Goal: Task Accomplishment & Management: Manage account settings

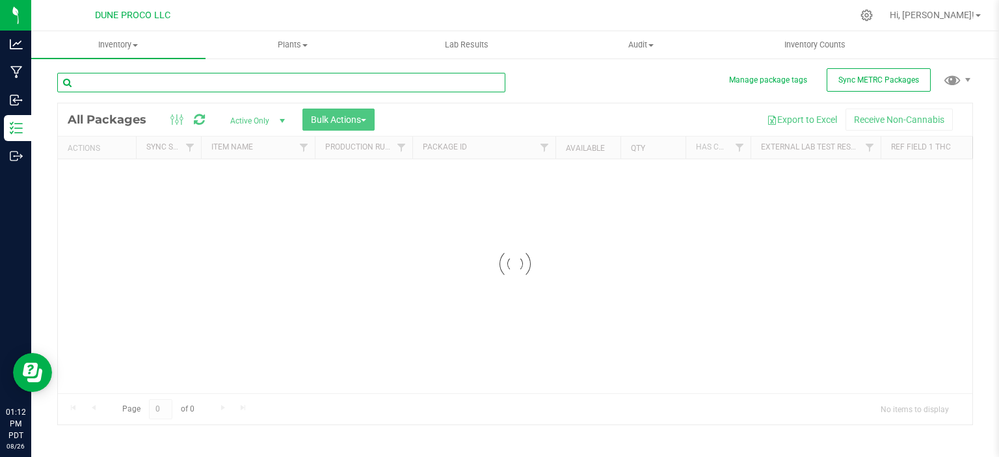
click at [196, 83] on input "text" at bounding box center [281, 83] width 448 height 20
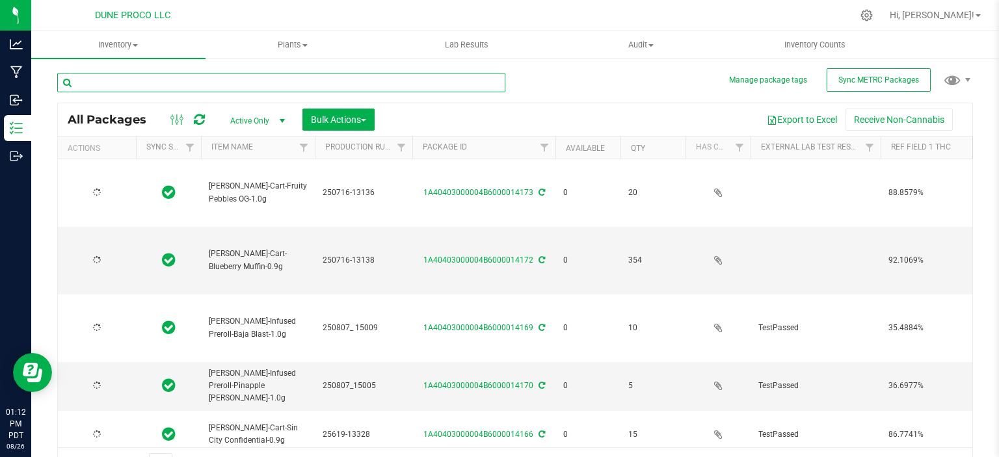
type input "2025-07-16"
type input "2025-08-07"
type input "2025-06-19"
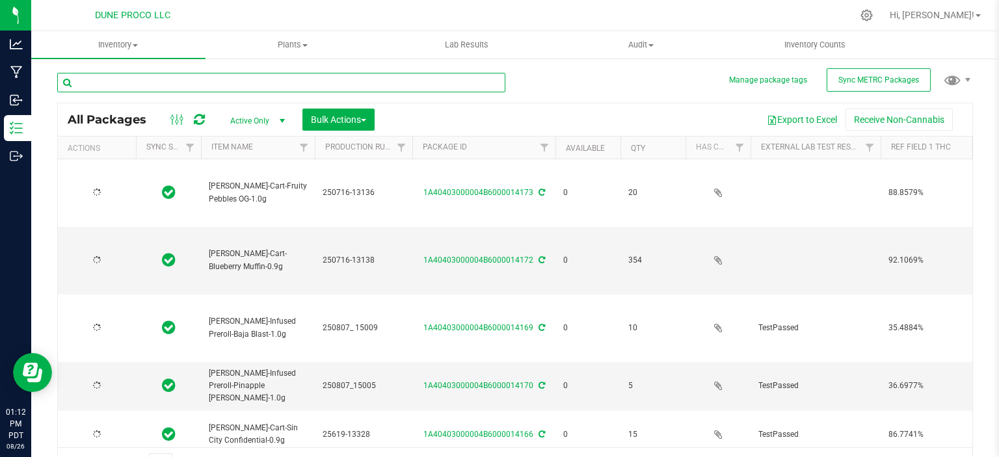
type input "2025-07-04"
type input "2025-08-07"
type input "2025-06-12"
type input "2025-07-04"
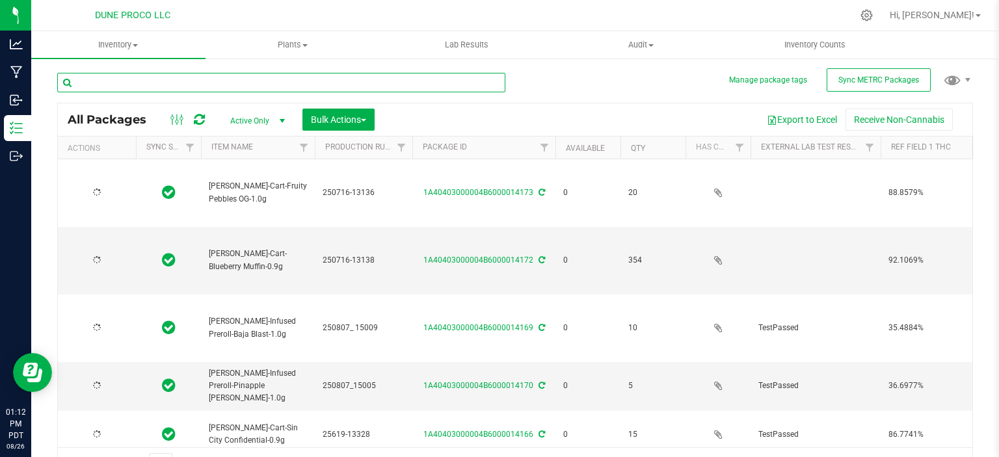
type input "2025-06-19"
type input "2025-07-11"
type input "2025-06-19"
type input "2025-07-11"
type input "2025-06-30"
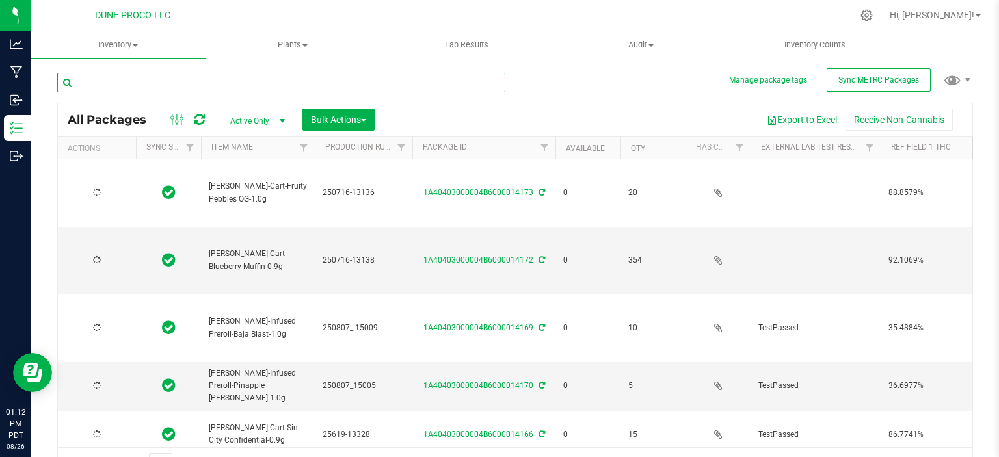
type input "2025-07-16"
type input "2025-07-02"
type input "2025-06-30"
type input "2025-07-16"
type input "2025-08-07"
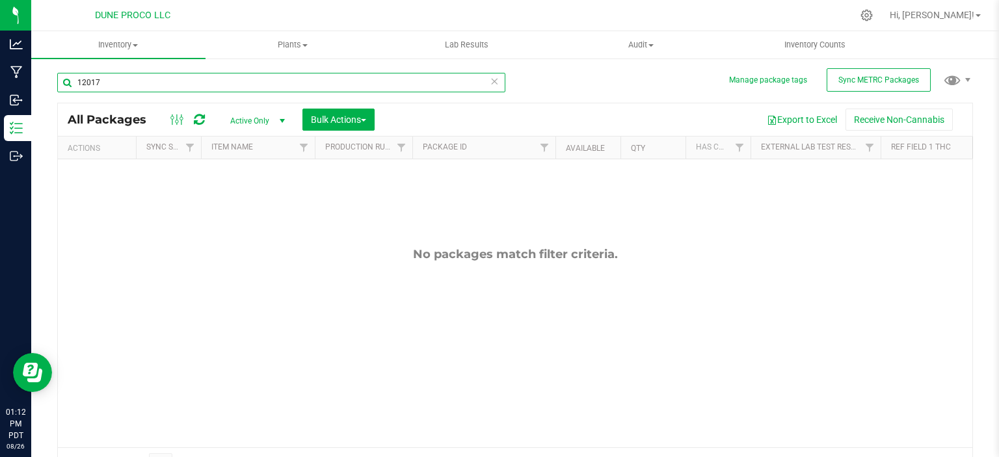
click at [90, 86] on input "12017" at bounding box center [281, 83] width 448 height 20
type input "12817"
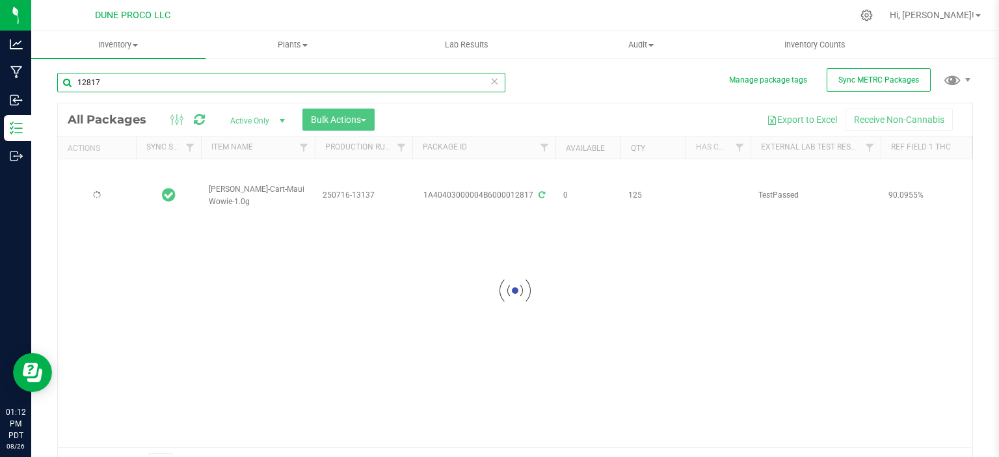
type input "2025-07-16"
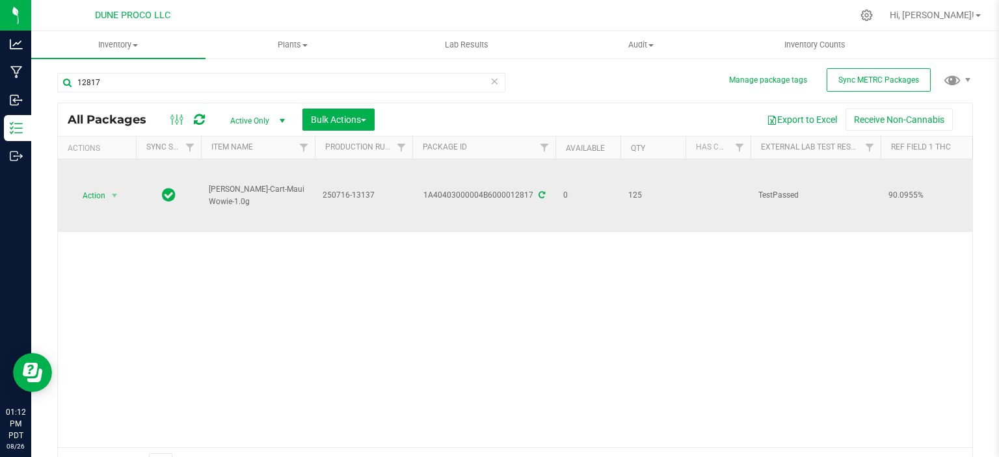
click at [536, 192] on span at bounding box center [540, 194] width 8 height 9
click at [538, 192] on icon at bounding box center [541, 195] width 7 height 8
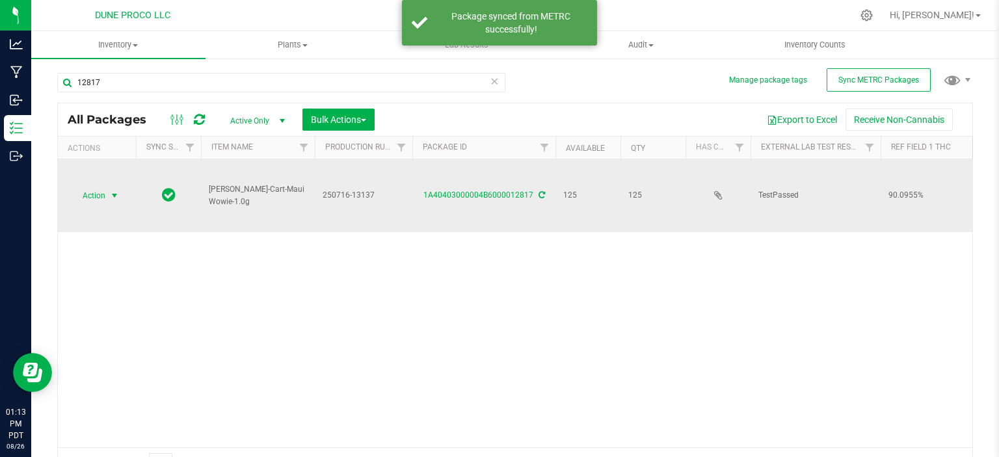
click at [114, 191] on span "select" at bounding box center [114, 195] width 10 height 10
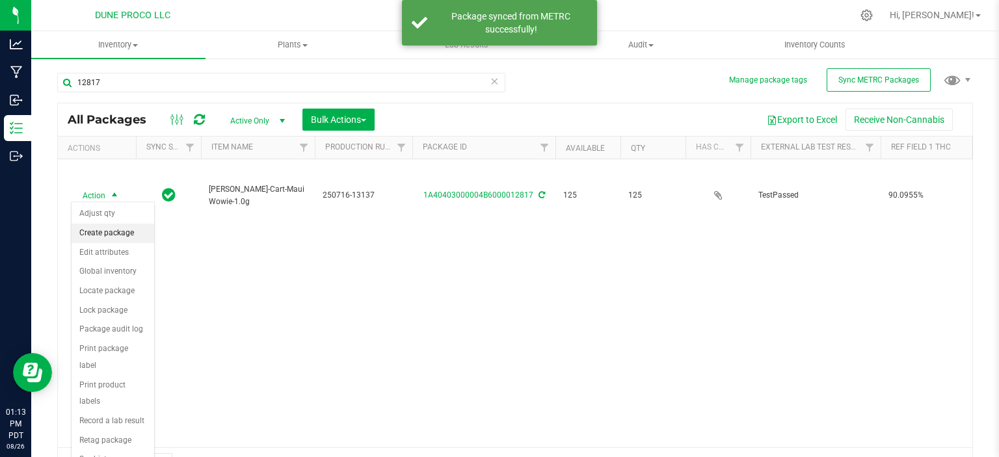
click at [116, 237] on li "Create package" at bounding box center [113, 234] width 83 height 20
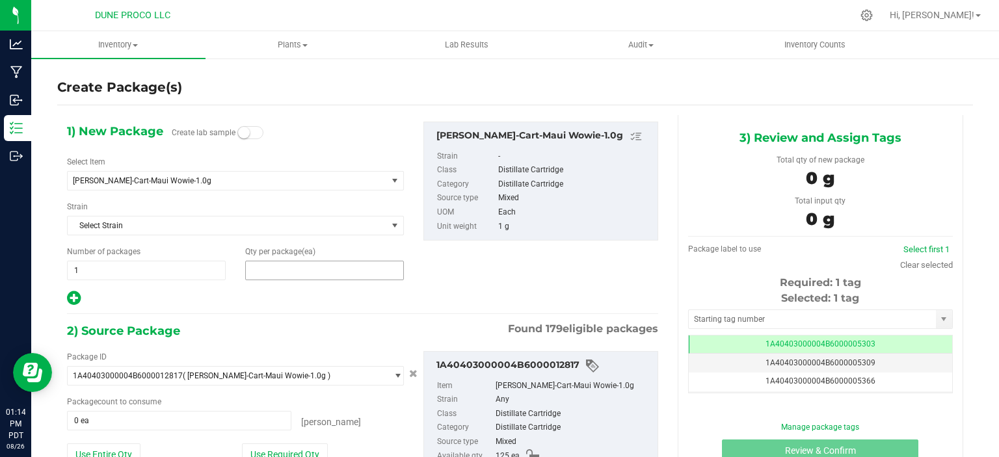
click at [262, 277] on span at bounding box center [324, 271] width 159 height 20
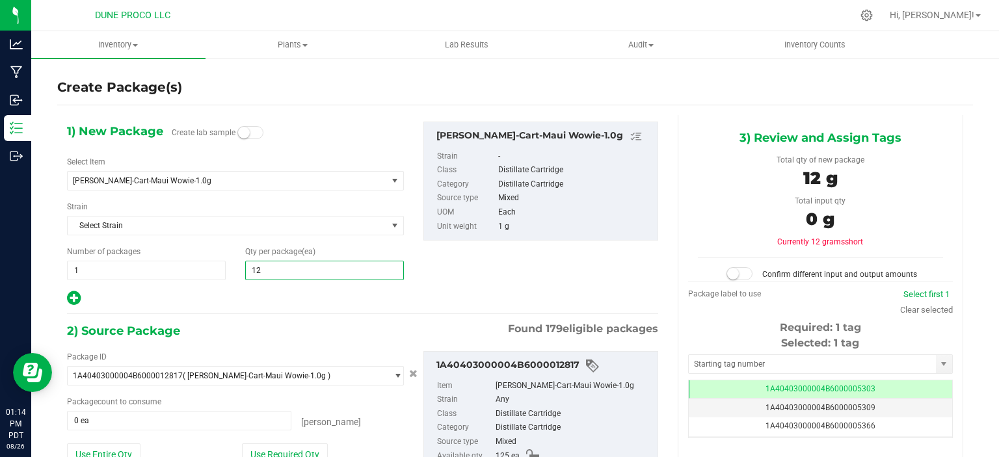
type input "125"
click at [295, 449] on button "Use Required Qty" at bounding box center [285, 454] width 86 height 22
type input "125 ea"
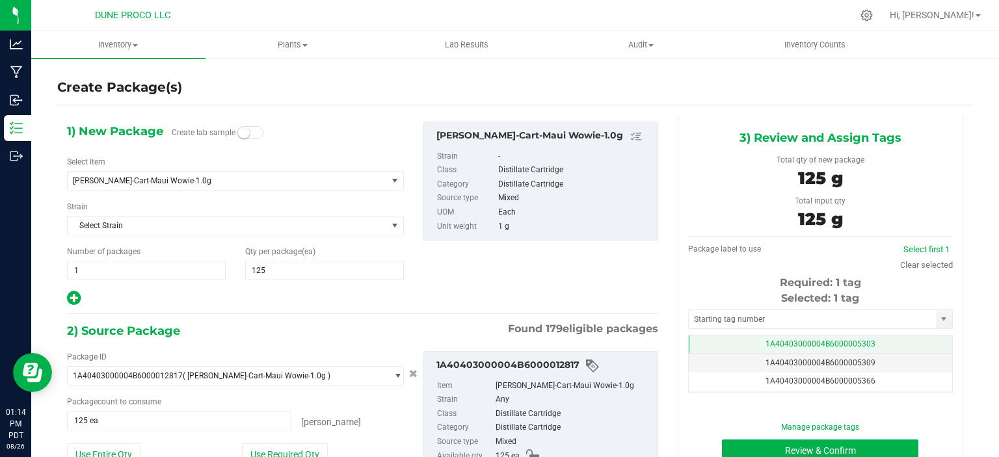
click at [706, 339] on td "1A40403000004B6000005303" at bounding box center [820, 344] width 263 height 19
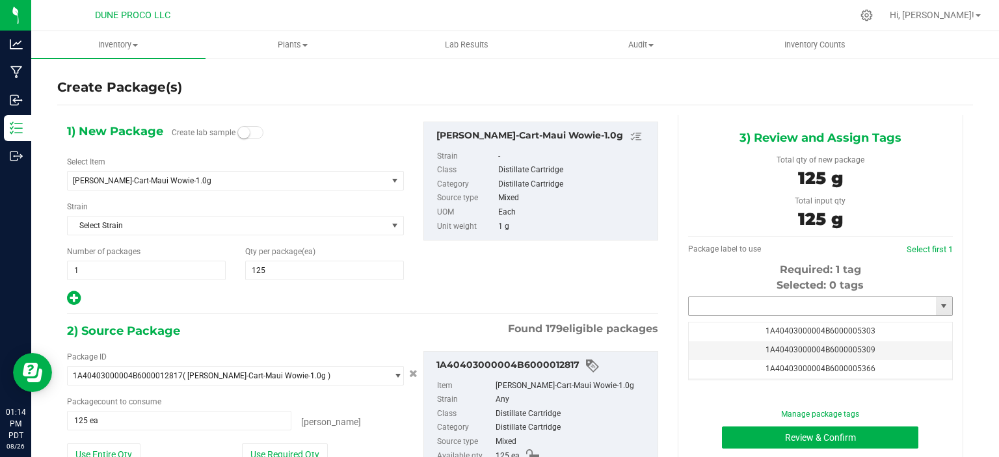
click at [715, 306] on input "text" at bounding box center [812, 306] width 247 height 18
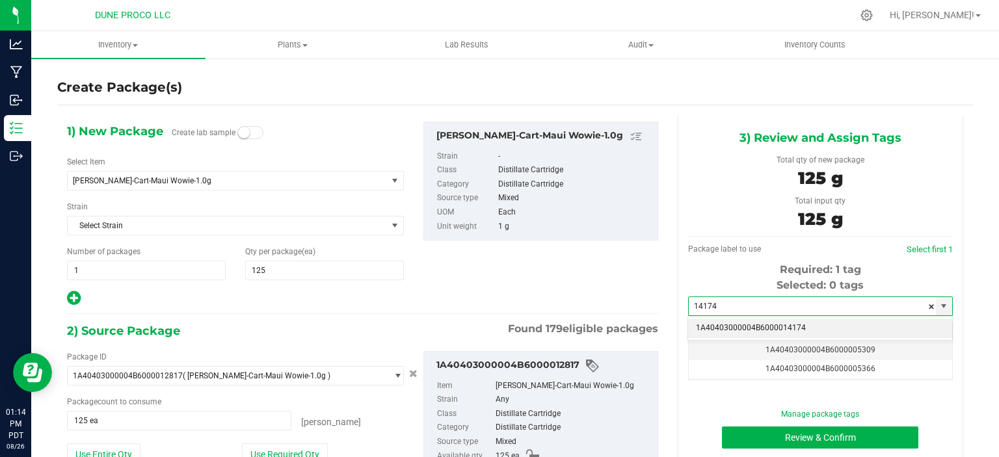
click at [815, 326] on li "1A40403000004B6000014174" at bounding box center [820, 329] width 264 height 20
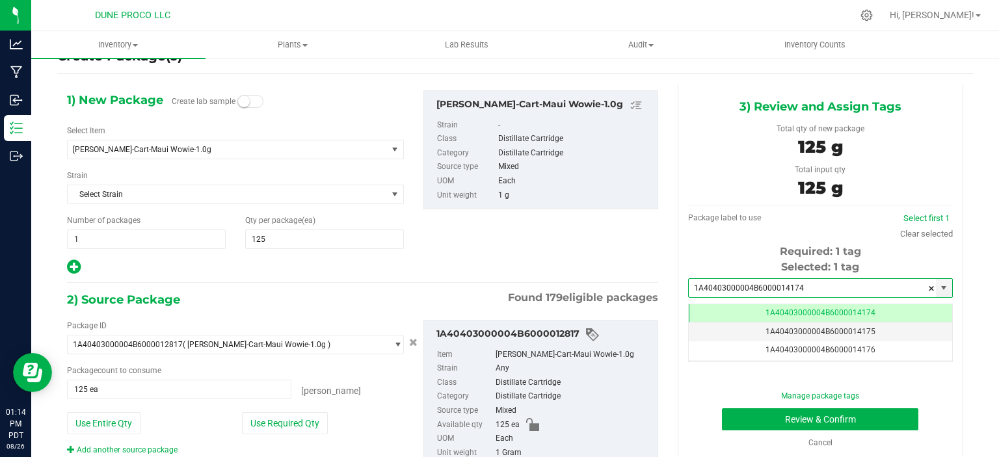
scroll to position [31, 0]
type input "1A40403000004B6000014174"
click at [746, 421] on button "Review & Confirm" at bounding box center [820, 420] width 196 height 22
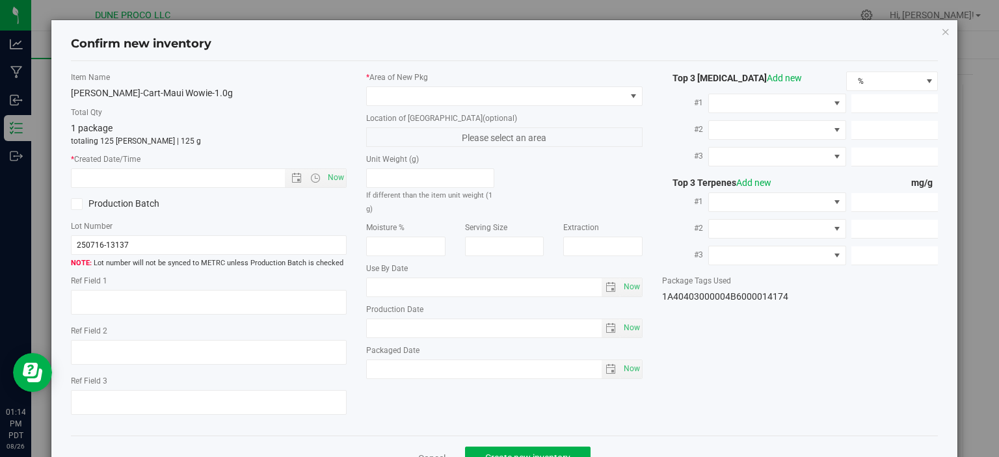
type textarea "90.0955%"
type textarea "<LOQ"
type input "900.9550"
type input "25.4790"
type input "7.0900"
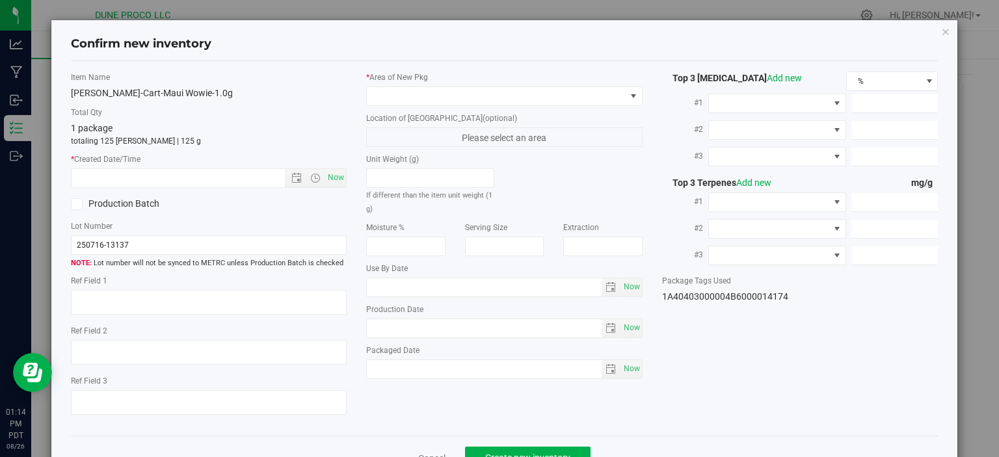
type input "20.4200"
type input "16.1220"
type input "7.2340"
type input "2025-07-16"
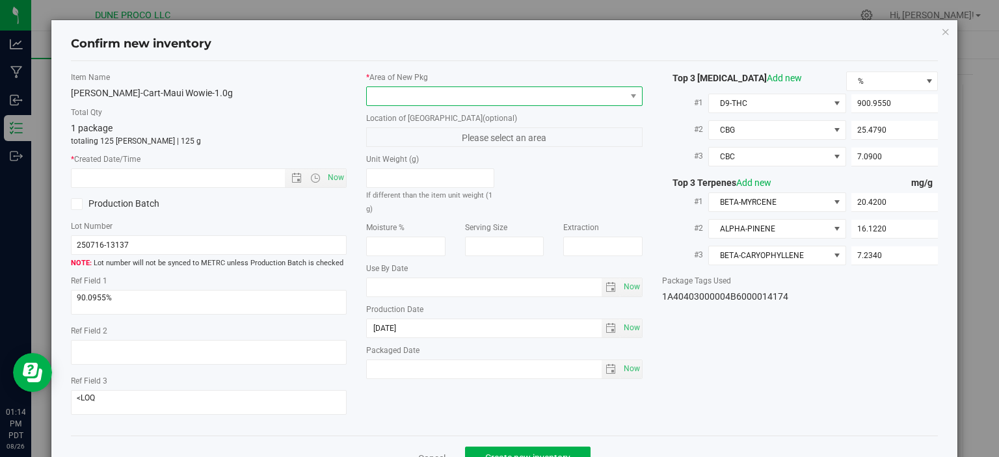
click at [471, 96] on span at bounding box center [496, 96] width 259 height 18
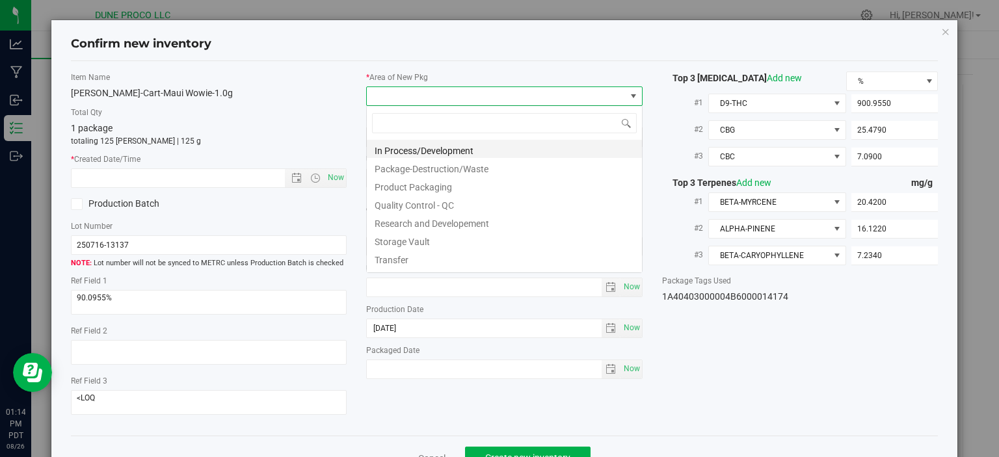
scroll to position [19, 276]
click at [419, 187] on li "Product Packaging" at bounding box center [504, 185] width 275 height 18
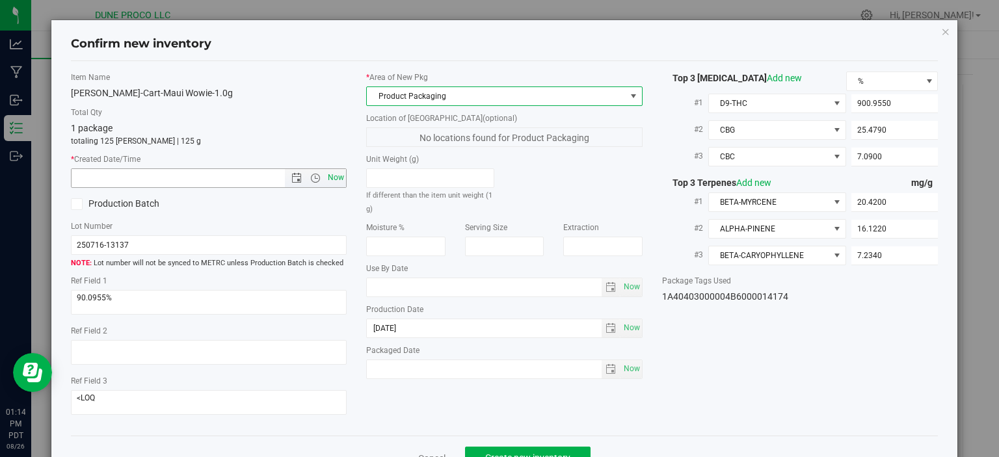
click at [336, 175] on span "Now" at bounding box center [336, 177] width 22 height 19
type input "8/26/2025 1:14 PM"
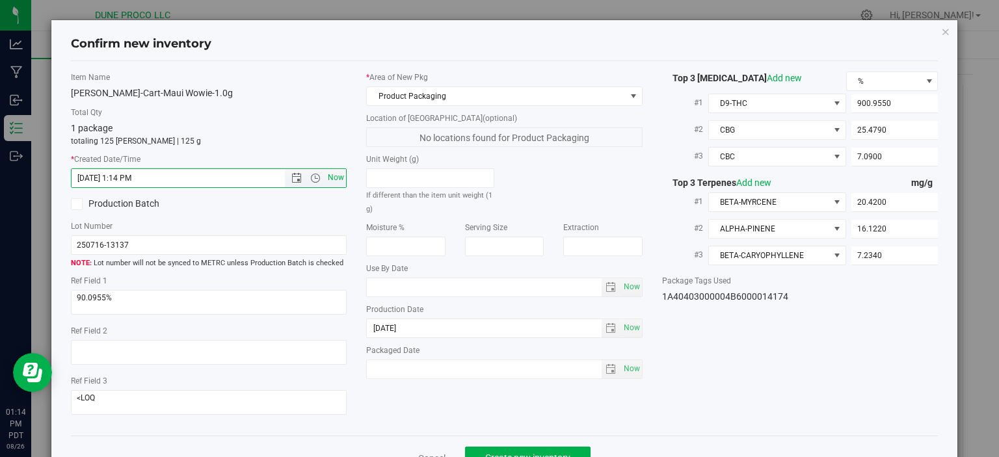
scroll to position [34, 0]
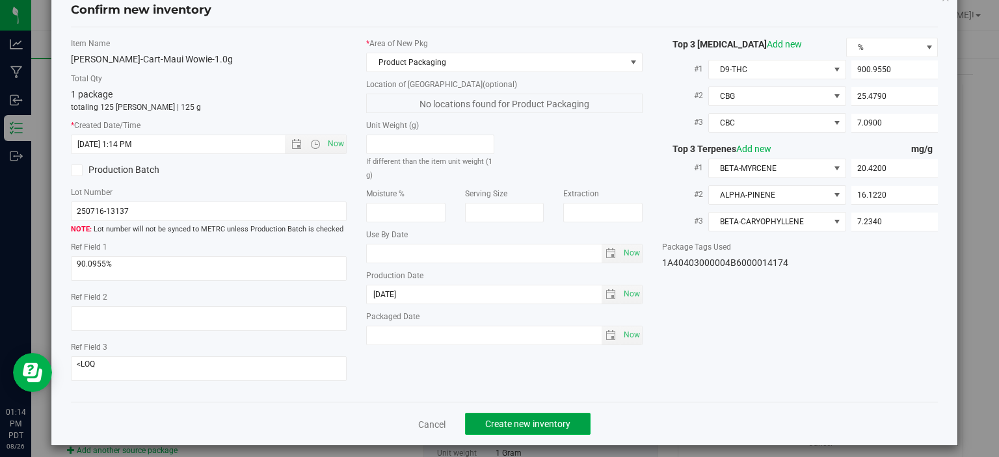
click at [497, 413] on button "Create new inventory" at bounding box center [527, 424] width 125 height 22
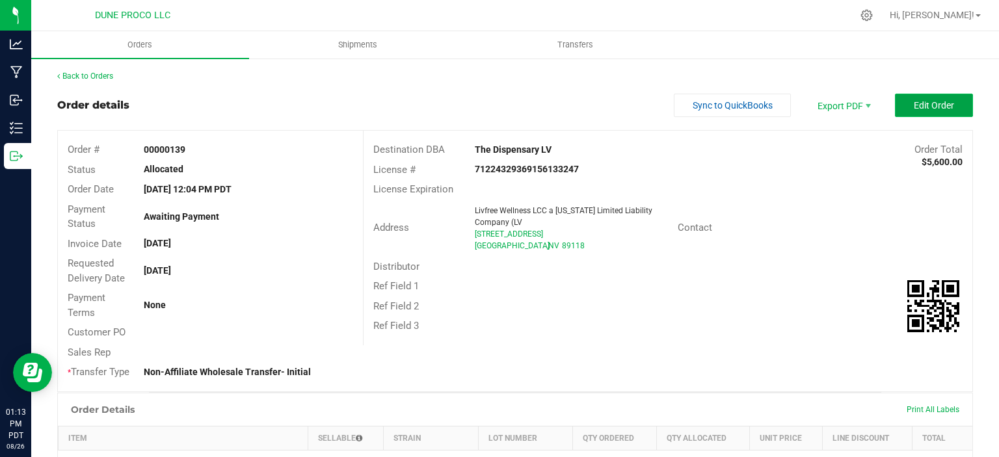
click at [926, 116] on button "Edit Order" at bounding box center [934, 105] width 78 height 23
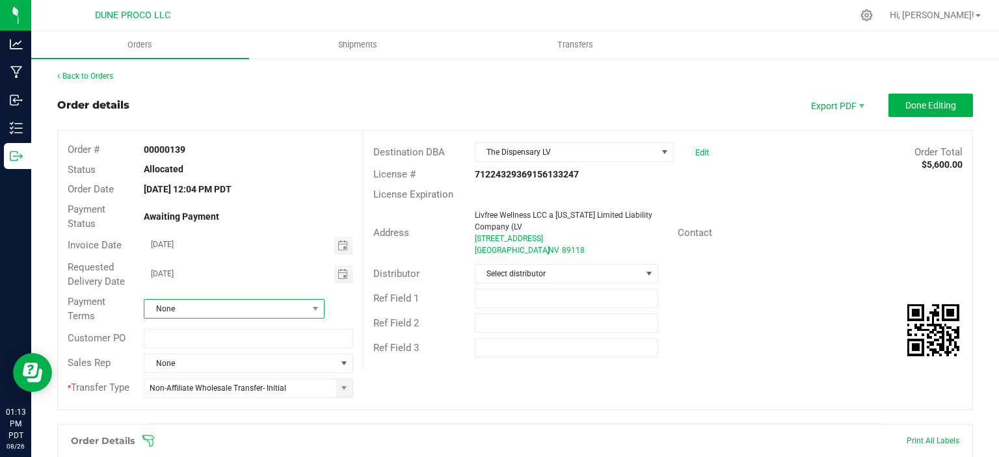
click at [205, 306] on span "None" at bounding box center [225, 309] width 163 height 18
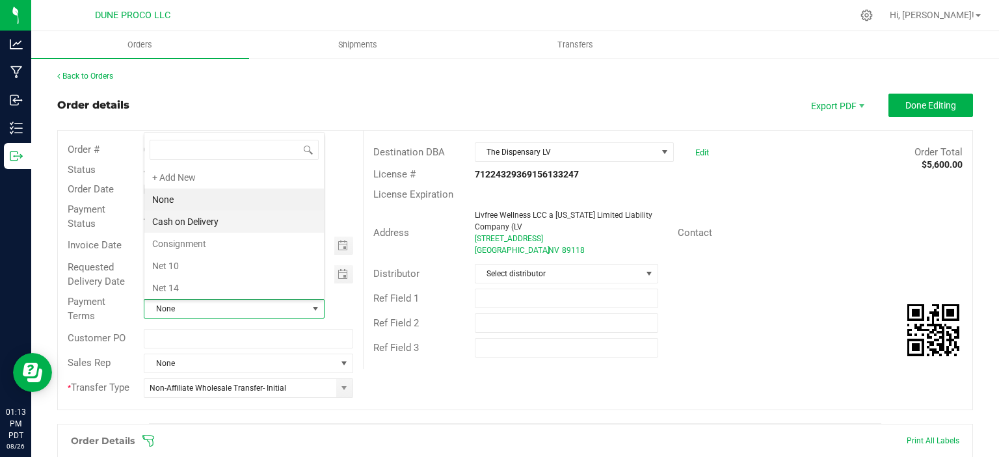
scroll to position [176, 0]
click at [174, 197] on li "Net 30" at bounding box center [233, 201] width 179 height 22
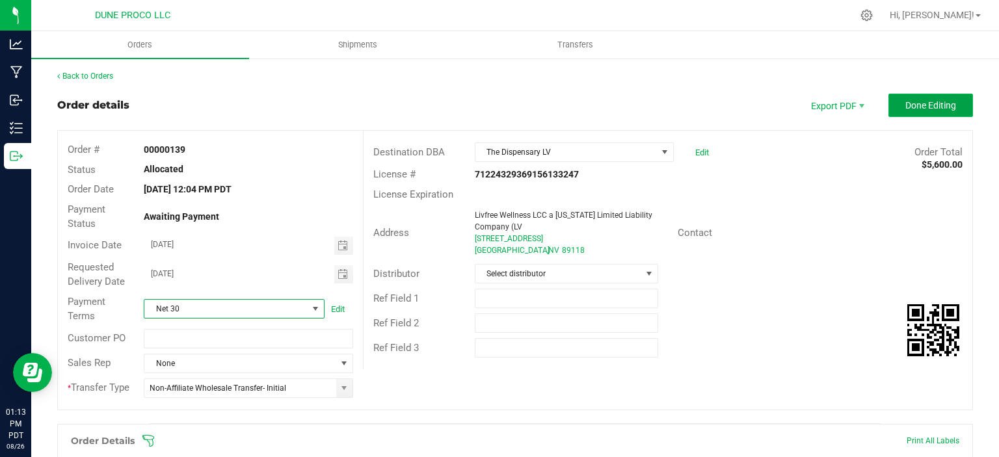
click at [900, 99] on button "Done Editing" at bounding box center [930, 105] width 85 height 23
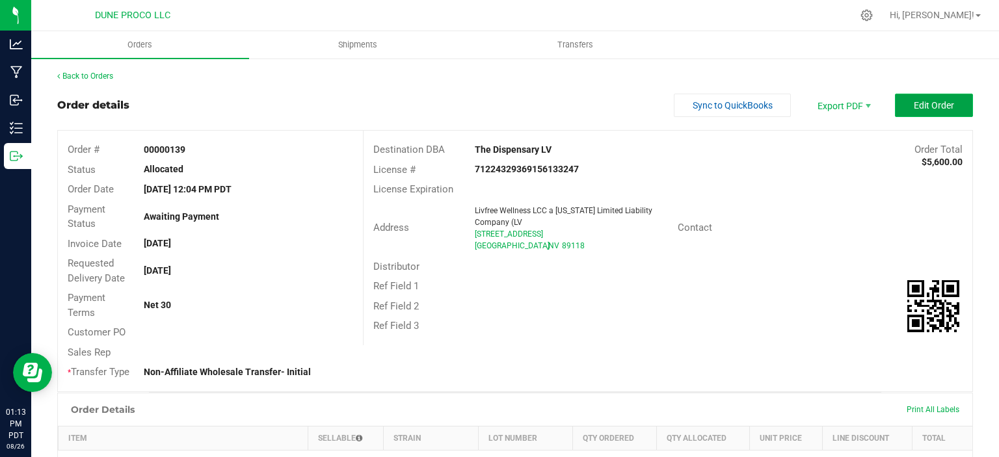
click at [904, 109] on button "Edit Order" at bounding box center [934, 105] width 78 height 23
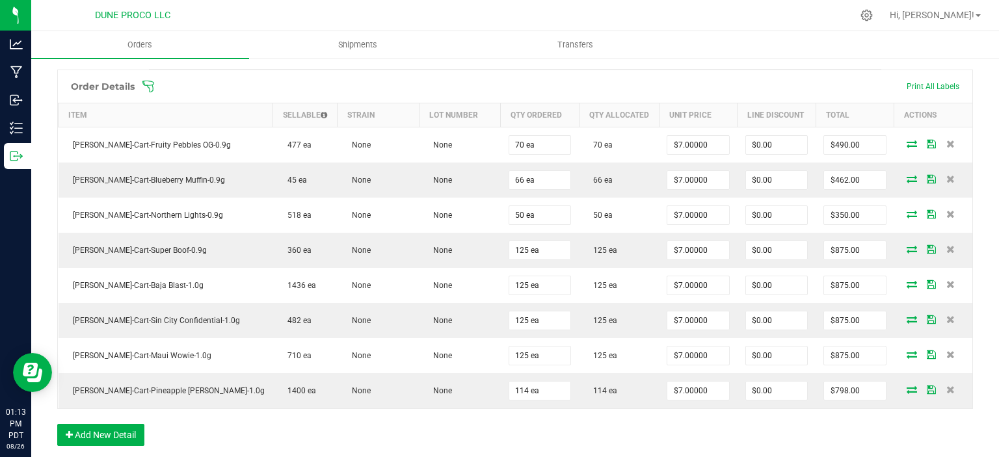
scroll to position [355, 0]
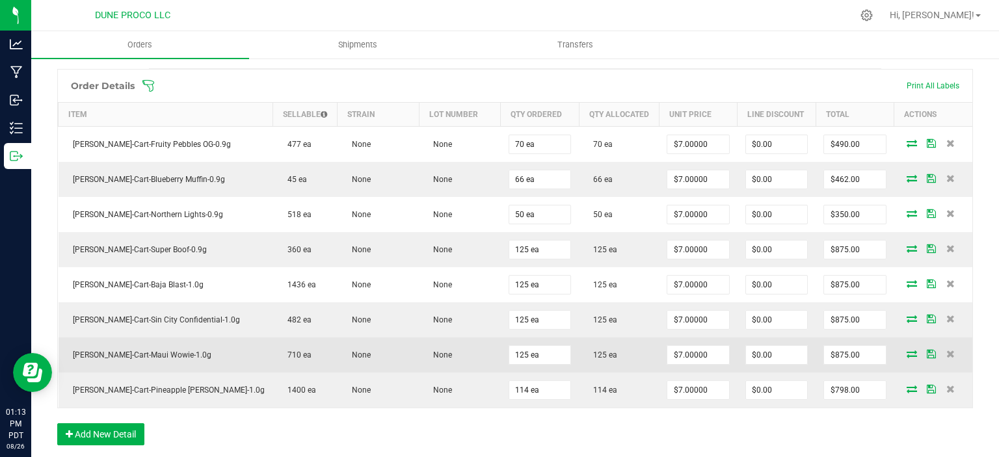
click at [902, 351] on span at bounding box center [912, 354] width 20 height 8
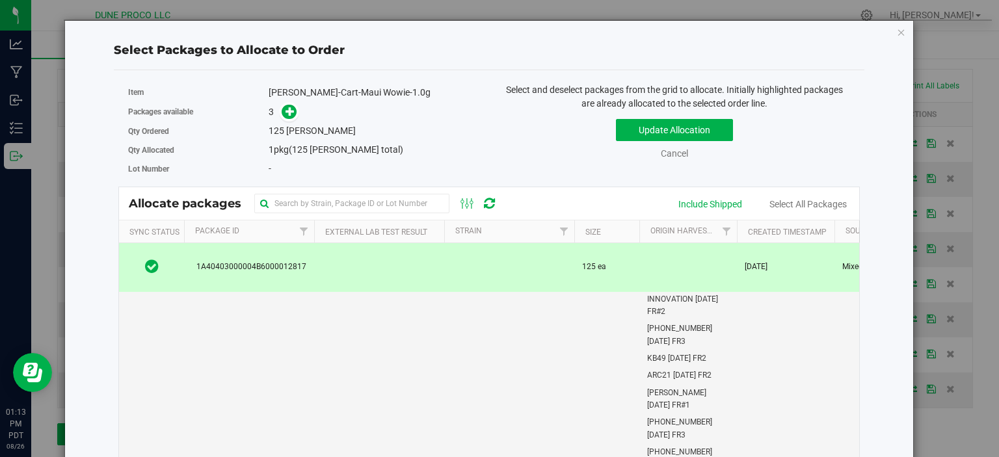
click at [391, 272] on td at bounding box center [379, 267] width 130 height 49
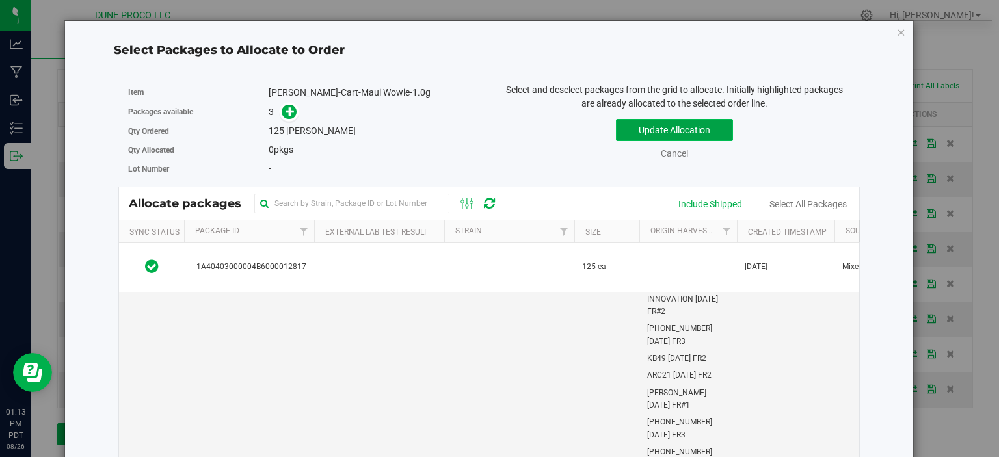
click at [665, 135] on button "Update Allocation" at bounding box center [674, 130] width 117 height 22
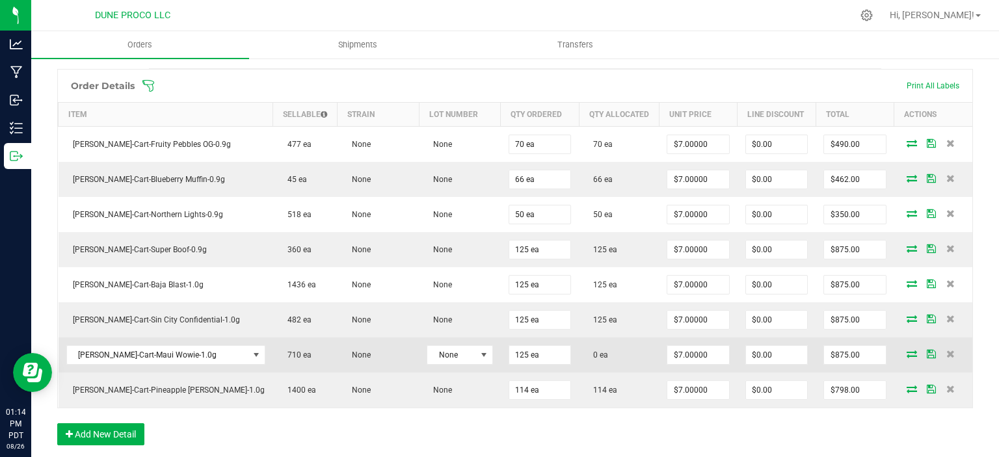
click at [908, 354] on icon at bounding box center [911, 354] width 10 height 8
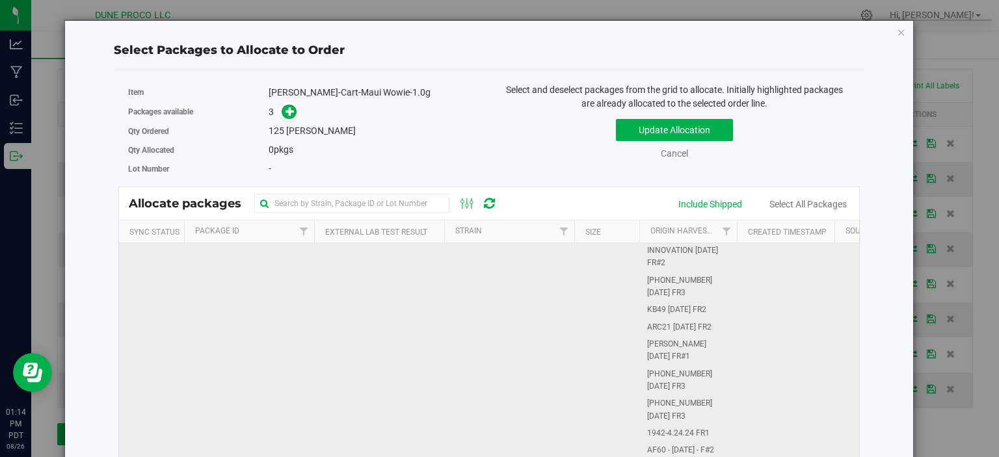
scroll to position [198, 0]
click at [328, 318] on td at bounding box center [379, 463] width 130 height 834
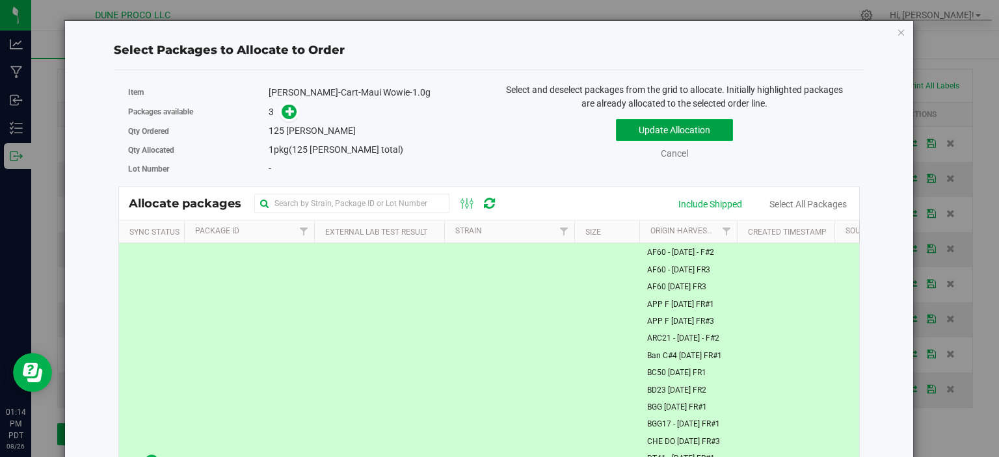
click at [640, 127] on button "Update Allocation" at bounding box center [674, 130] width 117 height 22
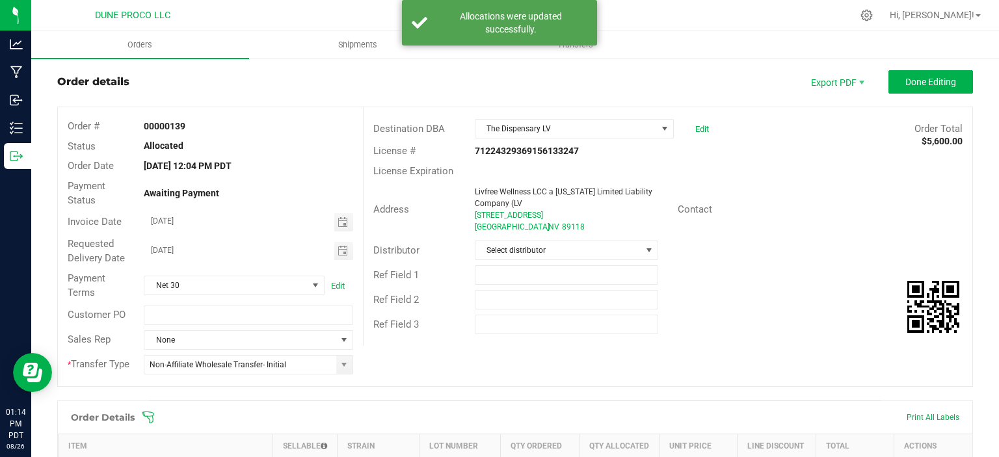
scroll to position [23, 0]
click at [931, 75] on button "Done Editing" at bounding box center [930, 82] width 85 height 23
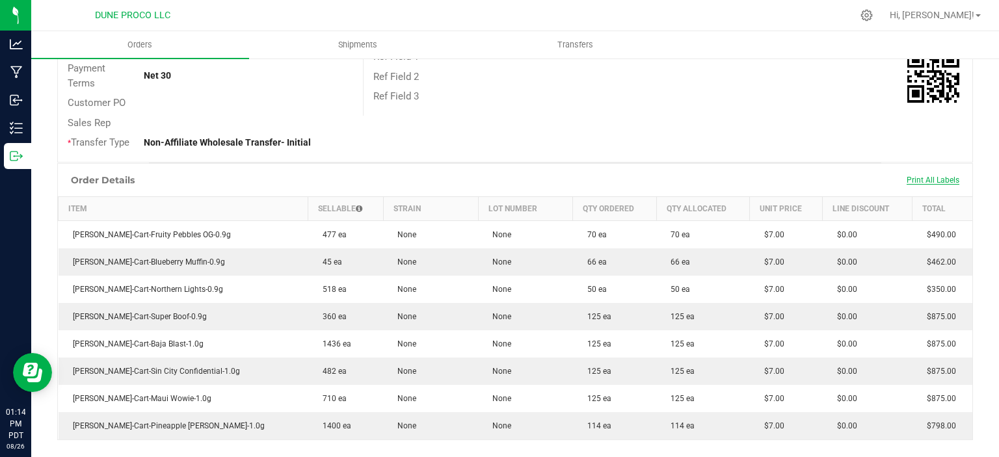
click at [916, 177] on span "Print All Labels" at bounding box center [932, 180] width 53 height 9
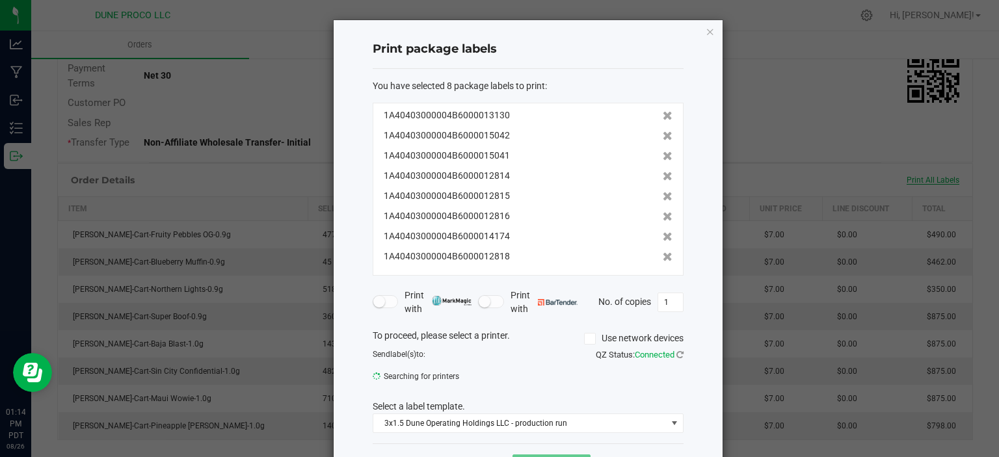
scroll to position [230, 0]
click at [668, 117] on icon at bounding box center [668, 115] width 10 height 9
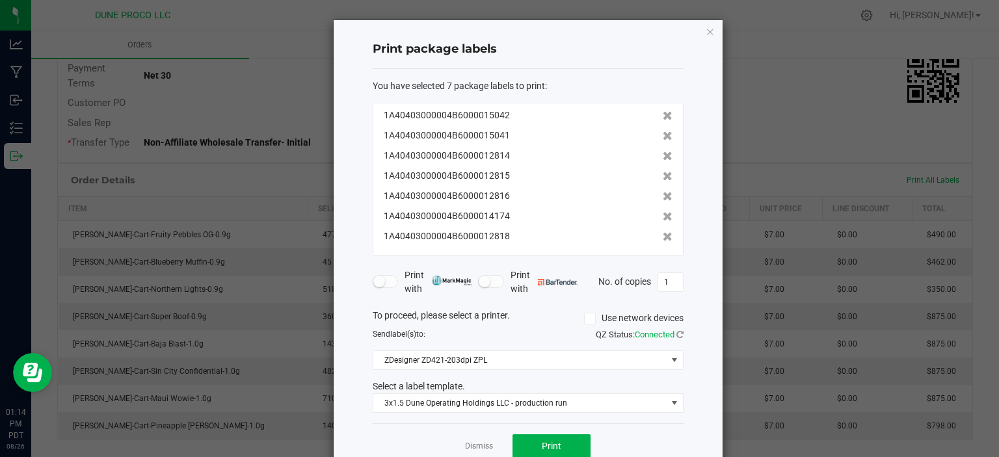
click at [668, 117] on icon at bounding box center [668, 115] width 10 height 9
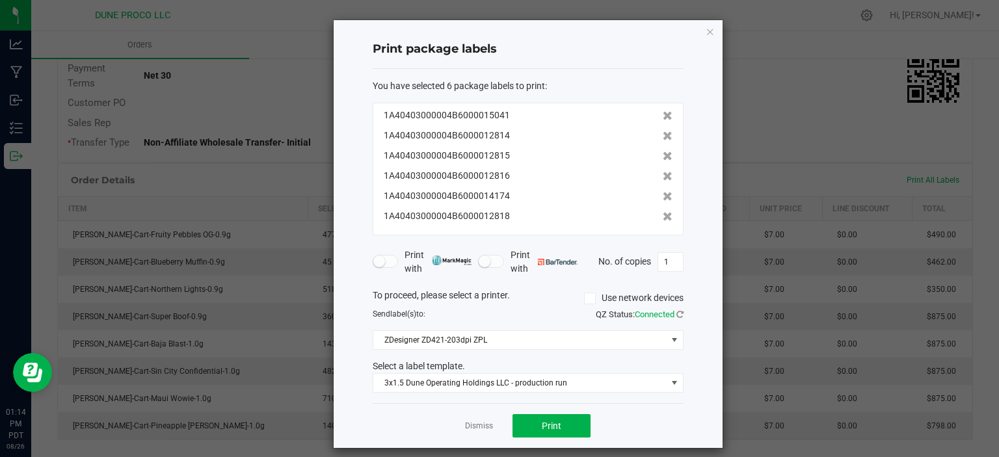
click at [668, 117] on icon at bounding box center [668, 115] width 10 height 9
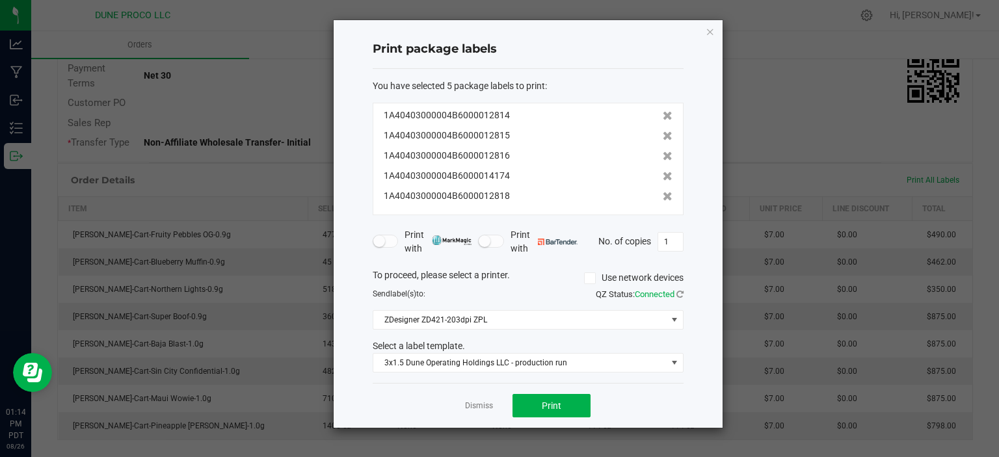
click at [668, 117] on icon at bounding box center [668, 115] width 10 height 9
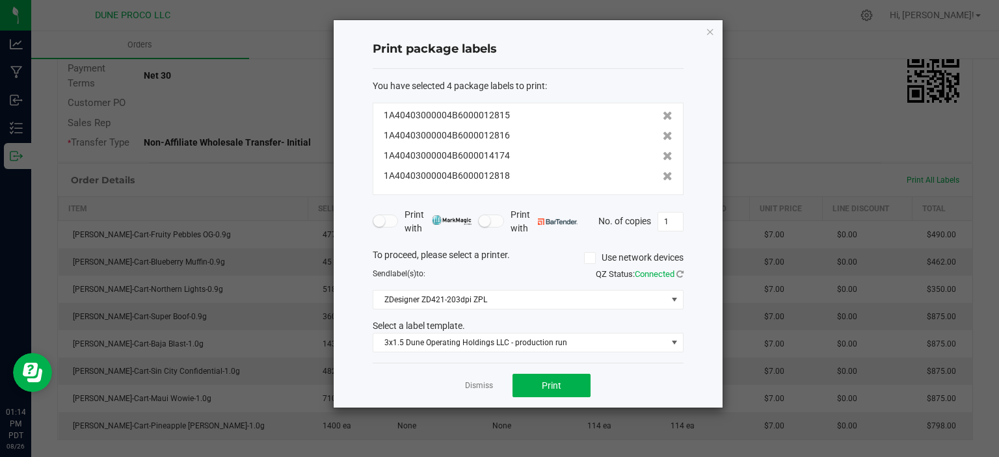
click at [668, 117] on icon at bounding box center [668, 115] width 10 height 9
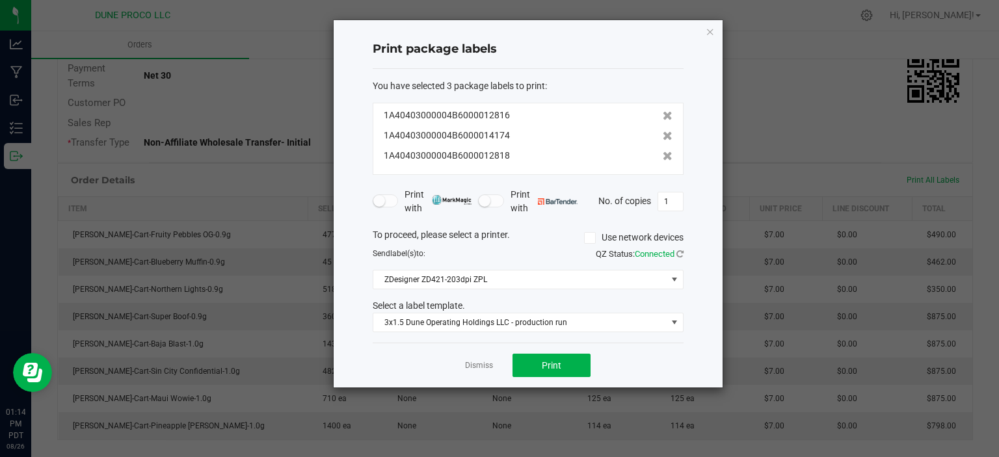
click at [668, 117] on icon at bounding box center [668, 115] width 10 height 9
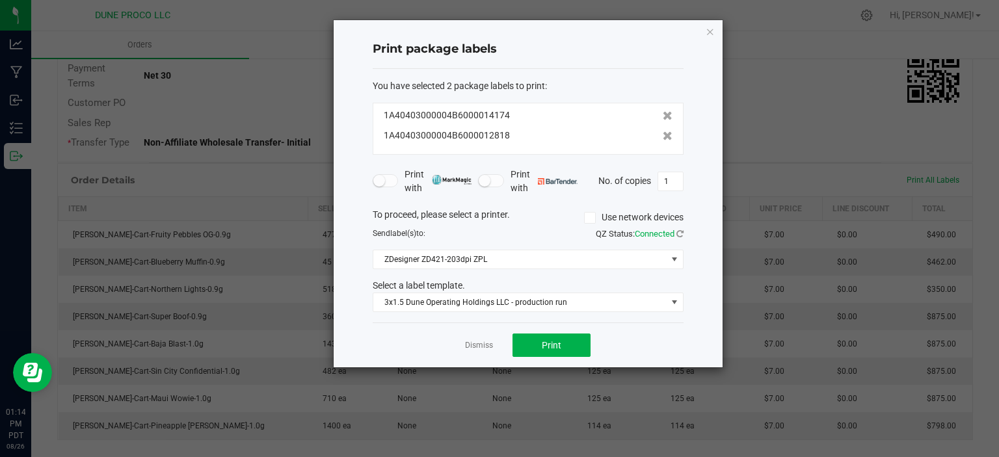
click at [668, 117] on icon at bounding box center [668, 115] width 10 height 9
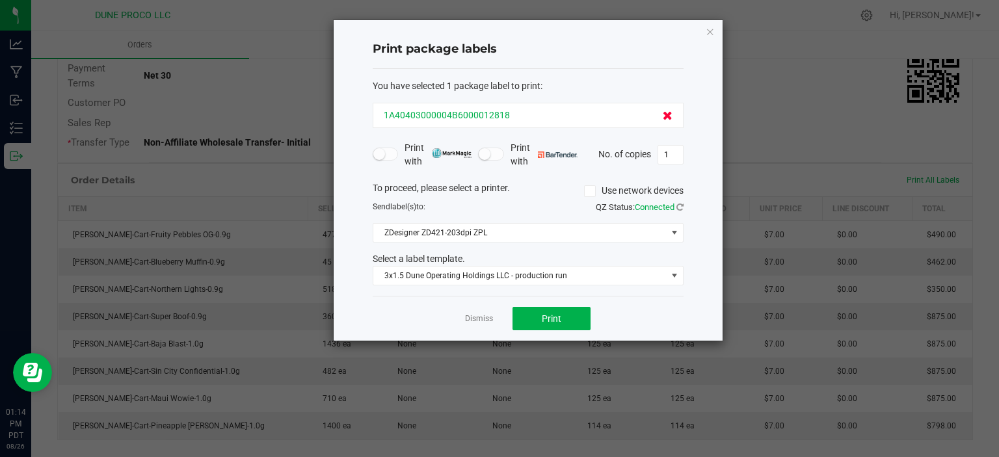
click at [667, 118] on icon at bounding box center [668, 115] width 10 height 9
click at [715, 35] on div "Print package labels You have selected 0 package labels to print : No tags foun…" at bounding box center [528, 180] width 389 height 321
click at [711, 30] on icon "button" at bounding box center [709, 31] width 9 height 16
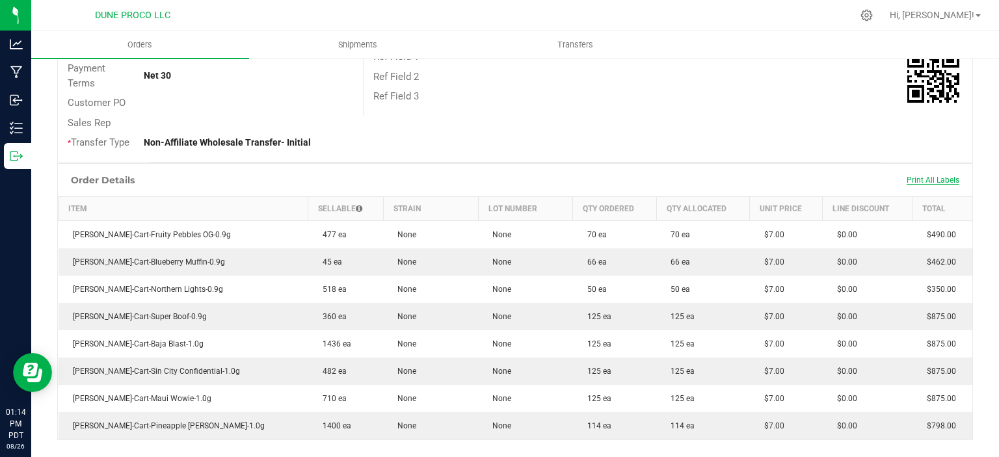
click at [947, 181] on span "Print All Labels" at bounding box center [932, 180] width 53 height 9
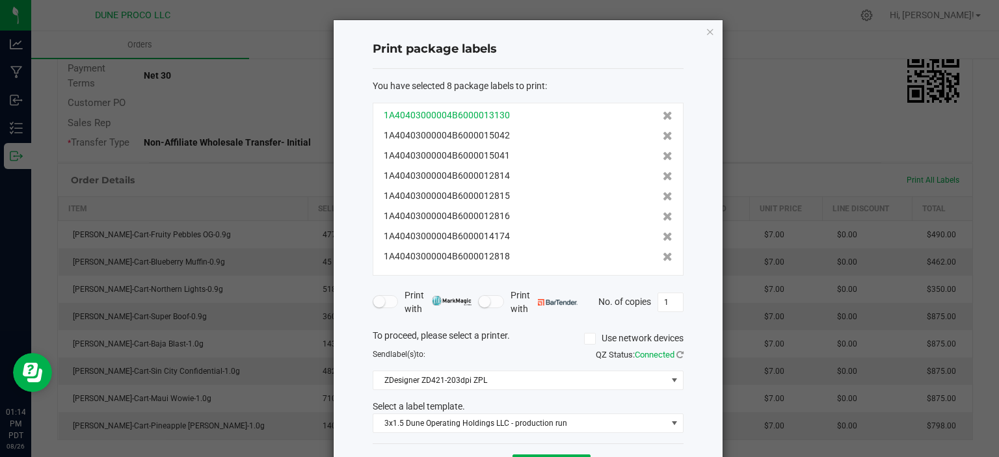
click at [661, 111] on div "1A40403000004B6000013130" at bounding box center [528, 116] width 289 height 14
click at [665, 116] on icon at bounding box center [668, 115] width 10 height 9
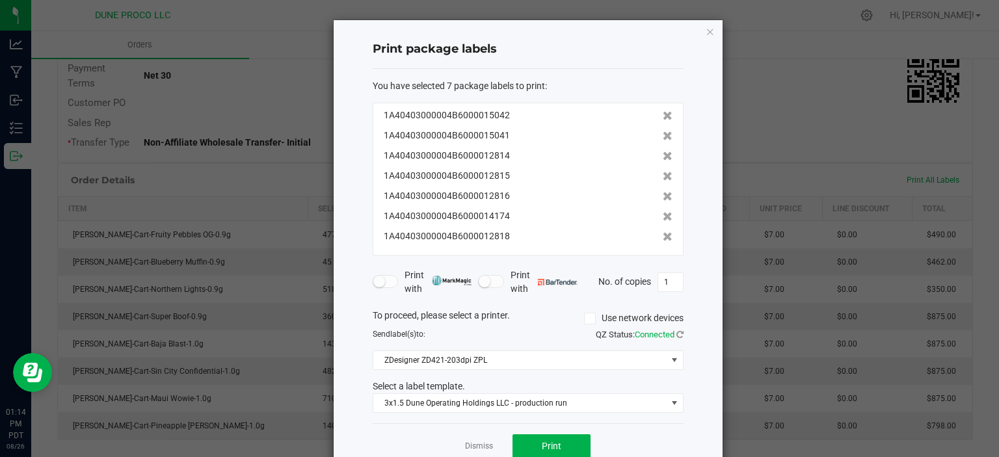
drag, startPoint x: 665, startPoint y: 116, endPoint x: 670, endPoint y: 127, distance: 12.2
click at [670, 127] on div "1A40403000004B6000015042 1A40403000004B6000015041 1A40403000004B6000012814 1A40…" at bounding box center [528, 179] width 311 height 153
click at [662, 111] on div "1A40403000004B6000015042" at bounding box center [528, 116] width 289 height 14
click at [670, 127] on div "1A40403000004B6000015042 1A40403000004B6000015041 1A40403000004B6000012814 1A40…" at bounding box center [528, 179] width 311 height 153
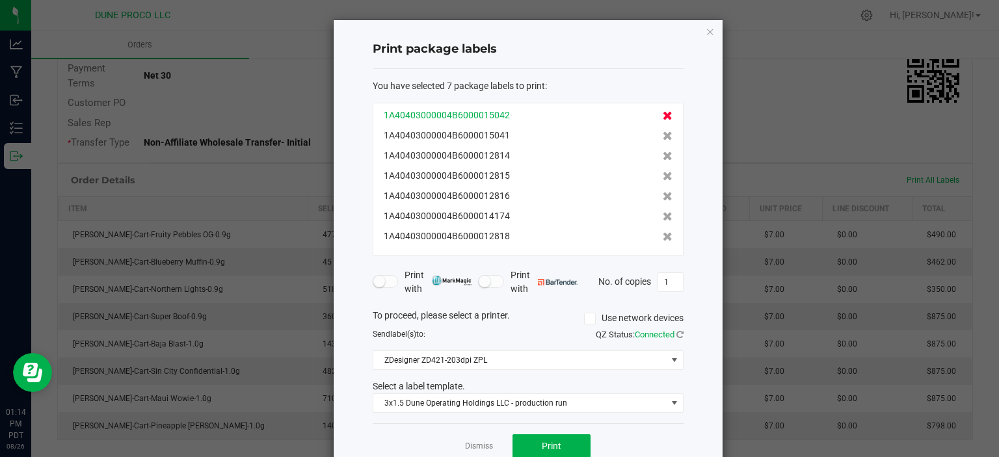
click at [666, 115] on icon at bounding box center [668, 115] width 10 height 9
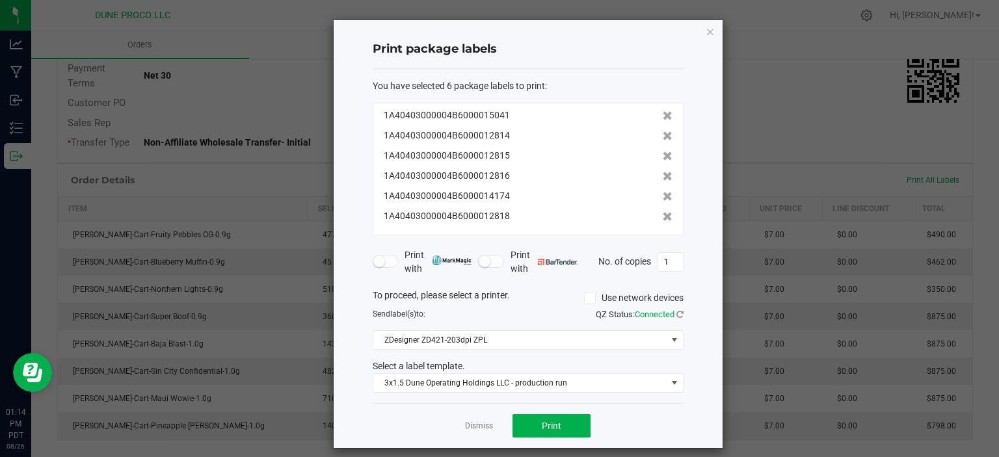
click at [666, 115] on icon at bounding box center [668, 115] width 10 height 9
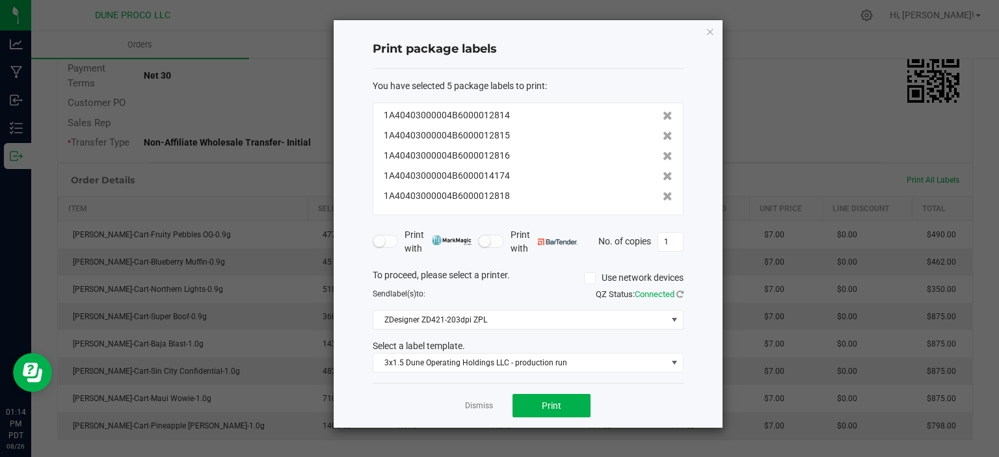
click at [666, 115] on icon at bounding box center [668, 115] width 10 height 9
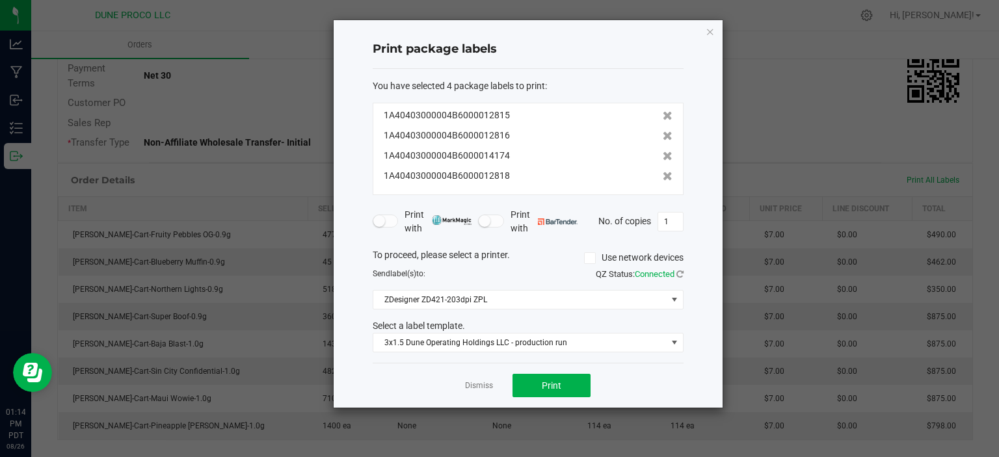
click at [666, 115] on icon at bounding box center [668, 115] width 10 height 9
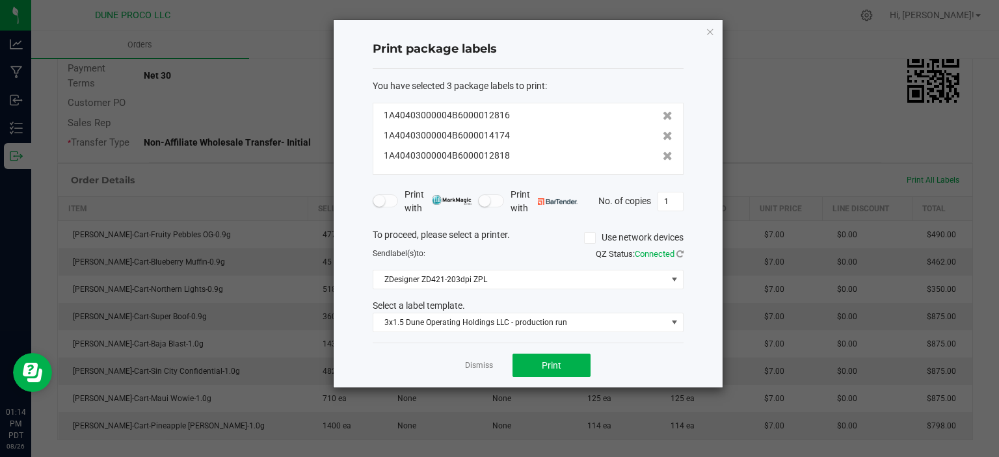
click at [666, 115] on icon at bounding box center [668, 115] width 10 height 9
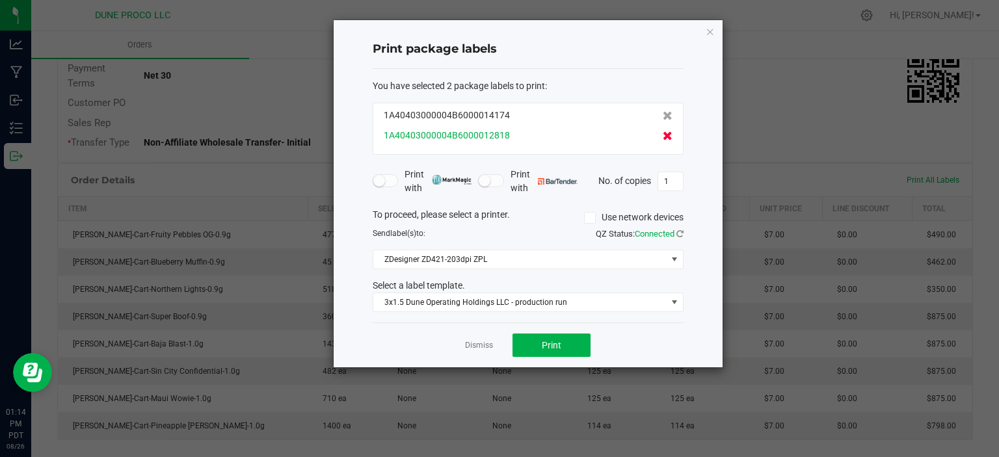
click at [666, 137] on icon at bounding box center [668, 135] width 10 height 9
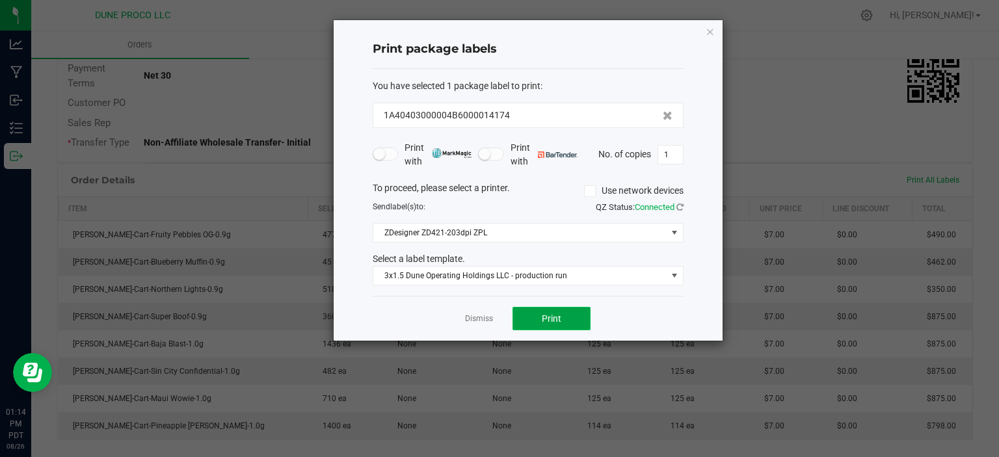
click at [532, 310] on button "Print" at bounding box center [551, 318] width 78 height 23
click at [664, 158] on input "1" at bounding box center [670, 155] width 25 height 18
type input "125"
click at [551, 328] on button "Print" at bounding box center [551, 318] width 78 height 23
click at [488, 321] on link "Dismiss" at bounding box center [479, 318] width 28 height 11
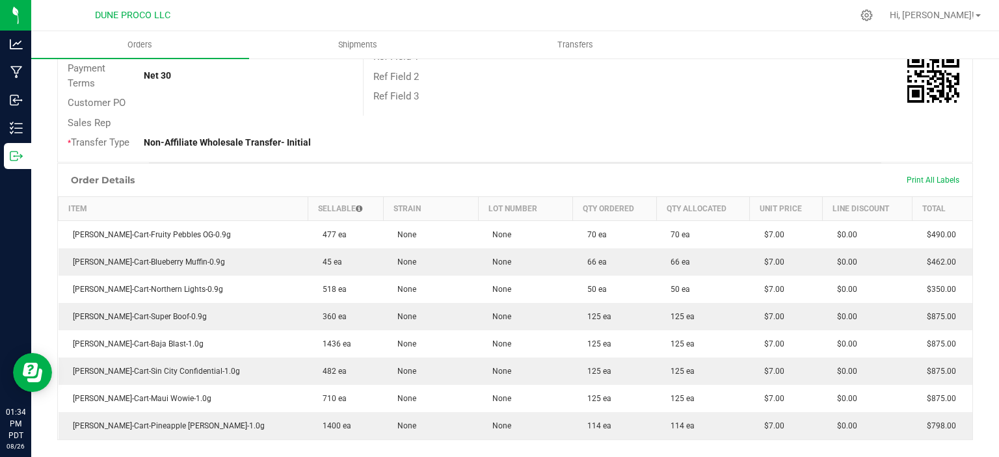
scroll to position [0, 0]
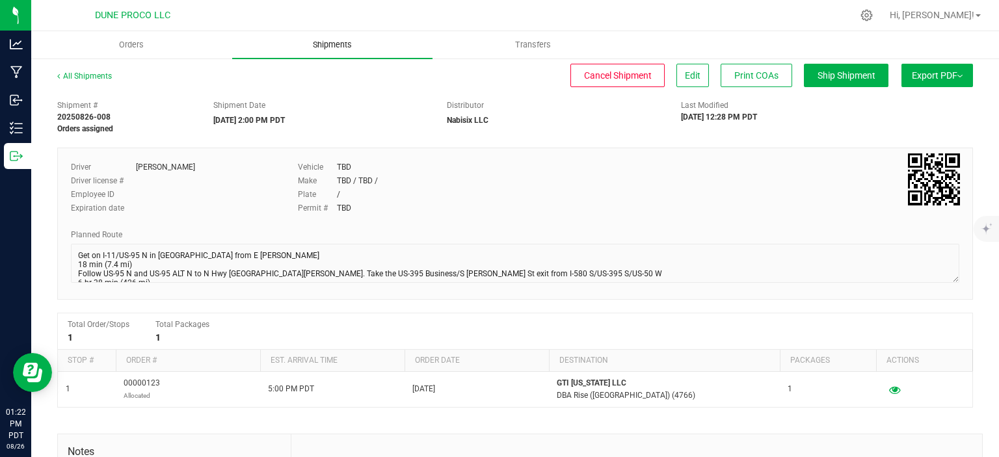
click at [326, 44] on span "Shipments" at bounding box center [332, 45] width 74 height 12
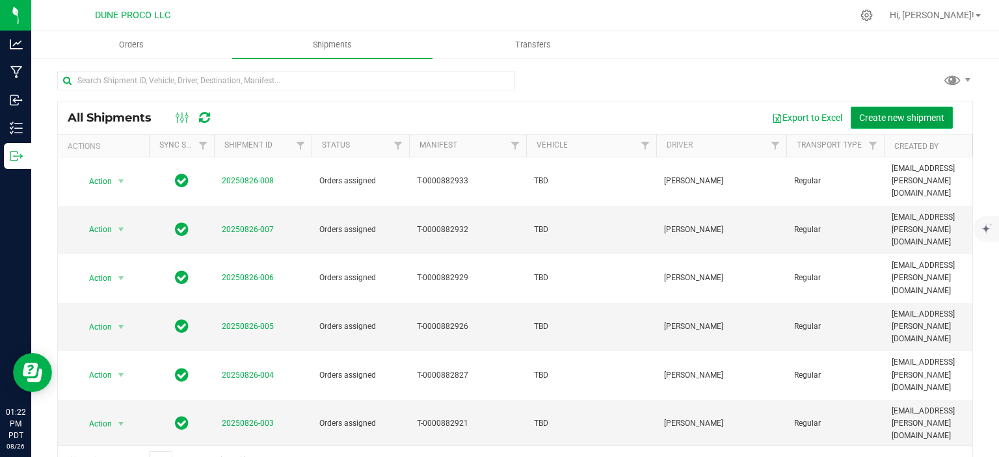
click at [922, 111] on button "Create new shipment" at bounding box center [901, 118] width 102 height 22
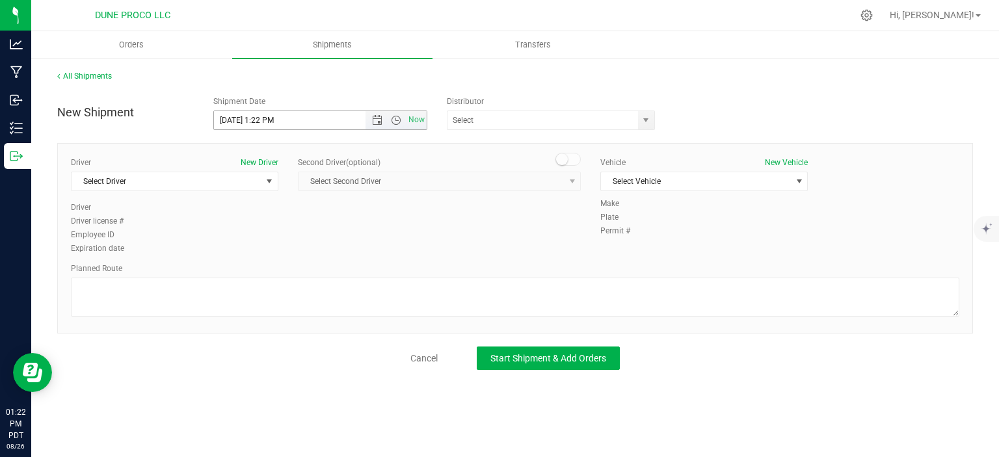
click at [237, 116] on input "8/26/2025 1:22 PM" at bounding box center [301, 120] width 174 height 18
drag, startPoint x: 311, startPoint y: 120, endPoint x: 259, endPoint y: 118, distance: 52.7
click at [259, 118] on input "8/27/2025 1:22 PM" at bounding box center [301, 120] width 174 height 18
click at [650, 128] on span "select" at bounding box center [646, 120] width 16 height 18
type input "8/27/2025 10:00 AM"
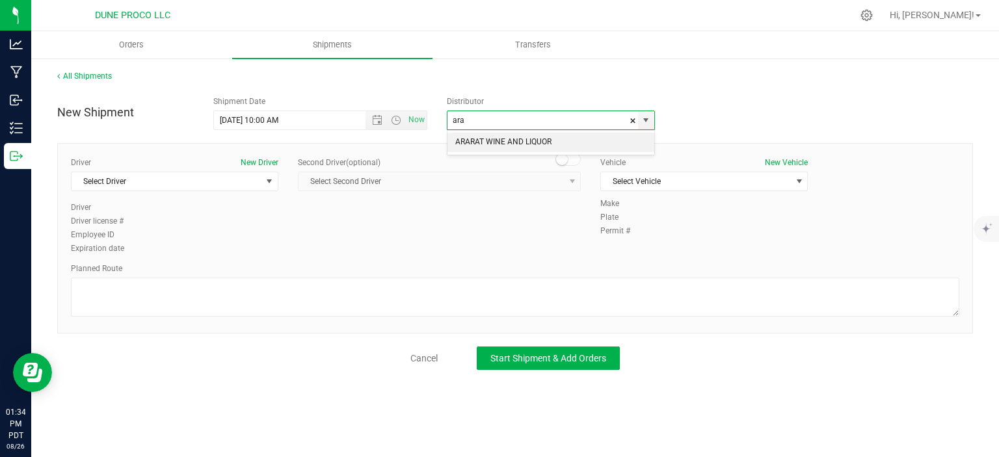
click at [516, 143] on li "ARARAT WINE AND LIQUOR" at bounding box center [550, 143] width 207 height 20
type input "ARARAT WINE AND LIQUOR"
click at [228, 184] on span "Select Driver" at bounding box center [167, 181] width 190 height 18
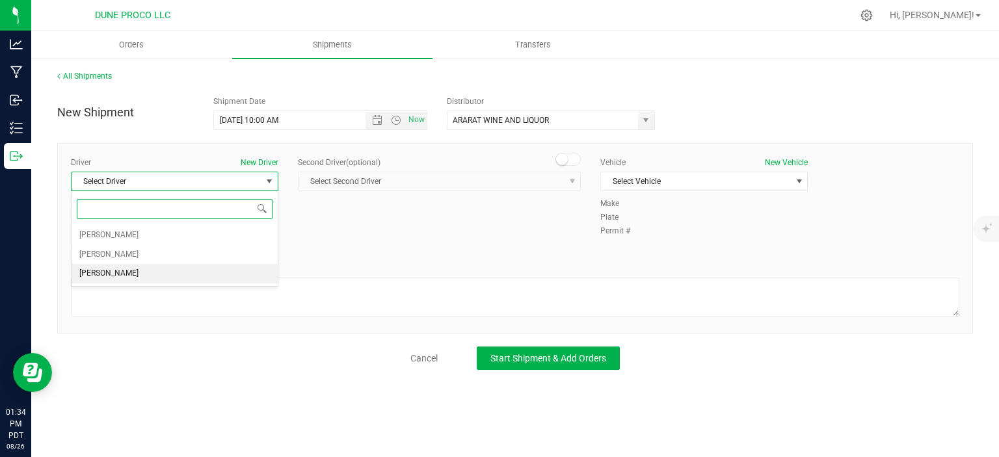
click at [146, 272] on li "TBD TBD" at bounding box center [175, 274] width 206 height 20
click at [636, 183] on span "Select Vehicle" at bounding box center [696, 181] width 190 height 18
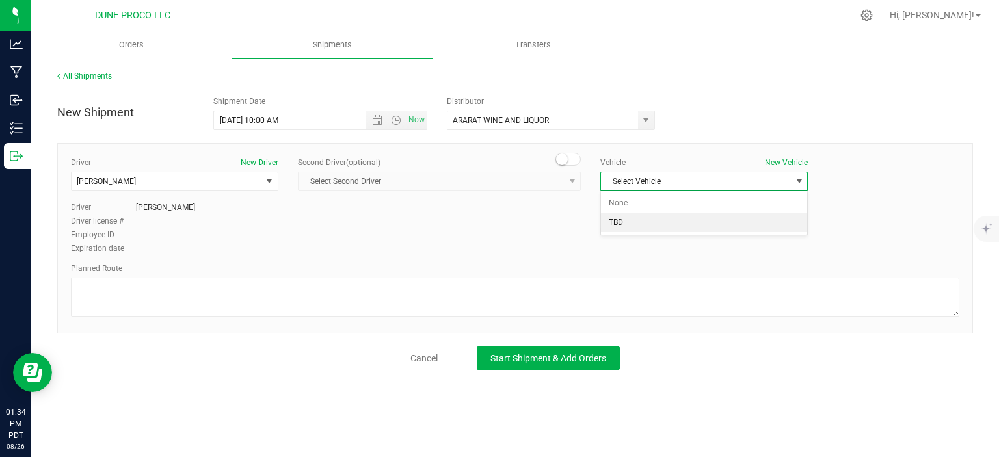
click at [626, 223] on li "TBD" at bounding box center [704, 223] width 206 height 20
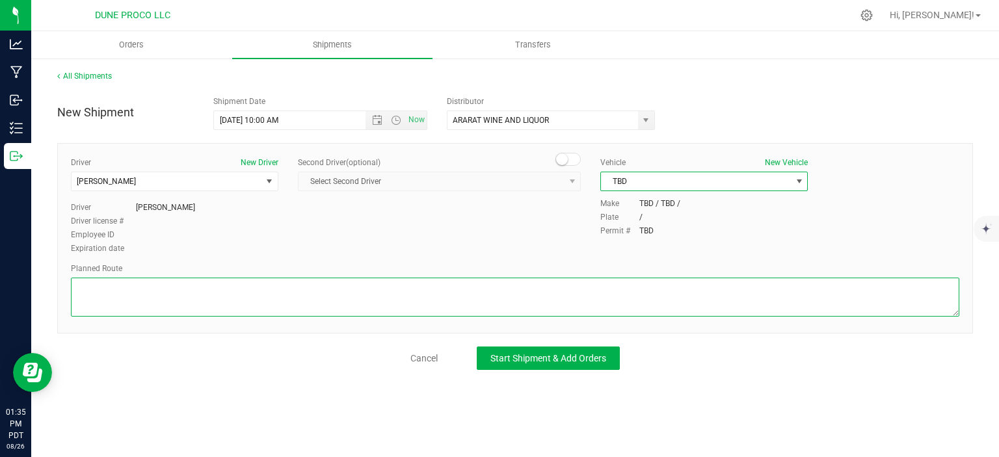
click at [187, 284] on textarea at bounding box center [515, 297] width 888 height 39
paste textarea "Get on I-15 S/US-93 S from E Alexander Rd and Losee Rd 6 min (2.4 mi) Continue …"
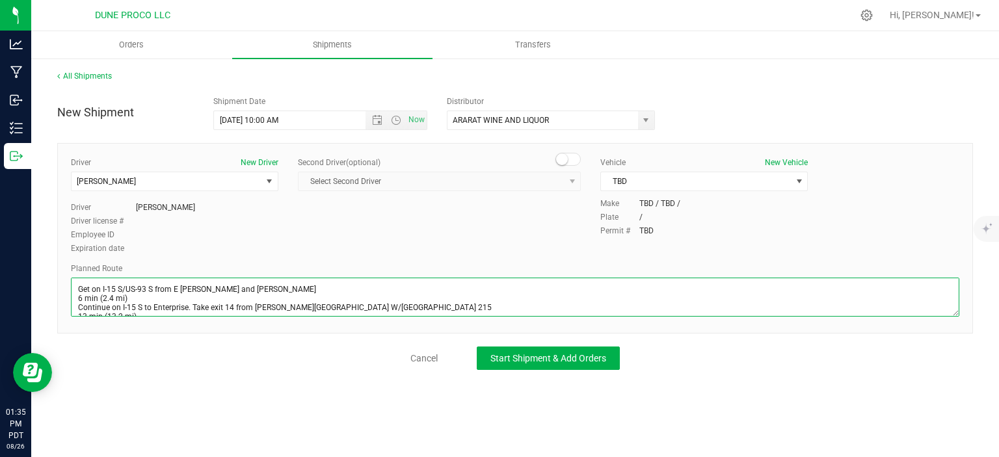
scroll to position [25, 0]
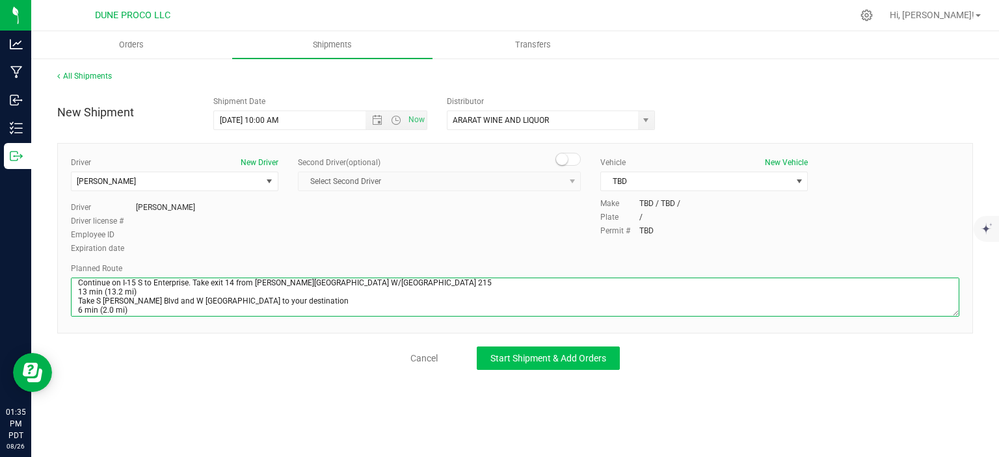
type textarea "Get on I-15 S/US-93 S from E Alexander Rd and Losee Rd 6 min (2.4 mi) Continue …"
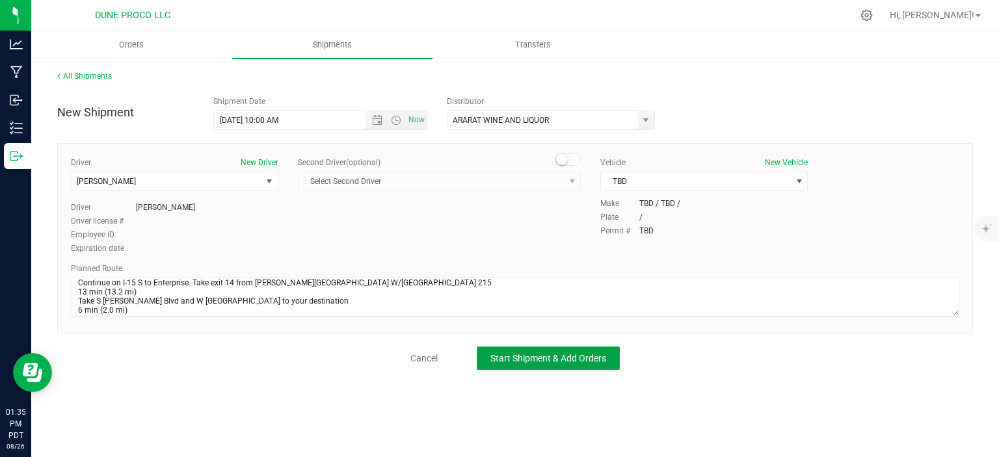
click at [512, 358] on span "Start Shipment & Add Orders" at bounding box center [548, 358] width 116 height 10
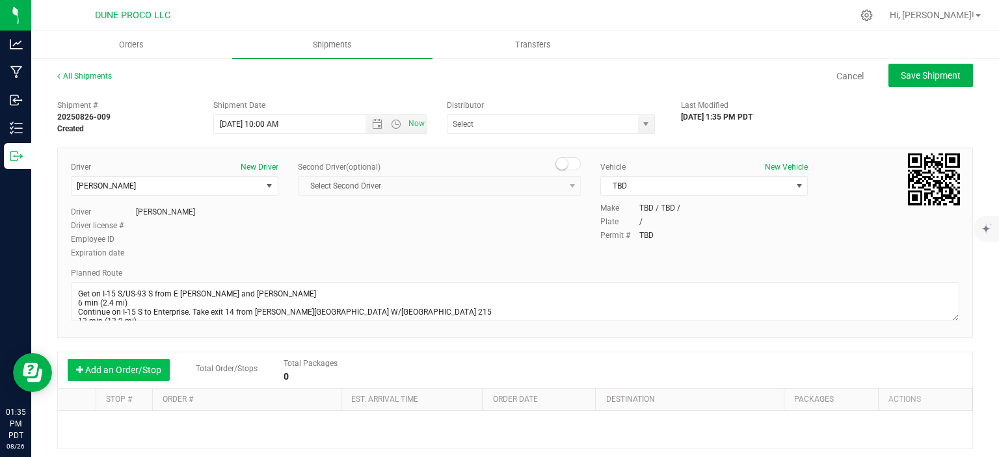
type input "ARARAT WINE AND LIQUOR"
click at [142, 369] on button "Add an Order/Stop" at bounding box center [119, 370] width 102 height 22
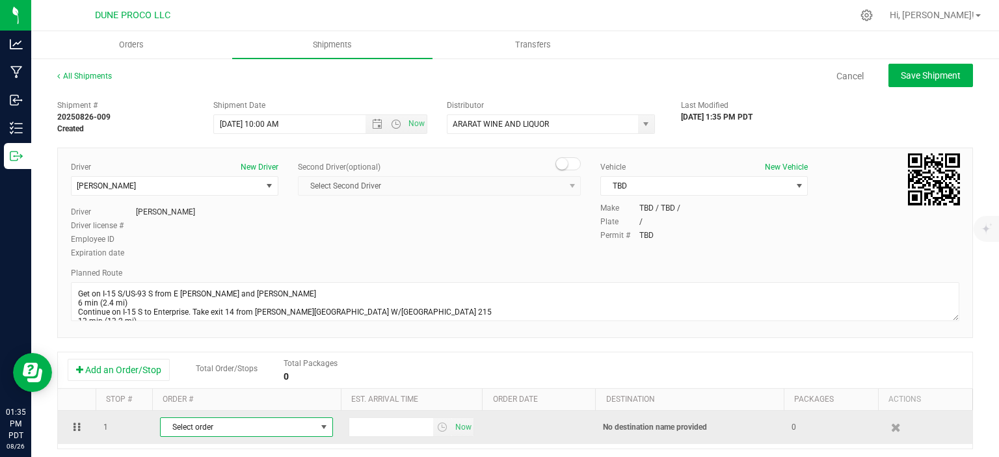
click at [208, 421] on span "Select order" at bounding box center [238, 427] width 155 height 18
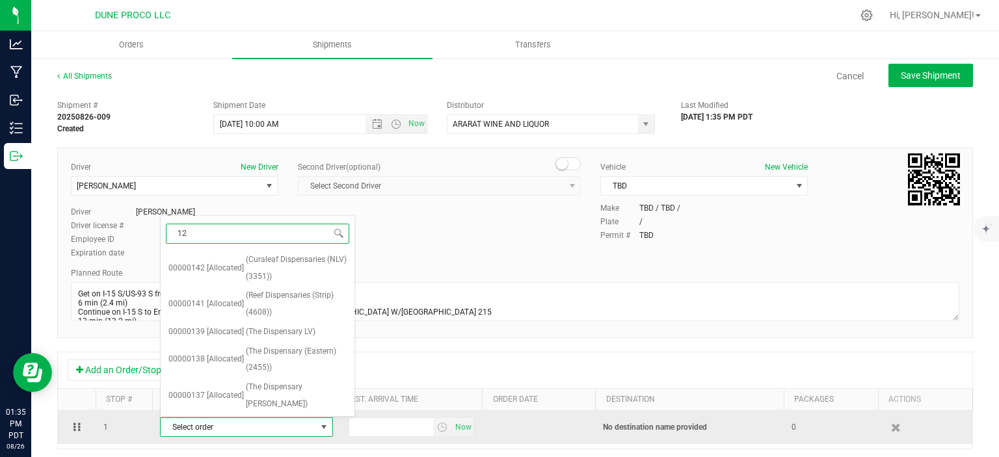
type input "124"
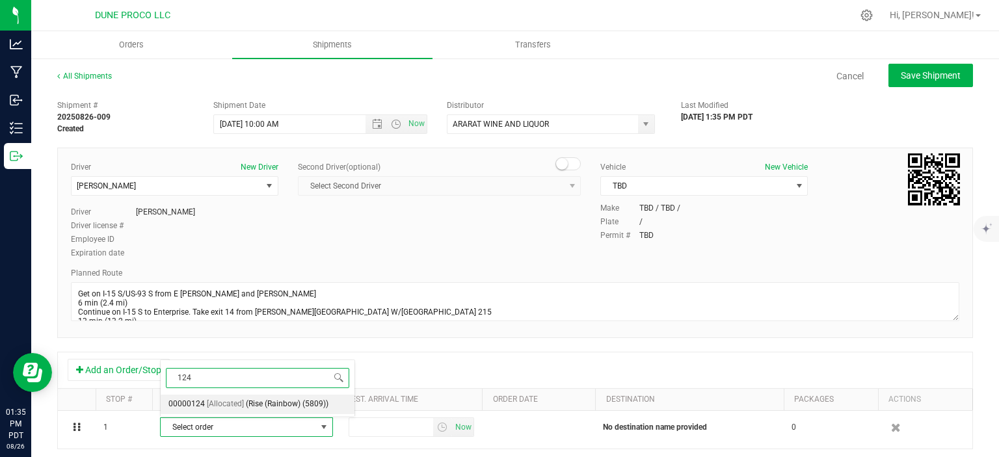
click at [253, 407] on span "(Rise (Rainbow) (5809))" at bounding box center [287, 404] width 83 height 17
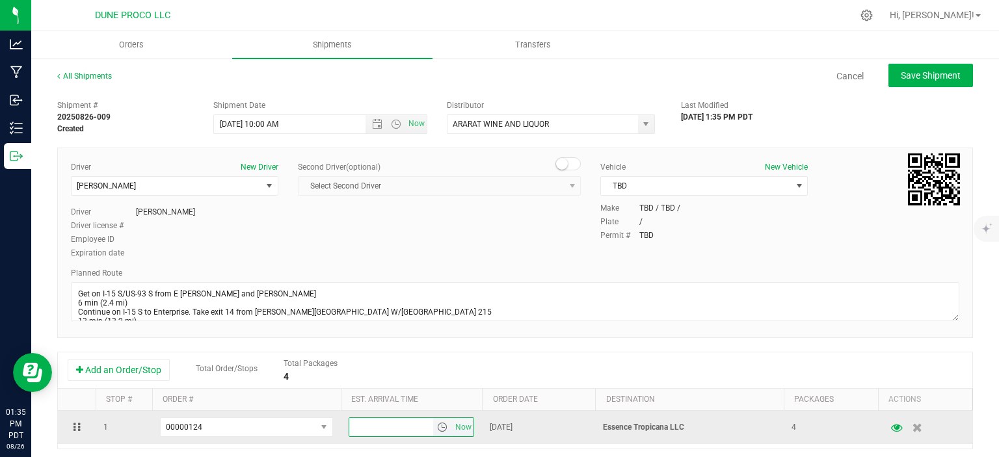
click at [361, 430] on input "text" at bounding box center [391, 427] width 85 height 18
type input "3:00 PM"
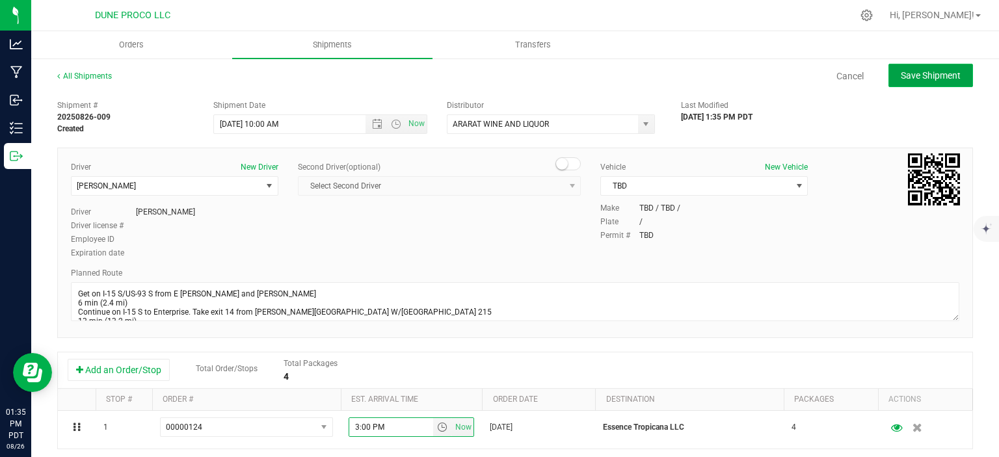
click at [938, 81] on button "Save Shipment" at bounding box center [930, 75] width 85 height 23
type input "8/27/2025 5:00 PM"
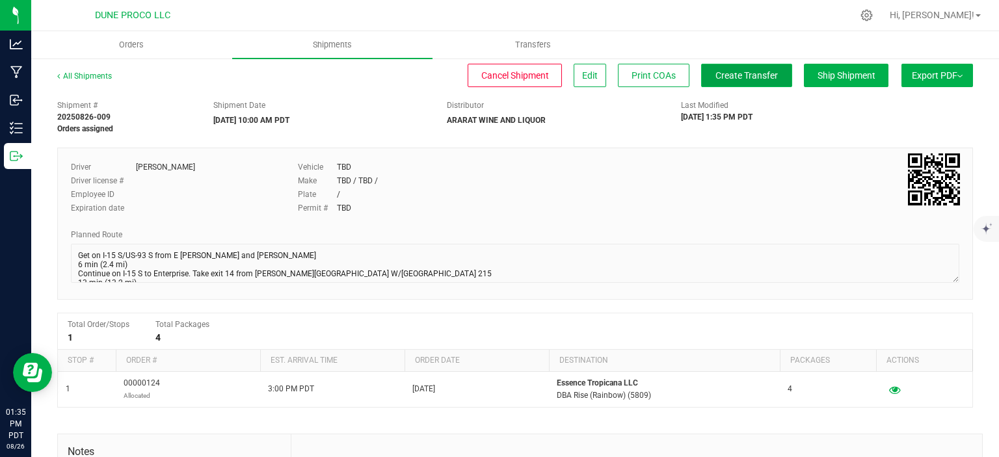
click at [736, 69] on button "Create Transfer" at bounding box center [746, 75] width 91 height 23
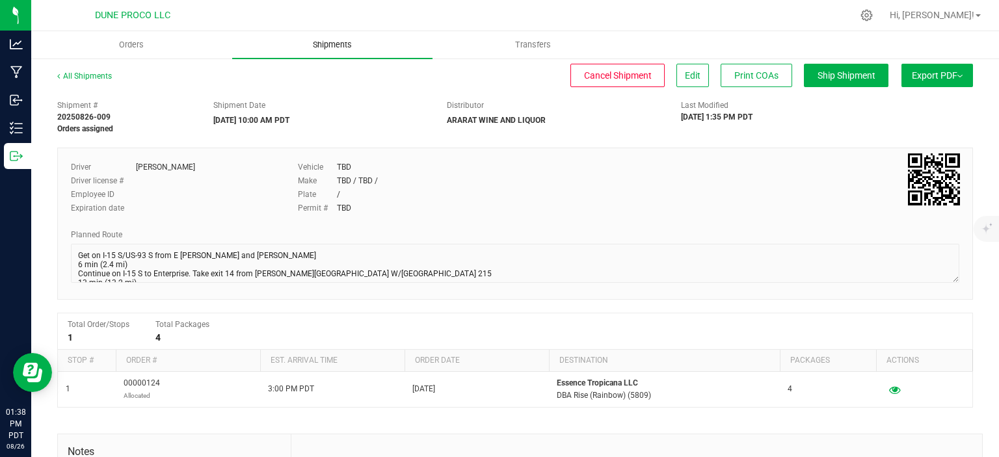
click at [339, 49] on span "Shipments" at bounding box center [332, 45] width 74 height 12
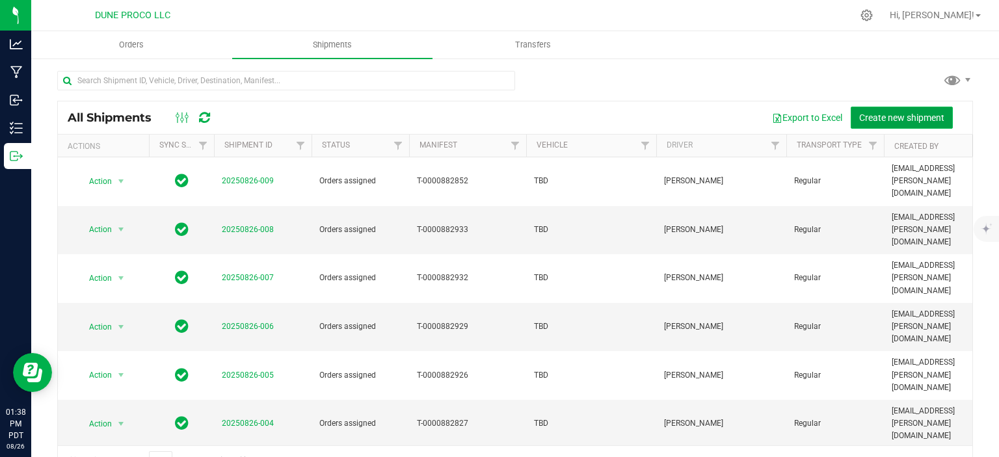
click at [905, 114] on span "Create new shipment" at bounding box center [901, 117] width 85 height 10
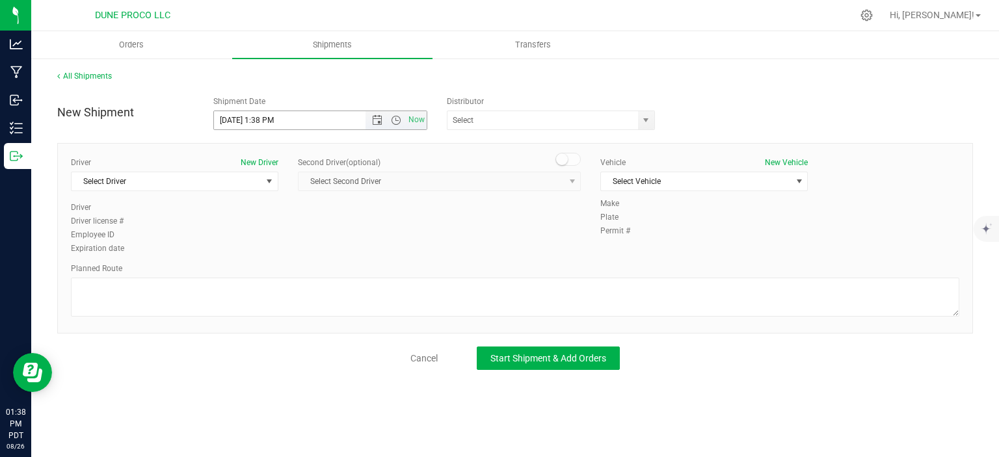
click at [237, 122] on input "8/26/2025 1:38 PM" at bounding box center [301, 120] width 174 height 18
drag, startPoint x: 321, startPoint y: 122, endPoint x: 260, endPoint y: 120, distance: 61.1
click at [260, 120] on input "8/27/2025 1:38 PM" at bounding box center [301, 120] width 174 height 18
click at [643, 124] on span "select" at bounding box center [645, 120] width 10 height 10
type input "8/27/2025 10:00 AM"
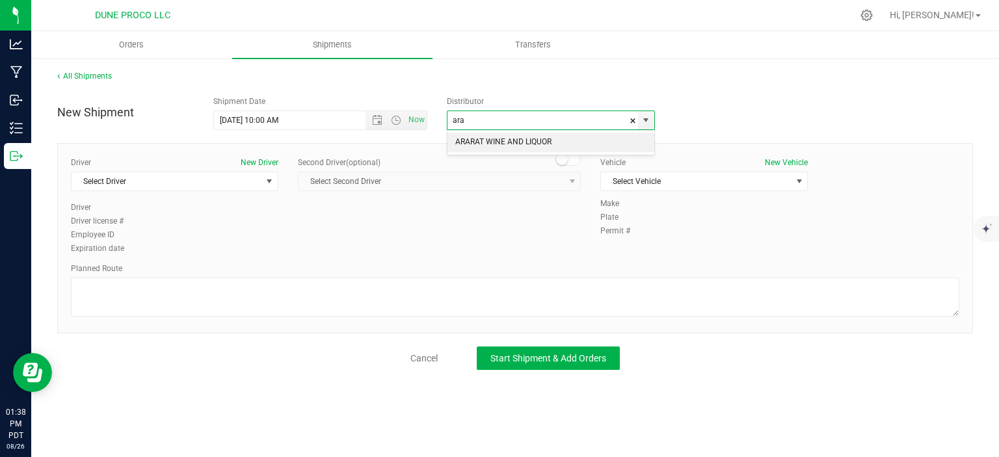
click at [508, 148] on li "ARARAT WINE AND LIQUOR" at bounding box center [550, 143] width 207 height 20
type input "ARARAT WINE AND LIQUOR"
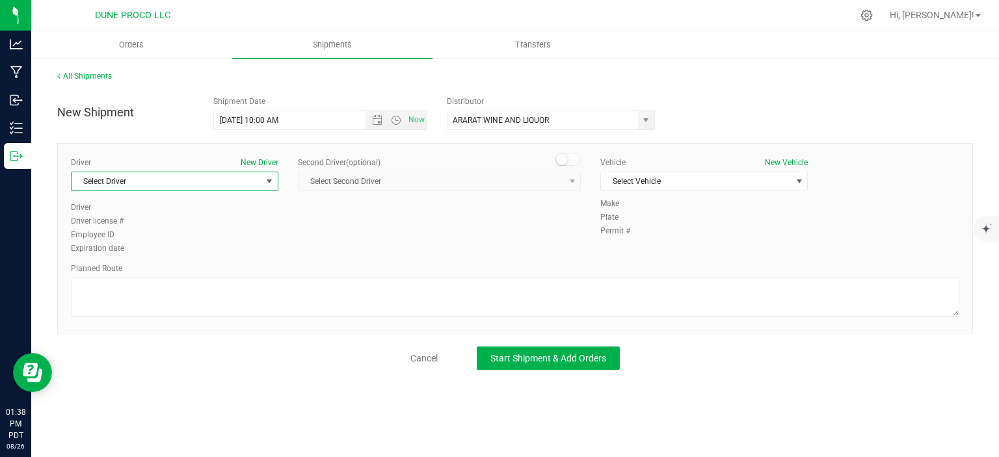
click at [259, 183] on span "Select Driver" at bounding box center [167, 181] width 190 height 18
click at [179, 271] on li "TBD TBD" at bounding box center [175, 274] width 206 height 20
click at [673, 178] on span "Select Vehicle" at bounding box center [696, 181] width 190 height 18
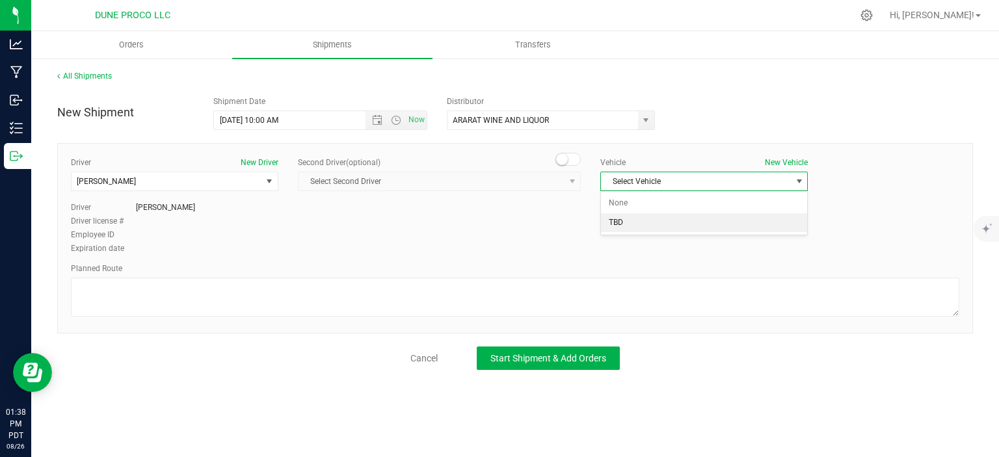
click at [651, 224] on li "TBD" at bounding box center [704, 223] width 206 height 20
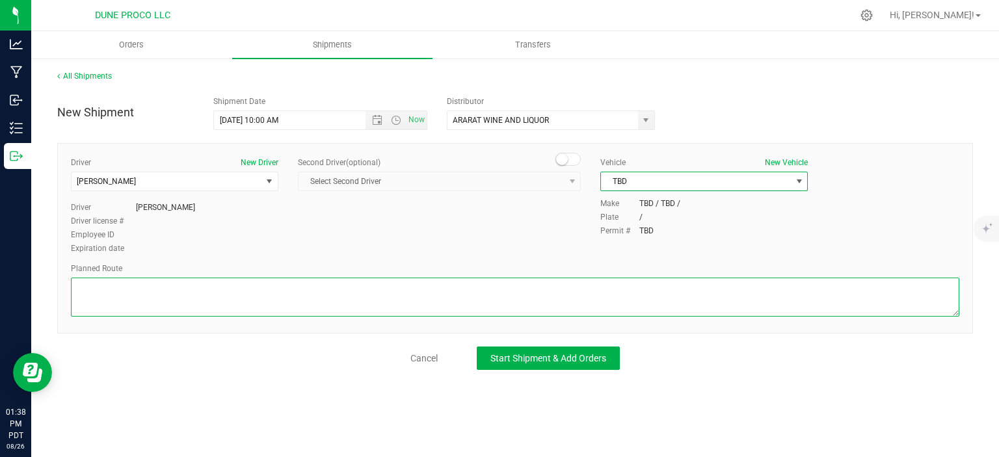
click at [273, 290] on textarea at bounding box center [515, 297] width 888 height 39
paste textarea "7260 S. Rainbow BLVD Suite 104 Las Vegas , NV89118"
type textarea "7260 S. Rainbow BLVD Suite 104 Las Vegas , NV89118"
click at [129, 307] on textarea at bounding box center [515, 297] width 888 height 39
paste textarea "Get on I-15 S/US-93 S from E Alexander Rd and Losee Rd 6 min (2.4 mi) Continue …"
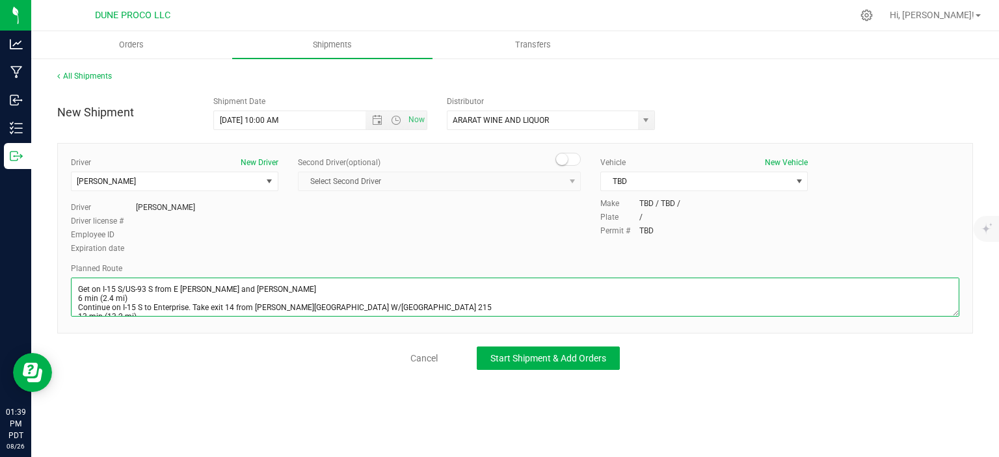
scroll to position [25, 0]
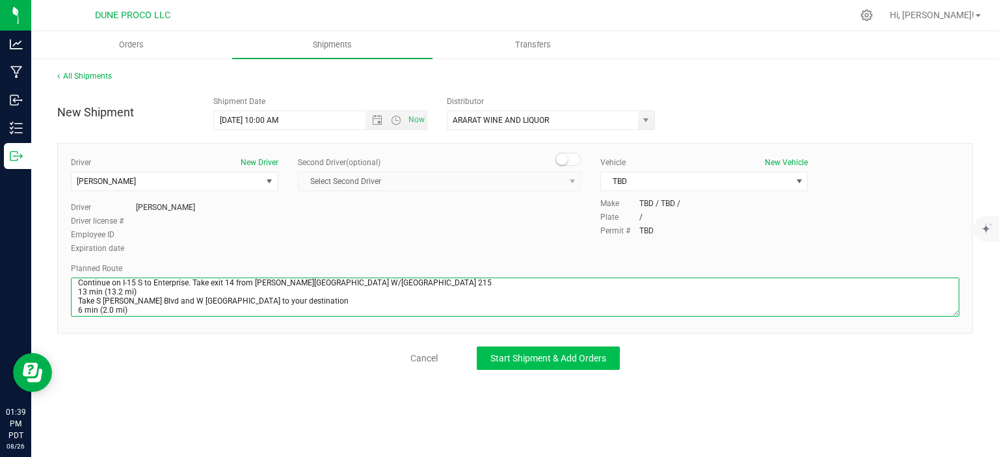
type textarea "Get on I-15 S/US-93 S from E Alexander Rd and Losee Rd 6 min (2.4 mi) Continue …"
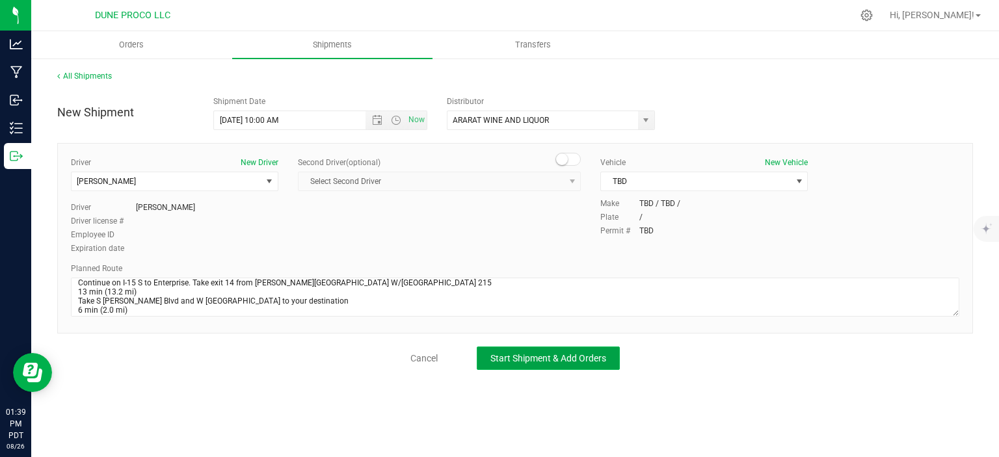
click at [524, 353] on span "Start Shipment & Add Orders" at bounding box center [548, 358] width 116 height 10
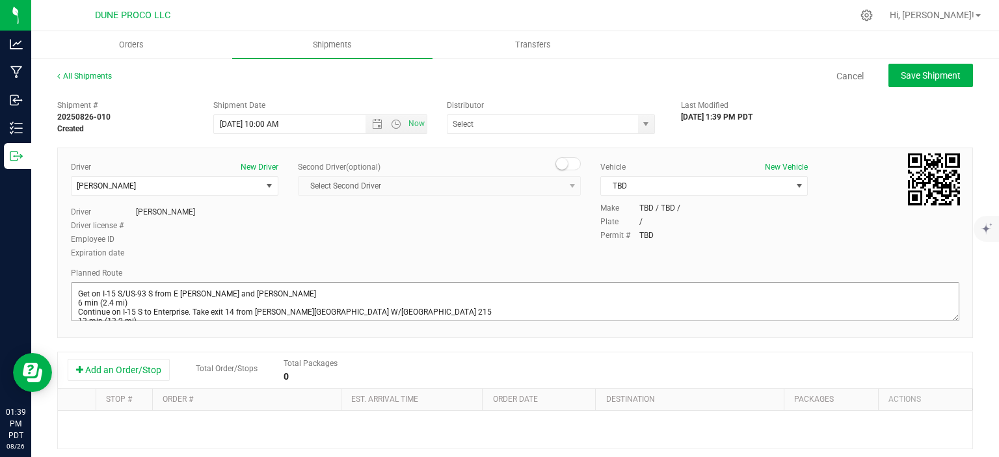
type input "ARARAT WINE AND LIQUOR"
click at [134, 363] on button "Add an Order/Stop" at bounding box center [119, 370] width 102 height 22
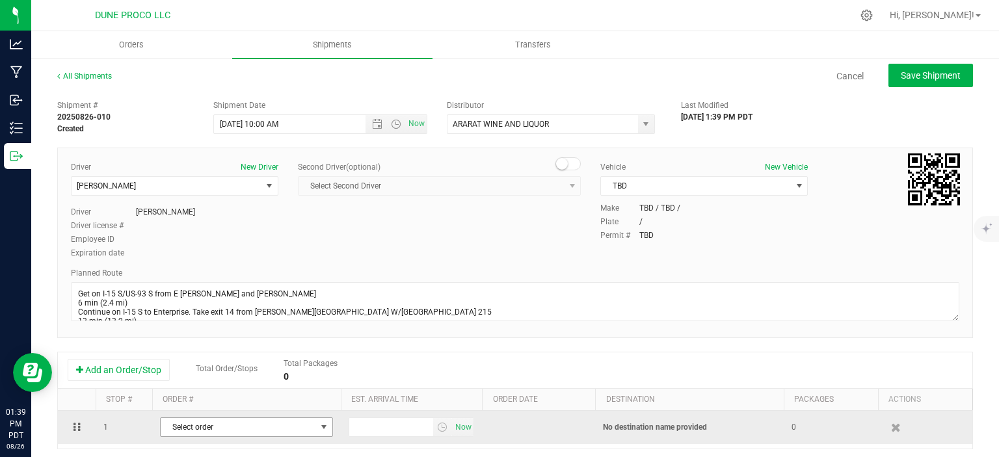
click at [227, 426] on span "Select order" at bounding box center [238, 427] width 155 height 18
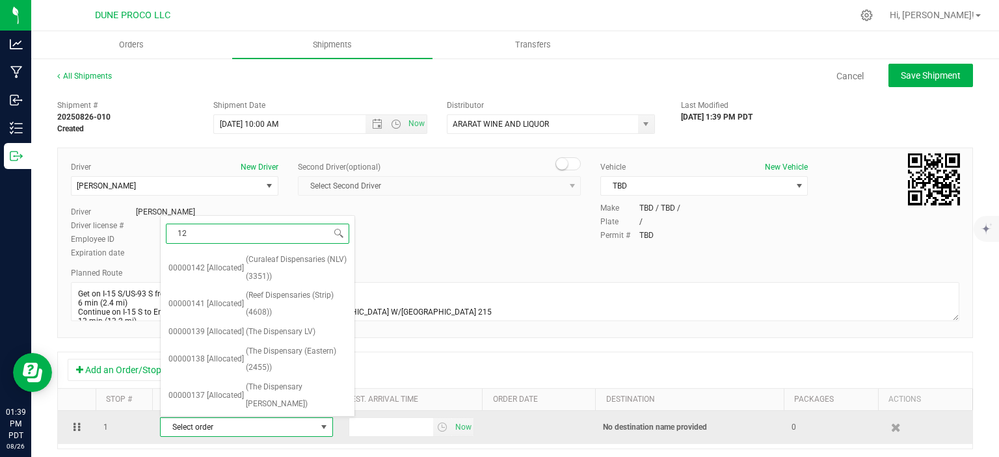
type input "125"
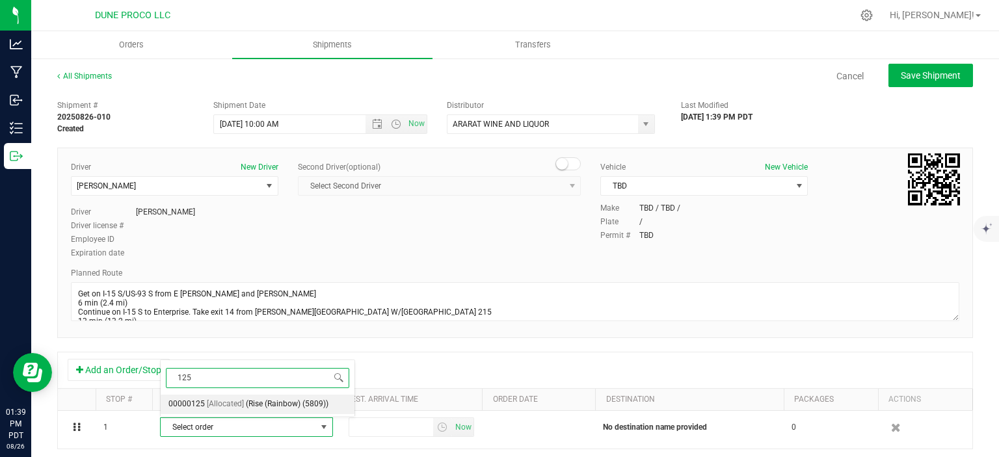
click at [243, 399] on li "00000125 [Allocated] (Rise (Rainbow) (5809))" at bounding box center [258, 405] width 194 height 20
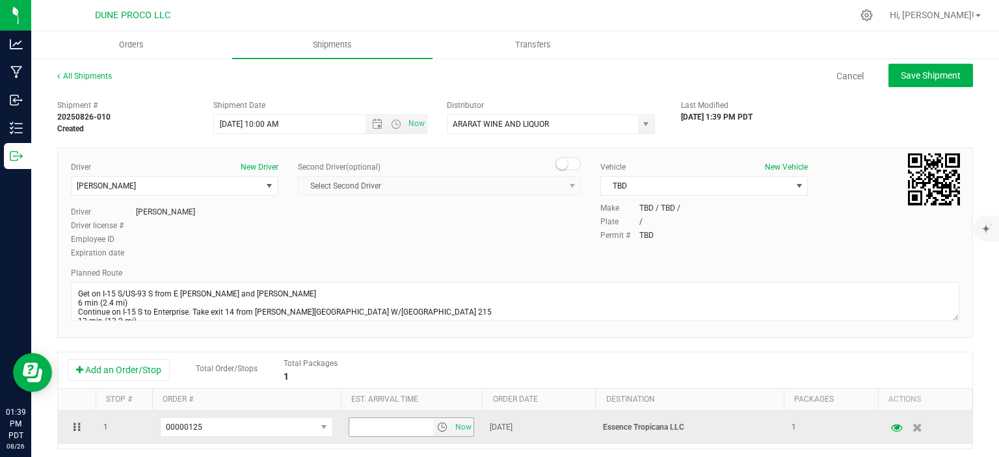
click at [375, 425] on input "text" at bounding box center [391, 427] width 85 height 18
type input "2:00 PM"
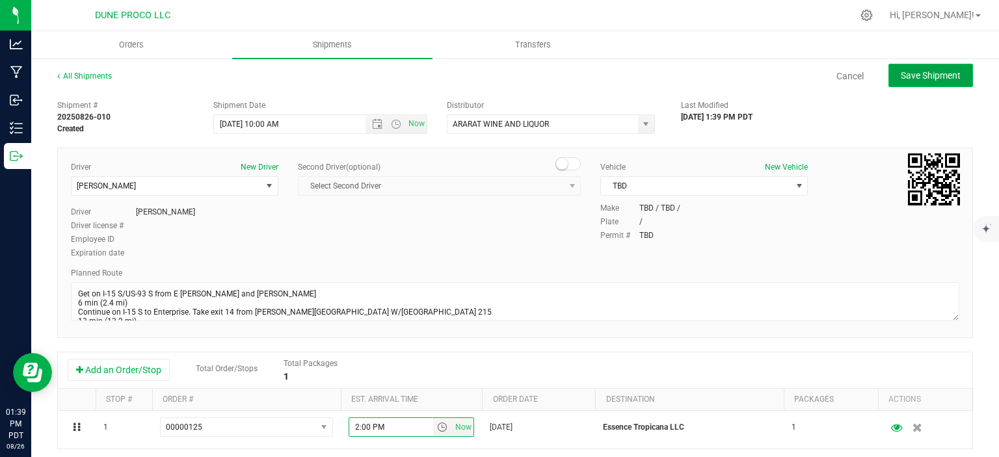
click at [918, 65] on button "Save Shipment" at bounding box center [930, 75] width 85 height 23
type input "8/27/2025 5:00 PM"
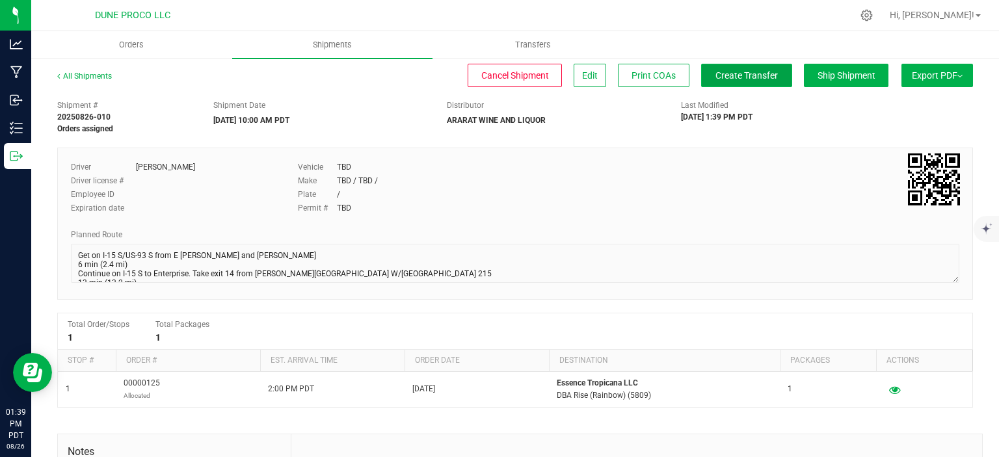
click at [741, 85] on button "Create Transfer" at bounding box center [746, 75] width 91 height 23
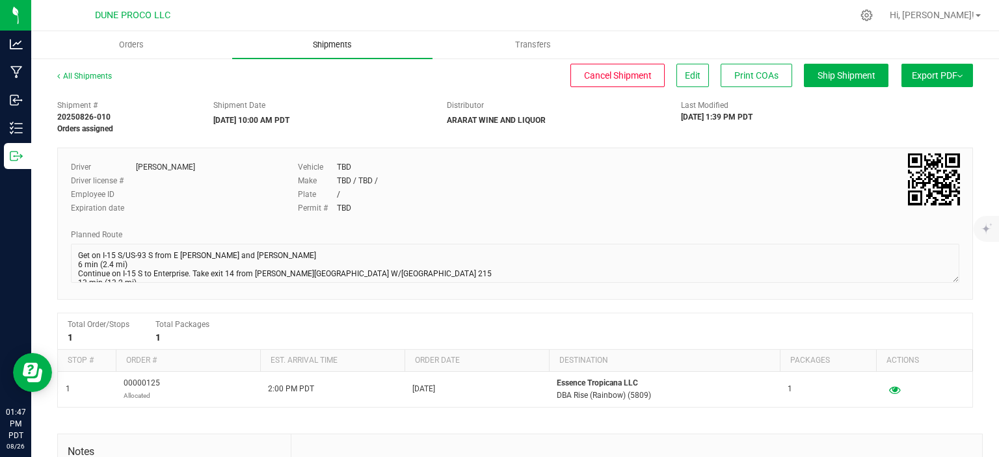
click at [342, 44] on span "Shipments" at bounding box center [332, 45] width 74 height 12
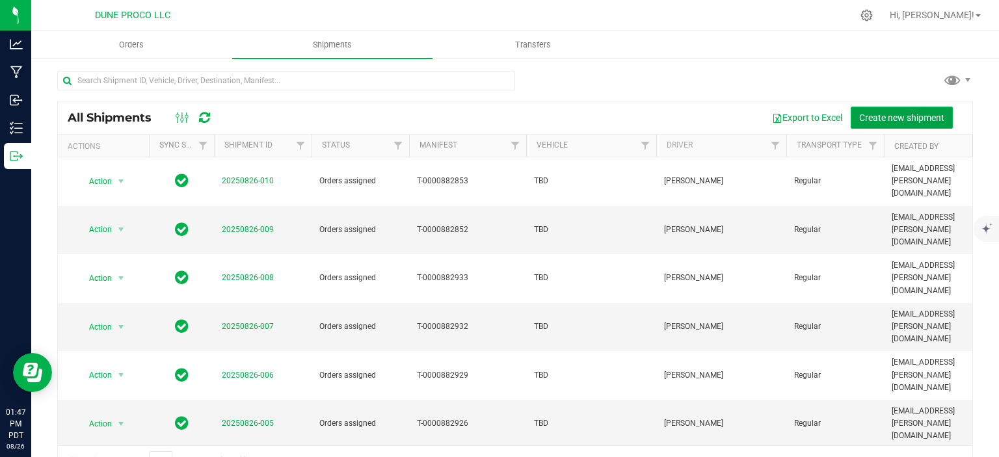
click at [880, 113] on span "Create new shipment" at bounding box center [901, 117] width 85 height 10
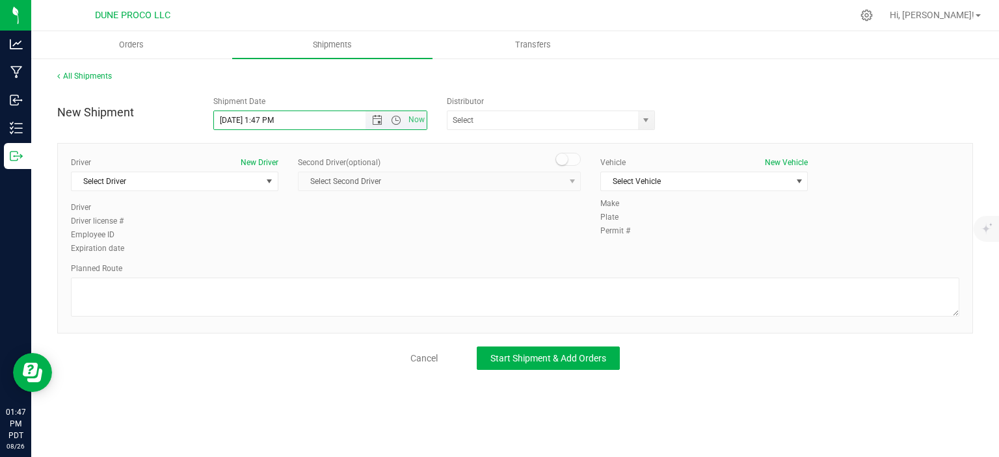
click at [235, 125] on input "8/26/2025 1:47 PM" at bounding box center [301, 120] width 174 height 18
drag, startPoint x: 306, startPoint y: 124, endPoint x: 259, endPoint y: 124, distance: 47.5
click at [259, 124] on input "8/27/2025 1:47 PM" at bounding box center [301, 120] width 174 height 18
click at [648, 114] on span "select" at bounding box center [646, 120] width 16 height 18
type input "8/27/2025 2:00 PM"
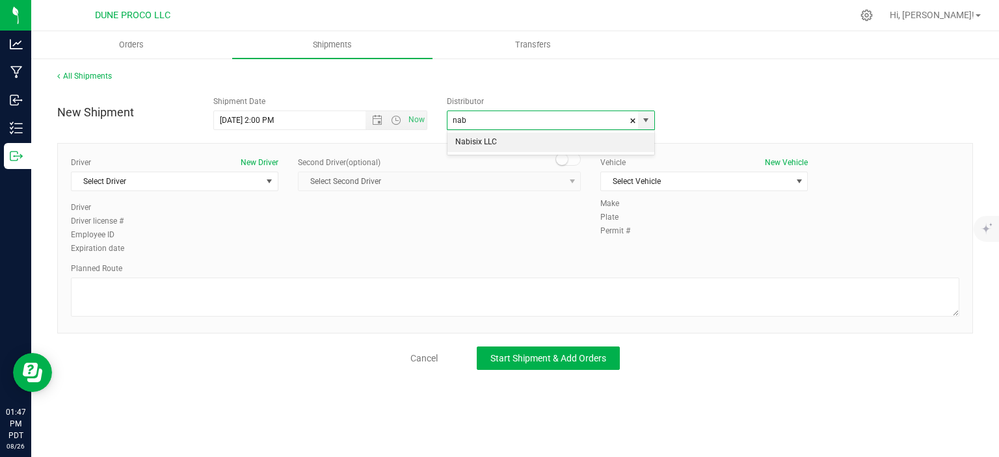
click at [519, 147] on li "Nabisix LLC" at bounding box center [550, 143] width 207 height 20
type input "Nabisix LLC"
click at [273, 186] on span "select" at bounding box center [269, 181] width 10 height 10
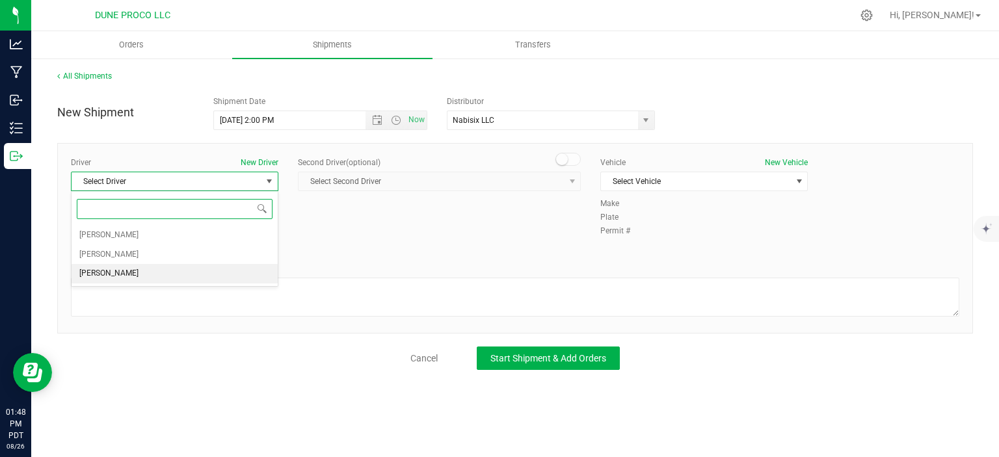
click at [133, 269] on li "[PERSON_NAME]" at bounding box center [175, 274] width 206 height 20
click at [644, 183] on span "Select Vehicle" at bounding box center [696, 181] width 190 height 18
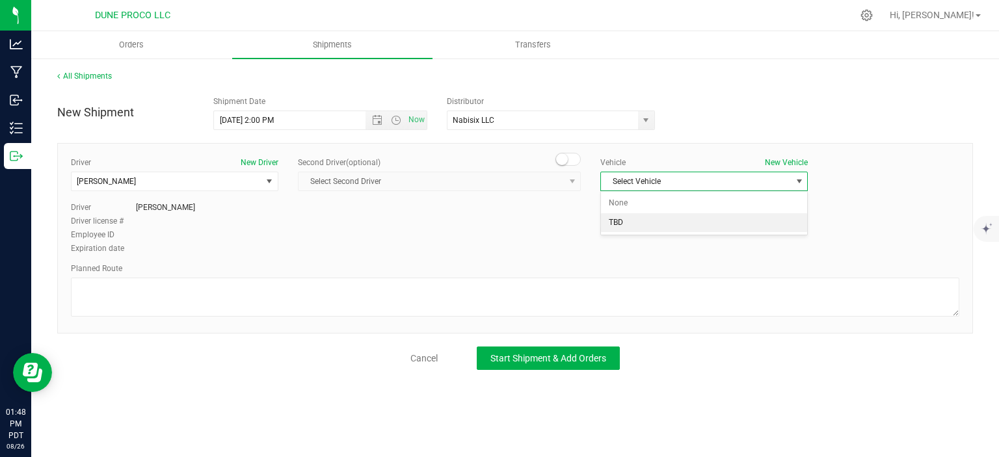
click at [625, 228] on li "TBD" at bounding box center [704, 223] width 206 height 20
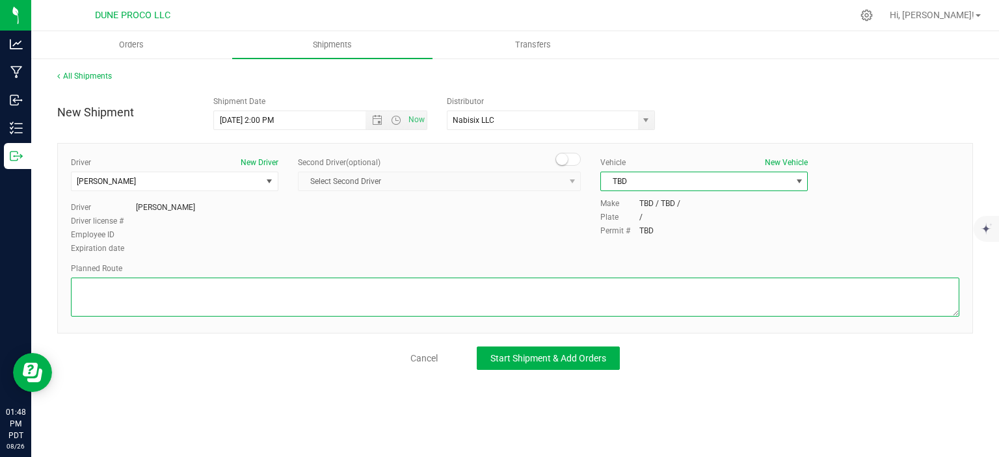
click at [143, 305] on textarea at bounding box center [515, 297] width 888 height 39
paste textarea "Get on I-11/US-95 N in Las Vegas from E Craig Rd 18 min (7.4 mi) Continue on US…"
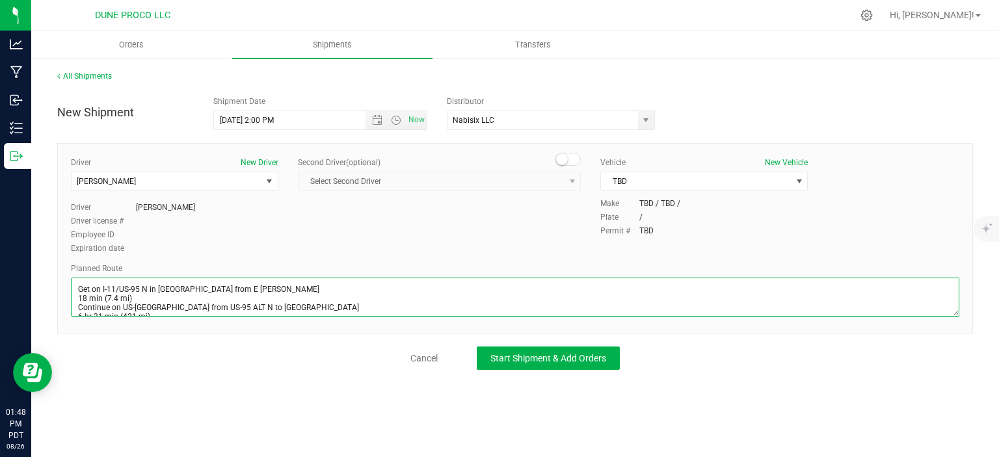
scroll to position [25, 0]
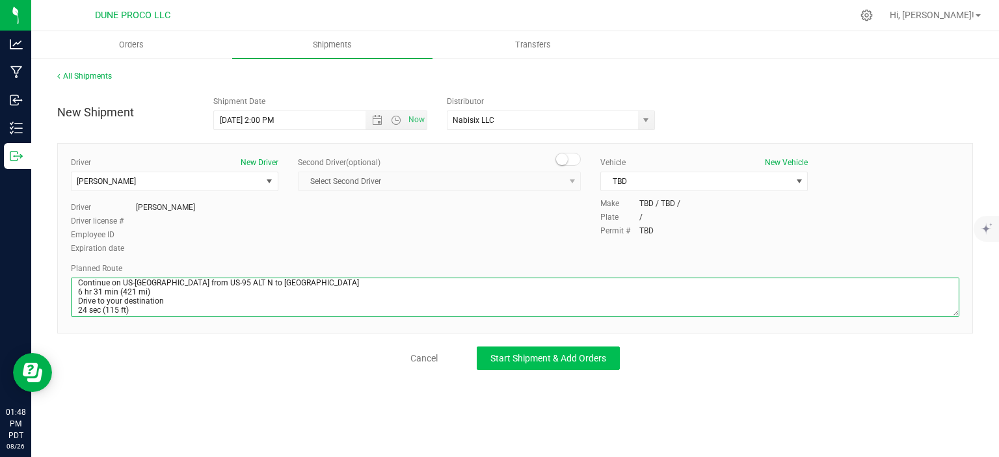
type textarea "Get on I-11/US-95 N in Las Vegas from E Craig Rd 18 min (7.4 mi) Continue on US…"
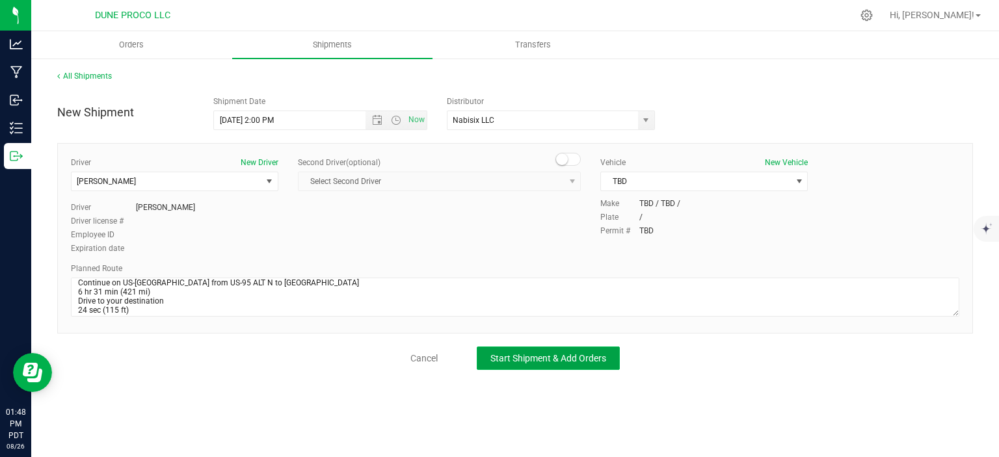
click at [483, 359] on button "Start Shipment & Add Orders" at bounding box center [548, 358] width 143 height 23
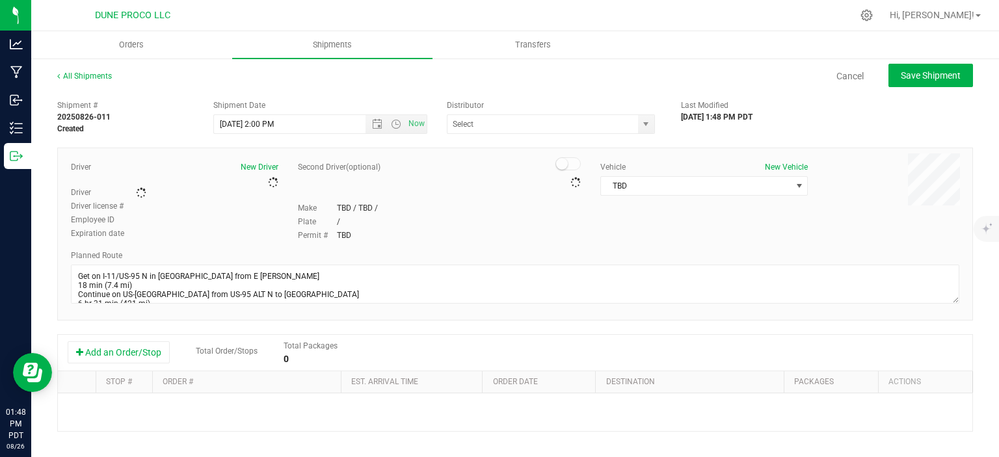
type input "Nabisix LLC"
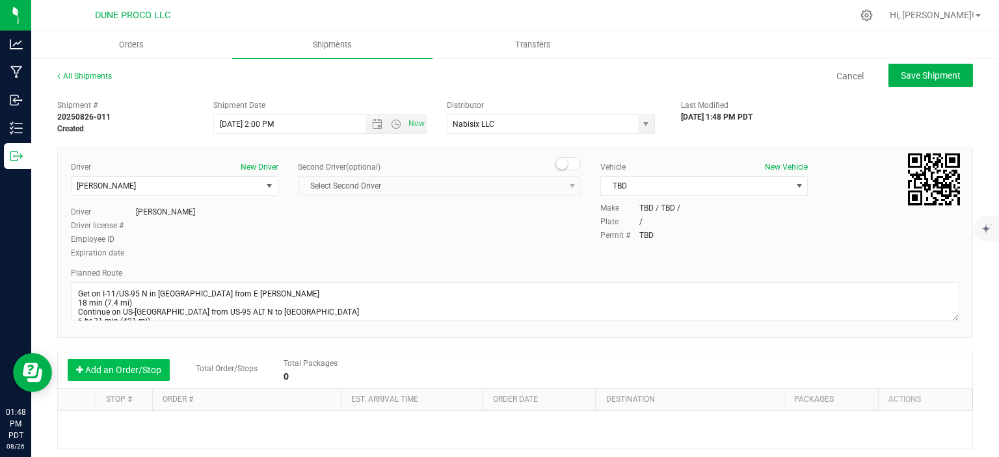
click at [142, 363] on button "Add an Order/Stop" at bounding box center [119, 370] width 102 height 22
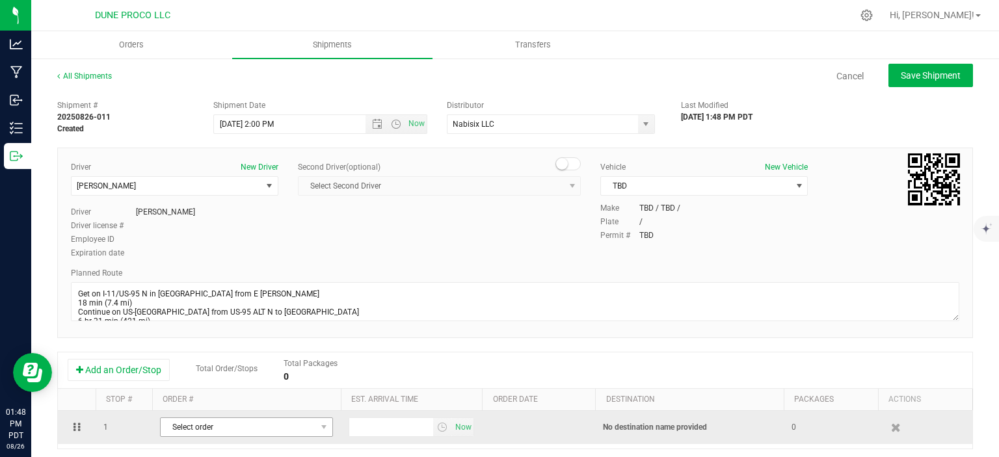
click at [244, 421] on span "Select order" at bounding box center [238, 427] width 155 height 18
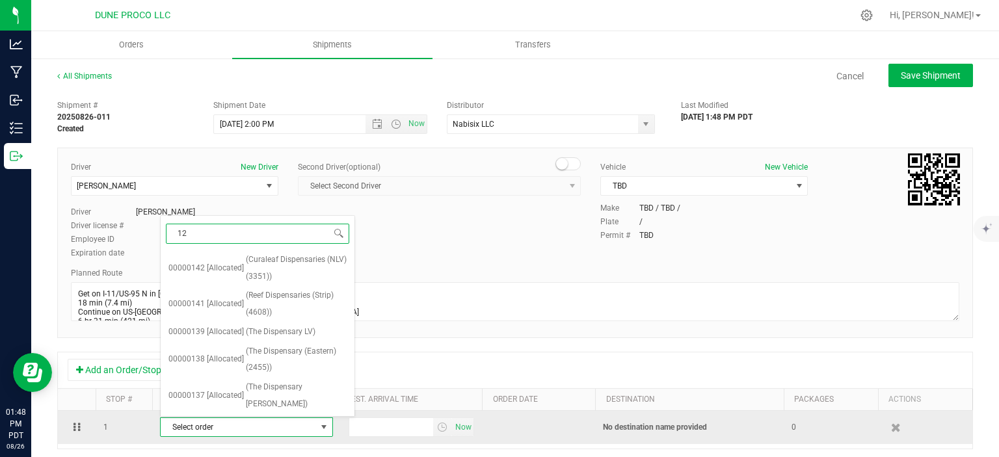
type input "126"
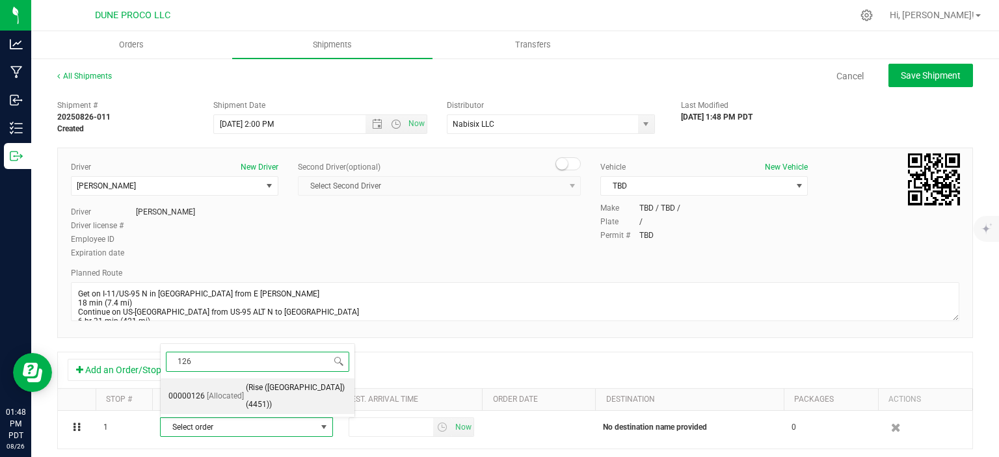
click at [286, 399] on span "(Rise (Carson City HWY) (4451))" at bounding box center [296, 396] width 101 height 33
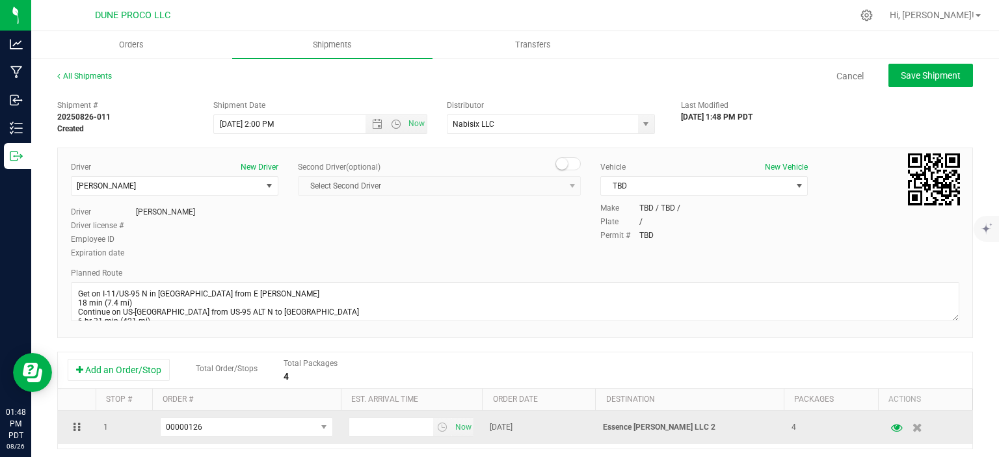
click at [363, 415] on td "Now" at bounding box center [411, 427] width 141 height 33
click at [369, 423] on input "text" at bounding box center [391, 427] width 85 height 18
type input "5:00 PM"
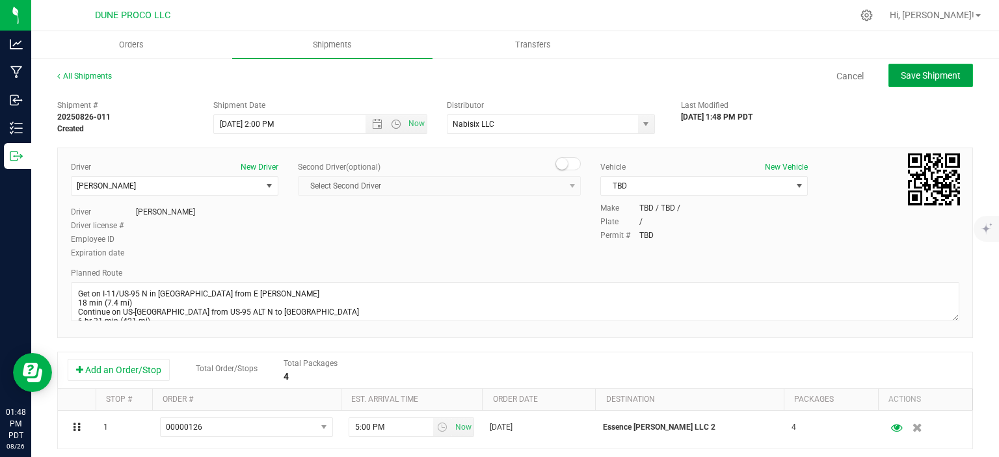
click at [917, 80] on span "Save Shipment" at bounding box center [930, 75] width 60 height 10
type input "8/27/2025 9:00 PM"
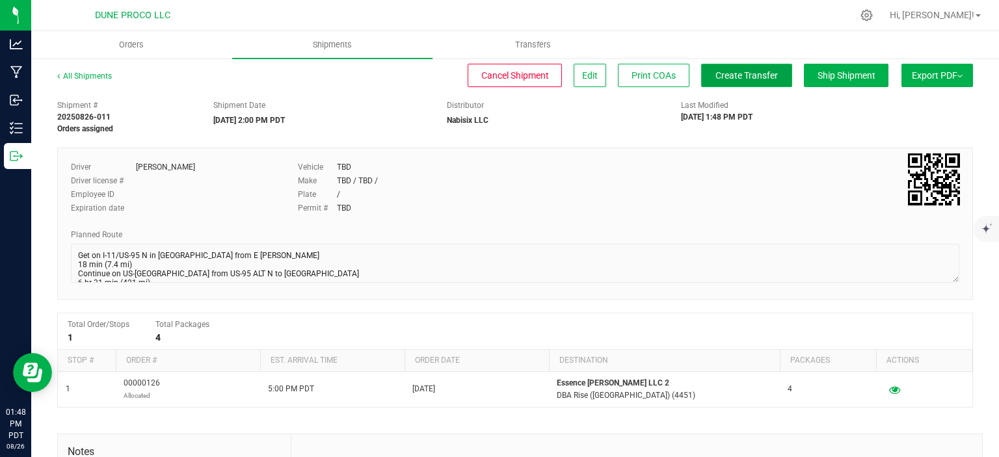
click at [761, 75] on span "Create Transfer" at bounding box center [746, 75] width 62 height 10
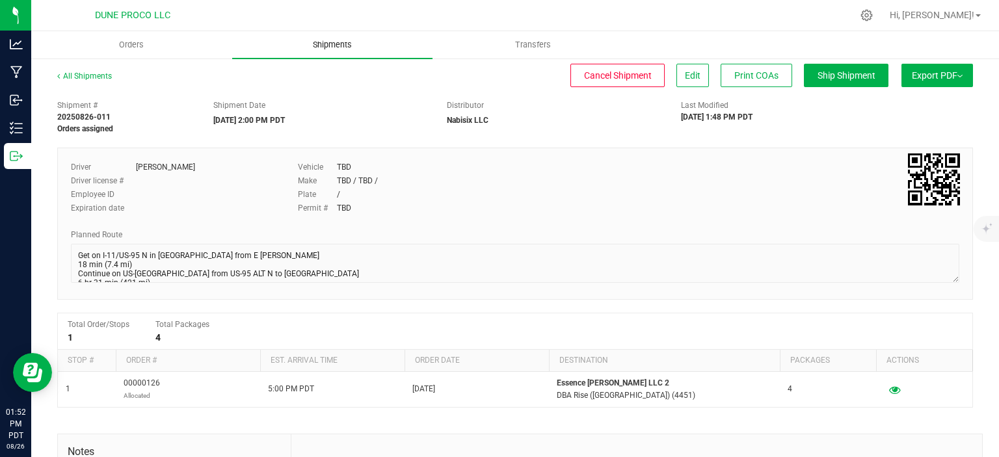
click at [319, 49] on span "Shipments" at bounding box center [332, 45] width 74 height 12
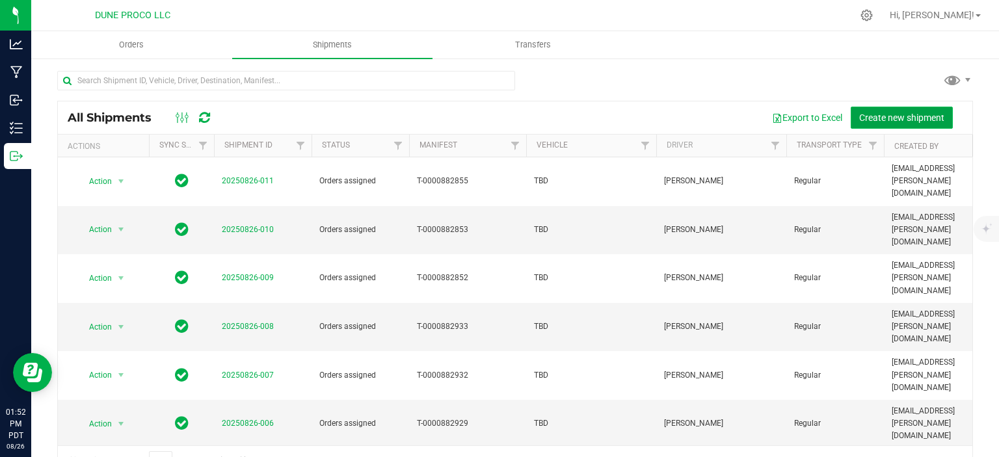
click at [889, 119] on span "Create new shipment" at bounding box center [901, 117] width 85 height 10
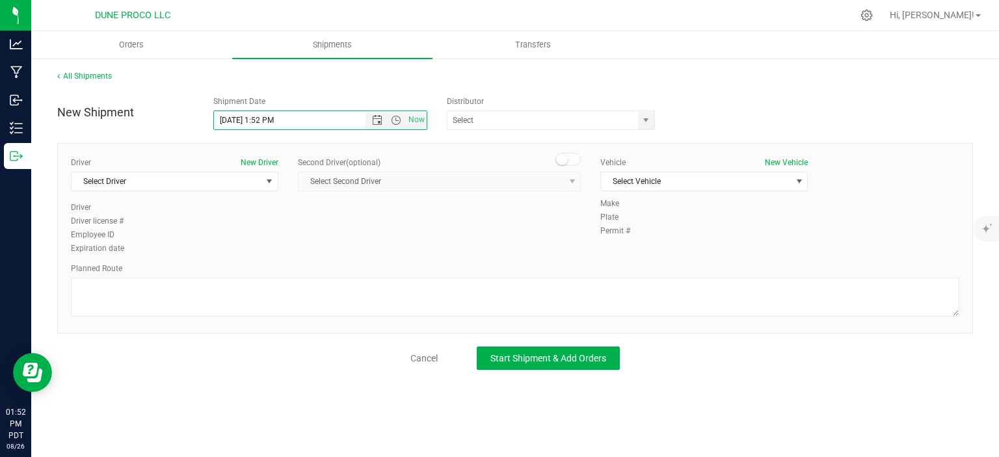
click at [239, 120] on input "8/26/2025 1:52 PM" at bounding box center [301, 120] width 174 height 18
click at [238, 120] on input "8/26/2025 1:52 PM" at bounding box center [301, 120] width 174 height 18
click at [235, 120] on input "8/26/2025 1:52 PM" at bounding box center [301, 120] width 174 height 18
drag, startPoint x: 309, startPoint y: 116, endPoint x: 254, endPoint y: 115, distance: 54.6
click at [254, 115] on input "8/27/2025 1:52 PM" at bounding box center [301, 120] width 174 height 18
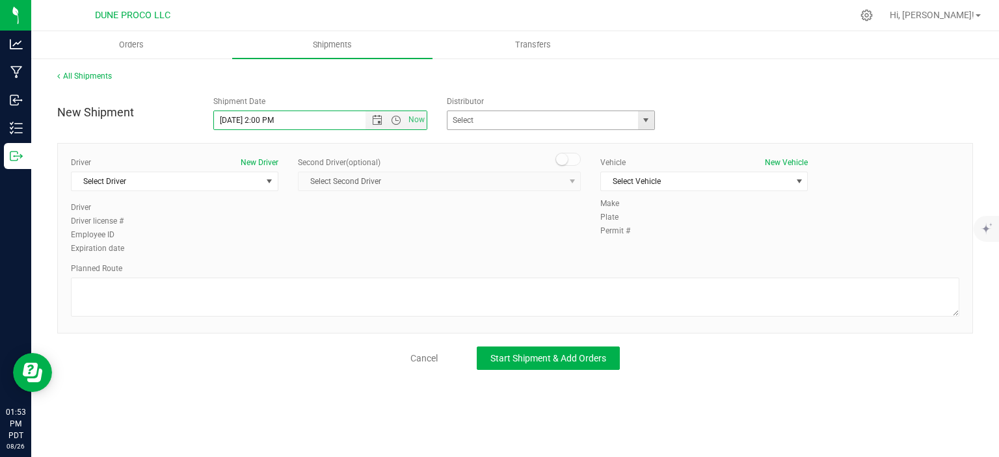
click at [654, 124] on span "select" at bounding box center [646, 120] width 16 height 18
type input "8/27/2025 2:00 PM"
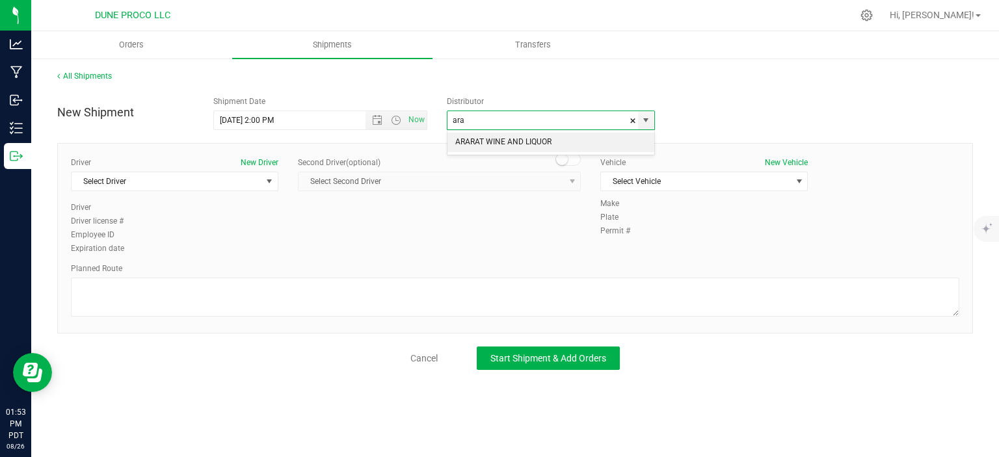
click at [607, 137] on li "ARARAT WINE AND LIQUOR" at bounding box center [550, 143] width 207 height 20
type input "ARARAT WINE AND LIQUOR"
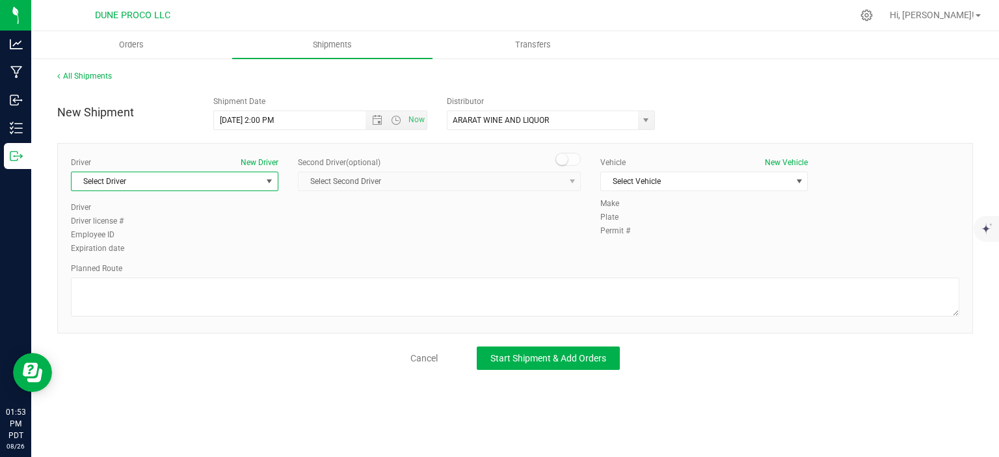
click at [267, 176] on span "select" at bounding box center [269, 181] width 10 height 10
click at [131, 272] on li "TBD TBD" at bounding box center [175, 274] width 206 height 20
click at [636, 193] on div "Vehicle New Vehicle Select Vehicle Select Vehicle None TBD" at bounding box center [703, 177] width 227 height 41
click at [638, 184] on span "Select Vehicle" at bounding box center [696, 181] width 190 height 18
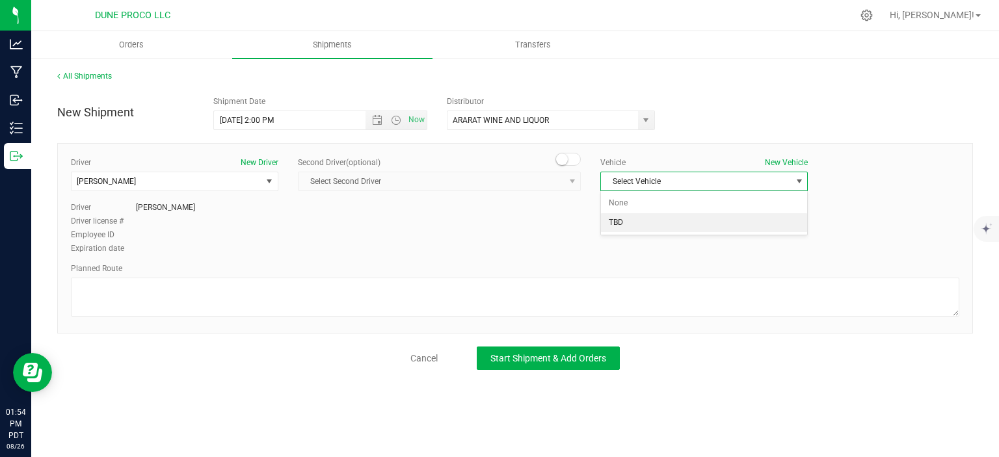
click at [630, 217] on li "TBD" at bounding box center [704, 223] width 206 height 20
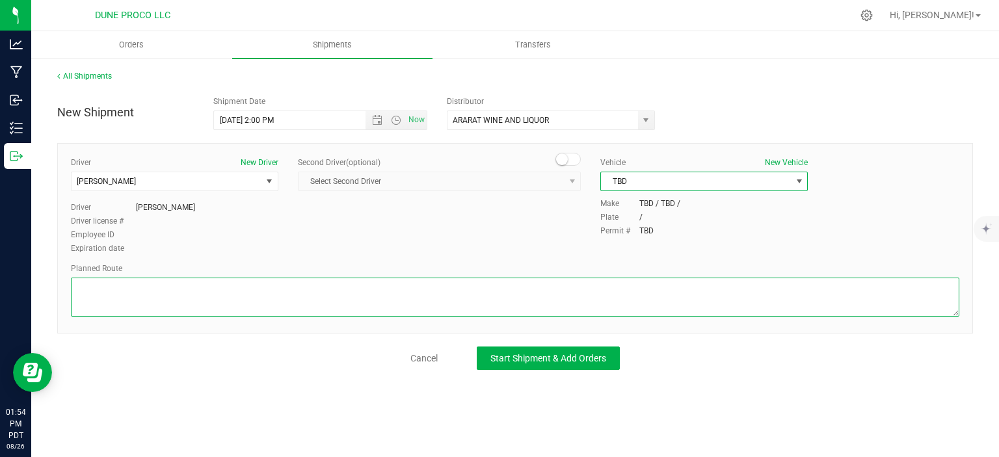
click at [254, 303] on textarea at bounding box center [515, 297] width 888 height 39
paste textarea "Get on I-11/US-95 N in Las Vegas from E Craig Rd 18 min (7.4 mi) Continue on US…"
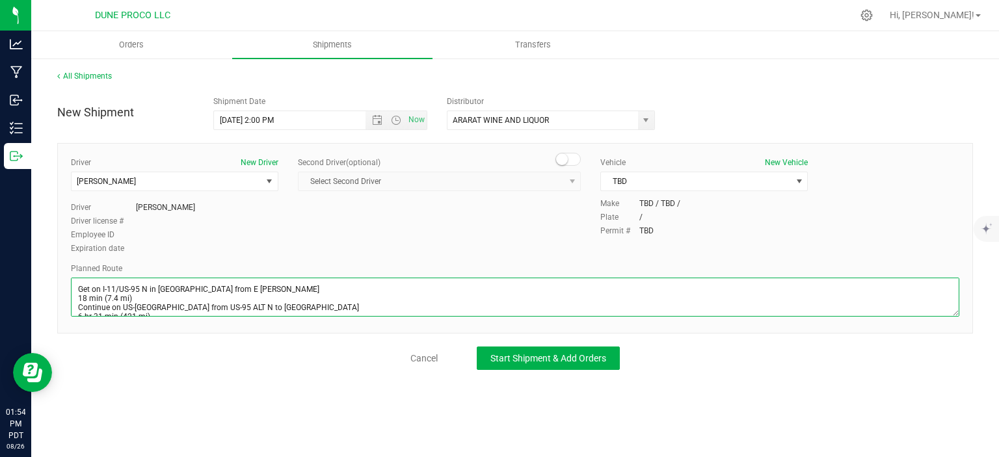
scroll to position [25, 0]
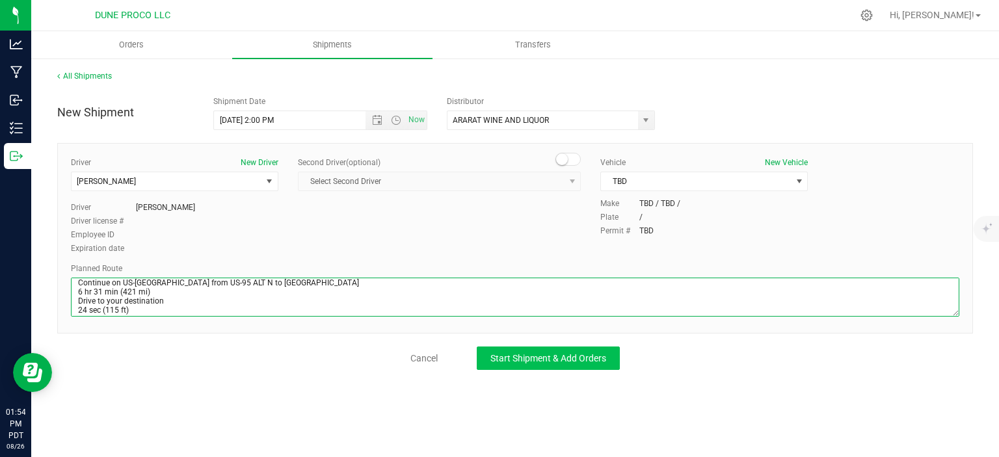
type textarea "Get on I-11/US-95 N in Las Vegas from E Craig Rd 18 min (7.4 mi) Continue on US…"
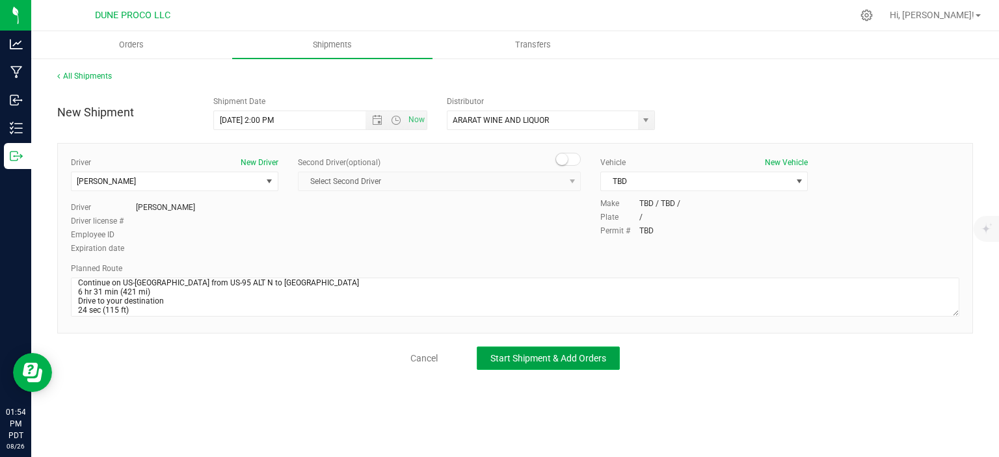
click at [540, 353] on span "Start Shipment & Add Orders" at bounding box center [548, 358] width 116 height 10
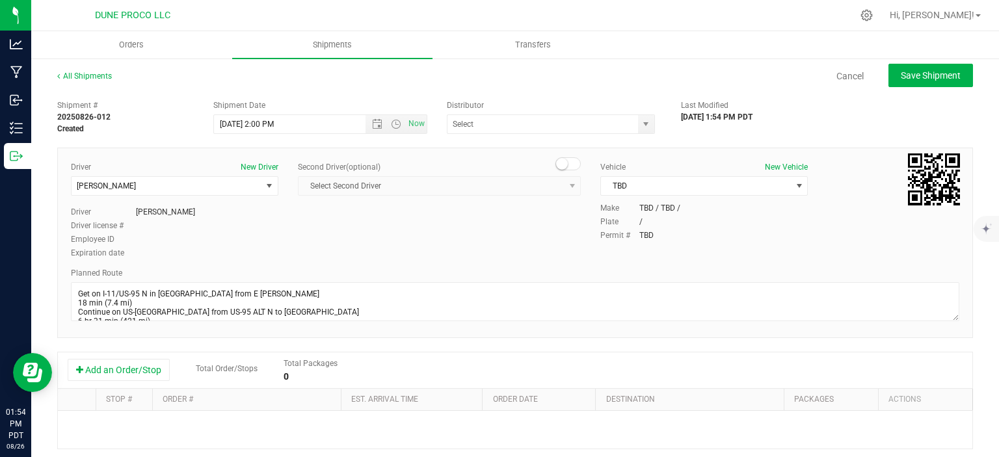
type input "ARARAT WINE AND LIQUOR"
click at [144, 368] on button "Add an Order/Stop" at bounding box center [119, 370] width 102 height 22
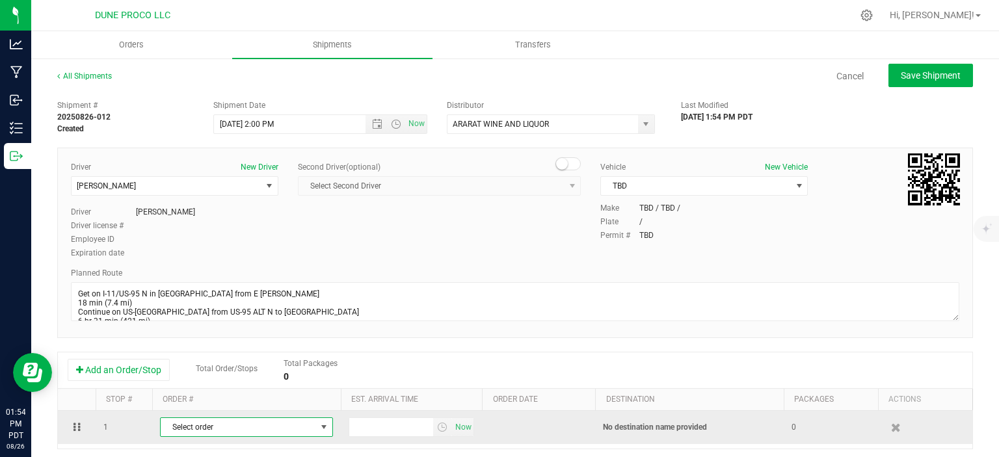
click at [250, 428] on span "Select order" at bounding box center [238, 427] width 155 height 18
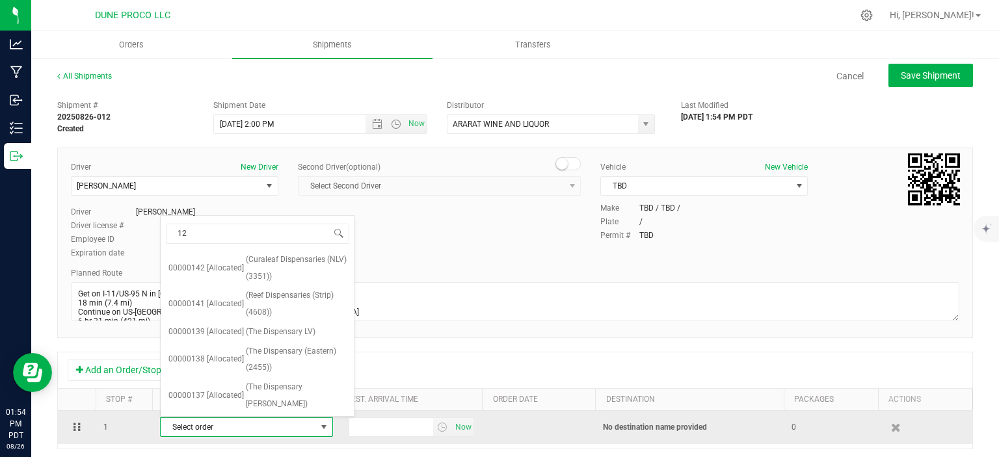
type input "127"
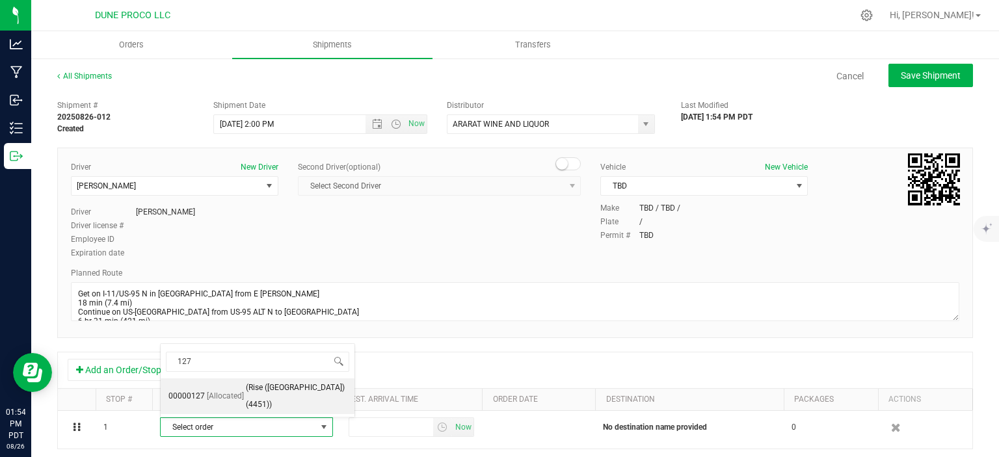
click at [270, 399] on span "(Rise (Carson City HWY) (4451))" at bounding box center [296, 396] width 101 height 33
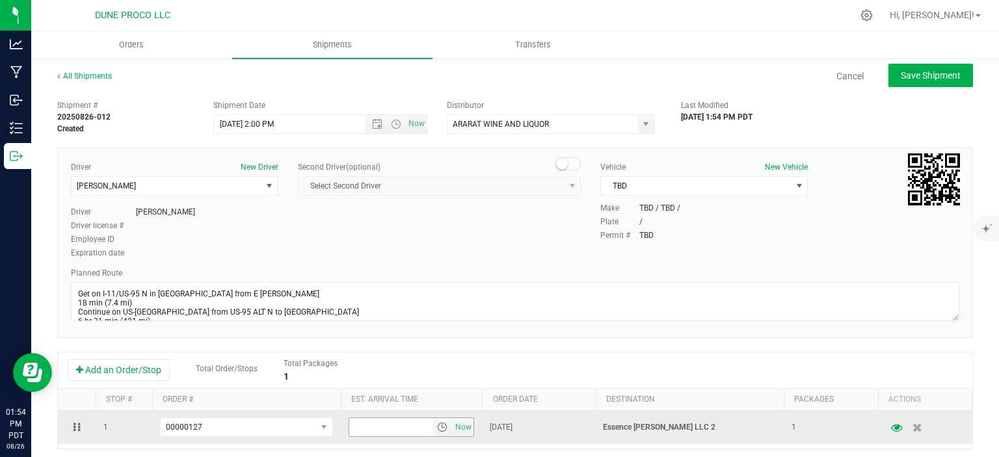
click at [387, 420] on input "text" at bounding box center [391, 427] width 85 height 18
type input "5:00 PM"
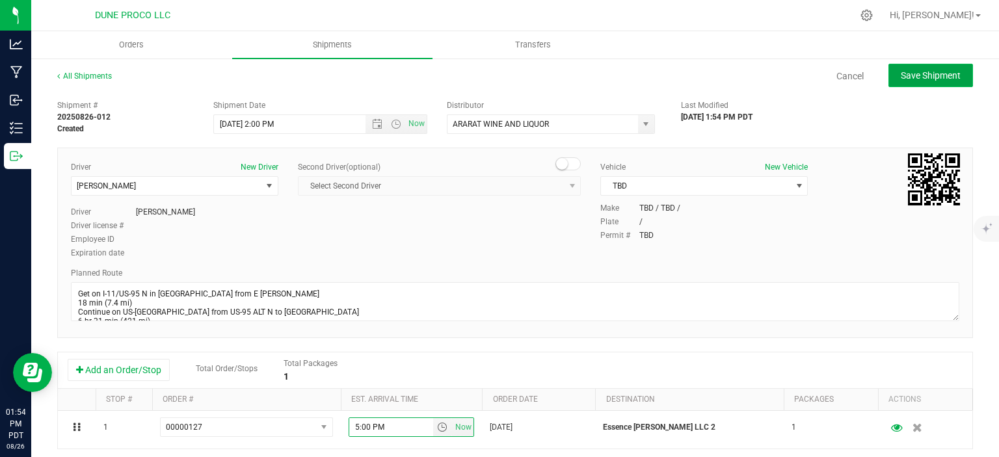
click at [930, 79] on span "Save Shipment" at bounding box center [930, 75] width 60 height 10
type input "8/27/2025 9:00 PM"
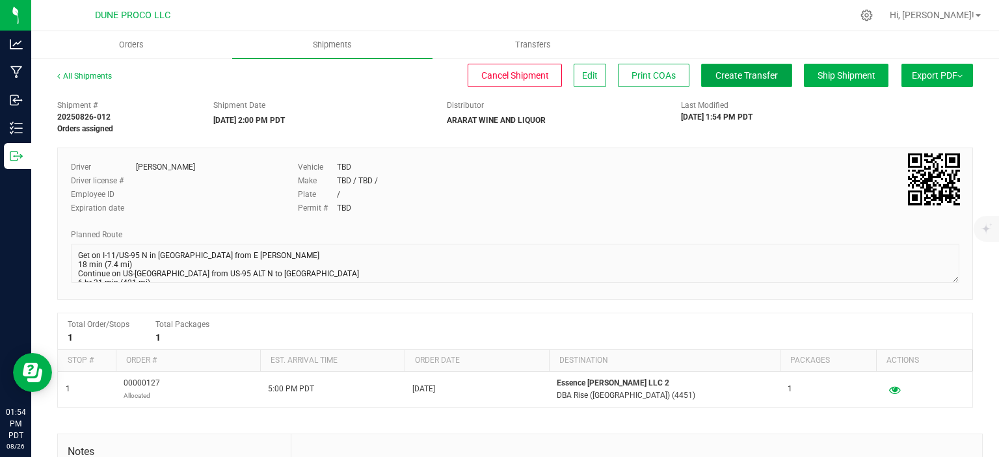
click at [726, 79] on span "Create Transfer" at bounding box center [746, 75] width 62 height 10
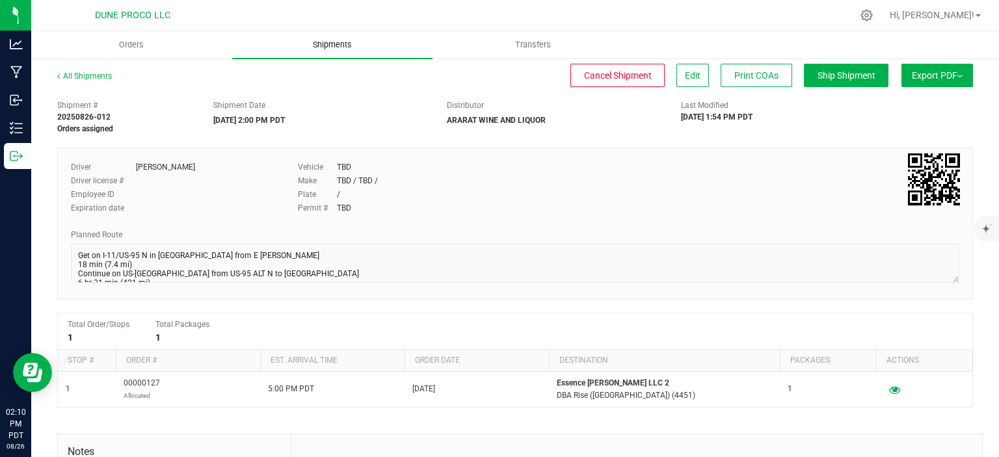
click at [347, 37] on uib-tab-heading "Shipments" at bounding box center [332, 44] width 201 height 27
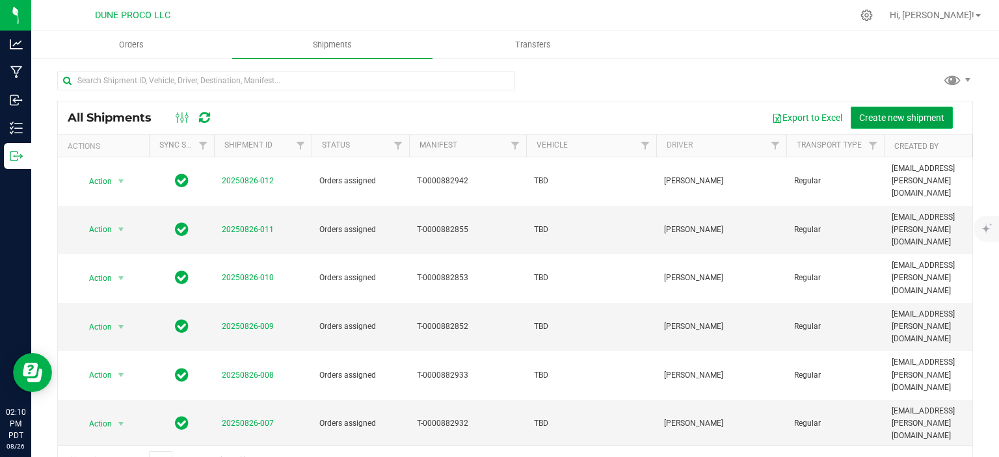
click at [871, 111] on button "Create new shipment" at bounding box center [901, 118] width 102 height 22
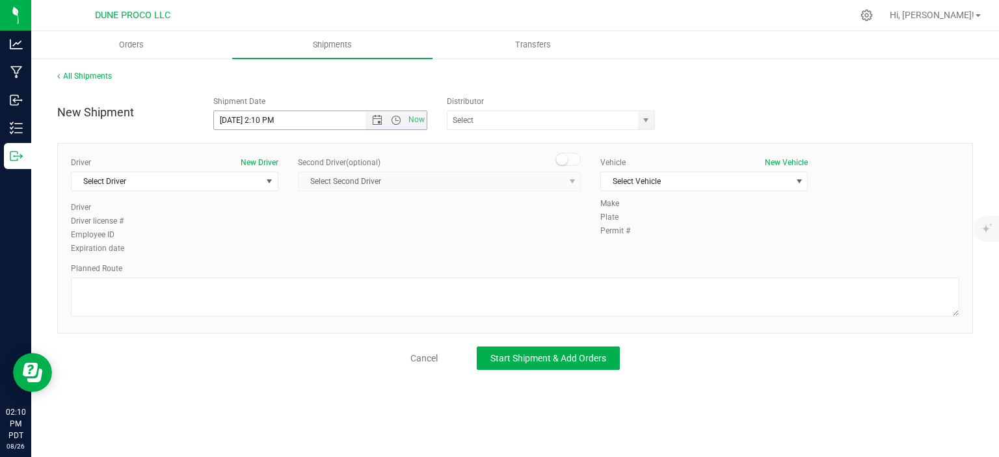
click at [235, 117] on input "8/26/2025 2:10 PM" at bounding box center [301, 120] width 174 height 18
drag, startPoint x: 324, startPoint y: 125, endPoint x: 261, endPoint y: 123, distance: 63.1
click at [261, 123] on input "8/27/2025 2:10 PM" at bounding box center [301, 120] width 174 height 18
click at [649, 116] on span "select" at bounding box center [645, 120] width 10 height 10
type input "8/27/2025 2:00 PM"
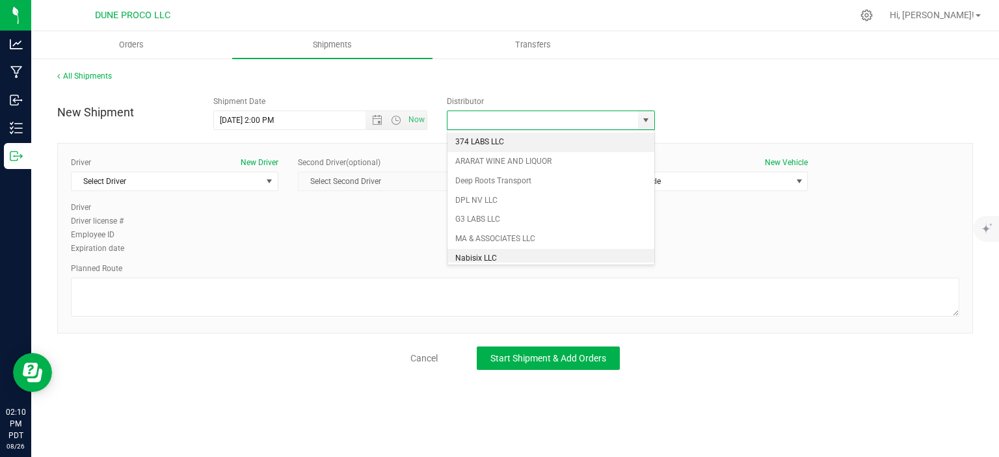
drag, startPoint x: 467, startPoint y: 246, endPoint x: 468, endPoint y: 254, distance: 7.9
click at [468, 254] on ul "374 LABS LLC ARARAT WINE AND LIQUOR Deep Roots Transport DPL NV LLC G3 LABS LLC…" at bounding box center [550, 220] width 207 height 174
click at [467, 254] on li "Nabisix LLC" at bounding box center [550, 259] width 207 height 20
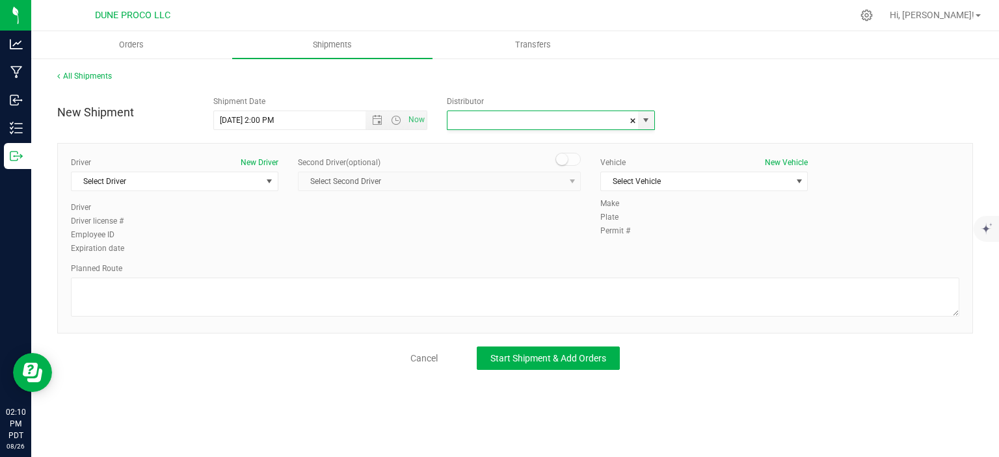
type input "Nabisix LLC"
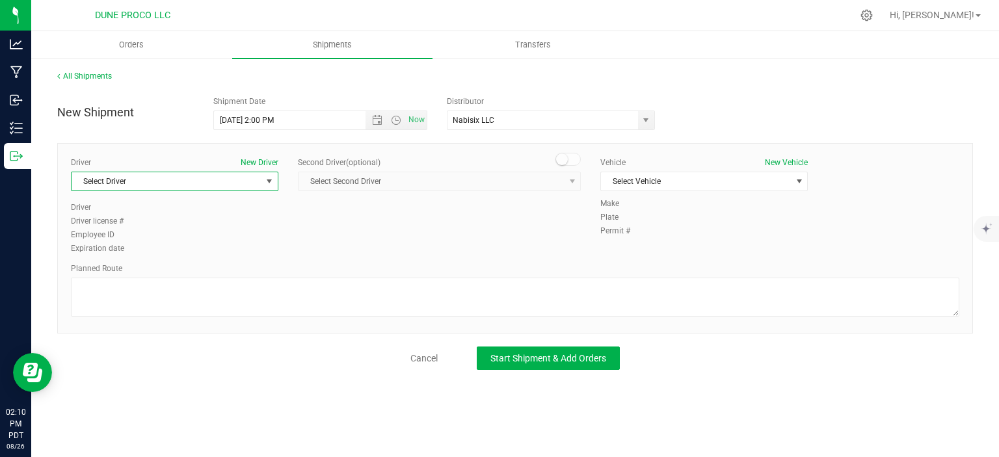
click at [274, 178] on span "select" at bounding box center [269, 181] width 10 height 10
click at [163, 265] on li "TBD TBD" at bounding box center [175, 274] width 206 height 20
click at [666, 187] on span "Select Vehicle" at bounding box center [696, 181] width 190 height 18
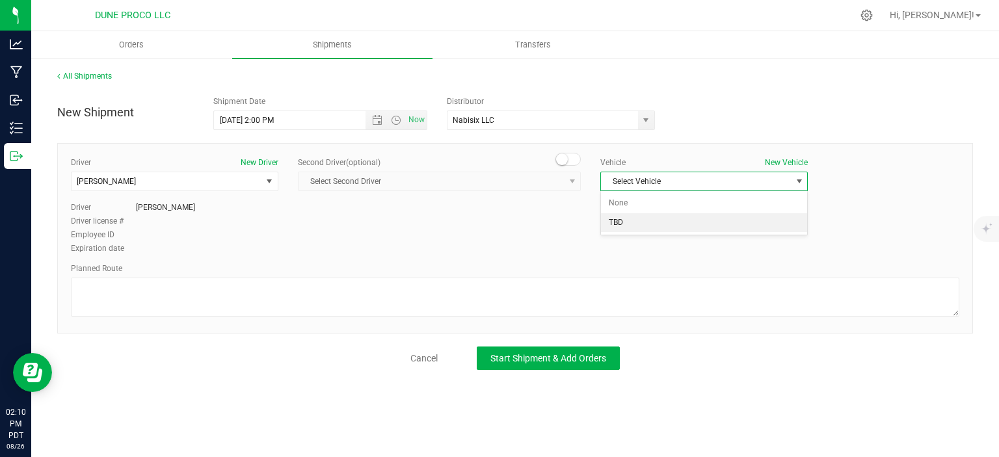
click at [633, 224] on li "TBD" at bounding box center [704, 223] width 206 height 20
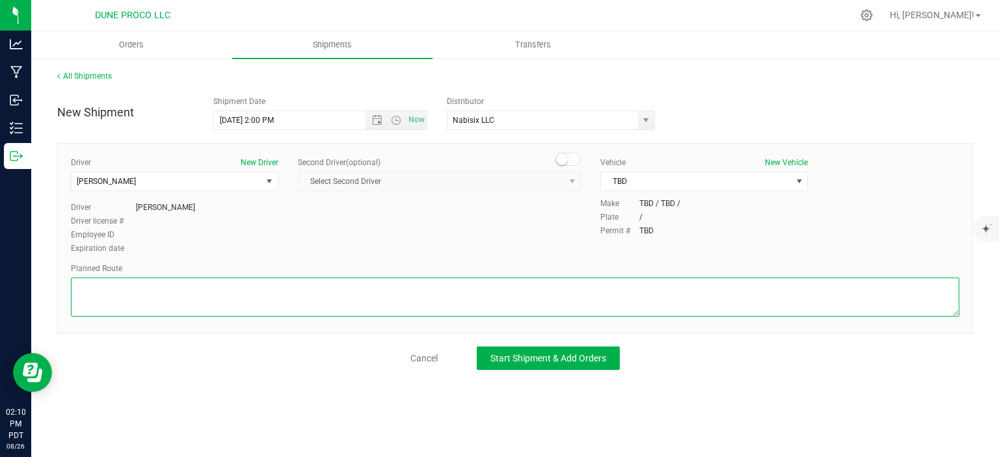
click at [168, 296] on textarea at bounding box center [515, 297] width 888 height 39
paste textarea "2881 Northtowne Ln Reno , NV89512"
paste textarea "et on I-11/US-95 N in Las Vegas from E Craig Rd 18 min (7.4 mi) Continue on US-…"
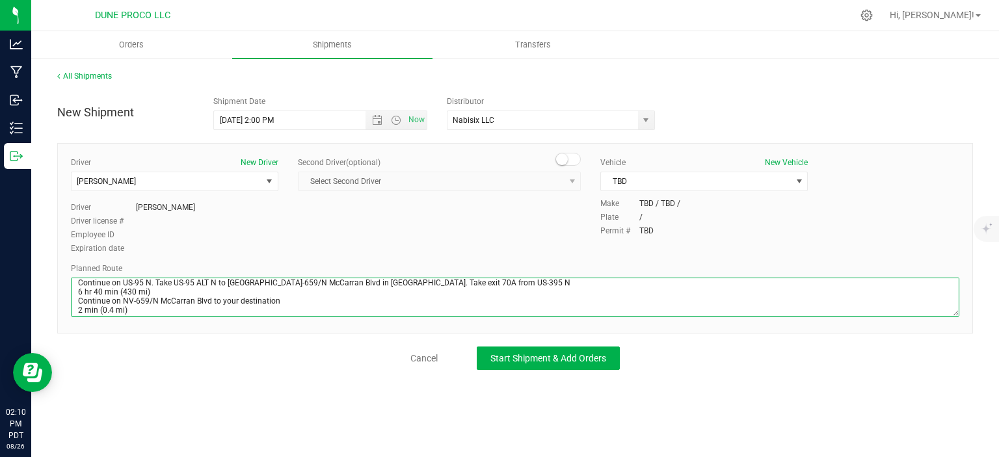
scroll to position [0, 0]
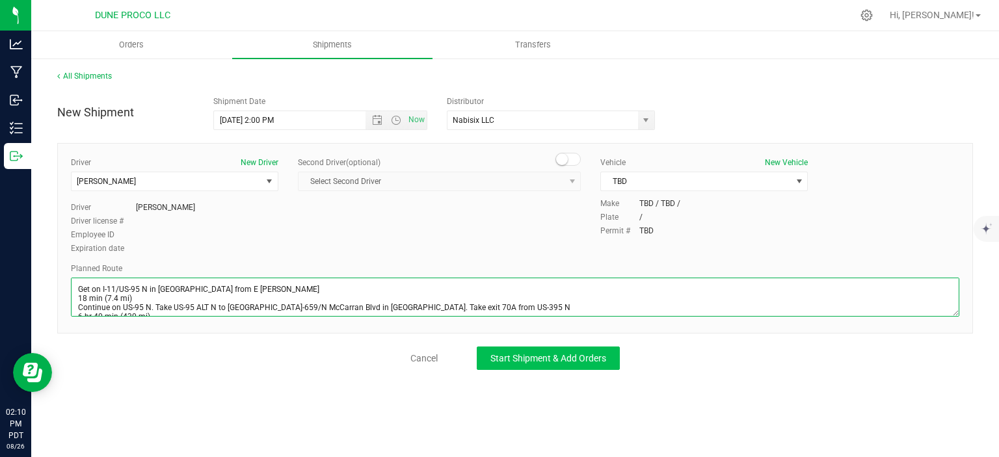
type textarea "Get on I-11/US-95 N in Las Vegas from E Craig Rd 18 min (7.4 mi) Continue on US…"
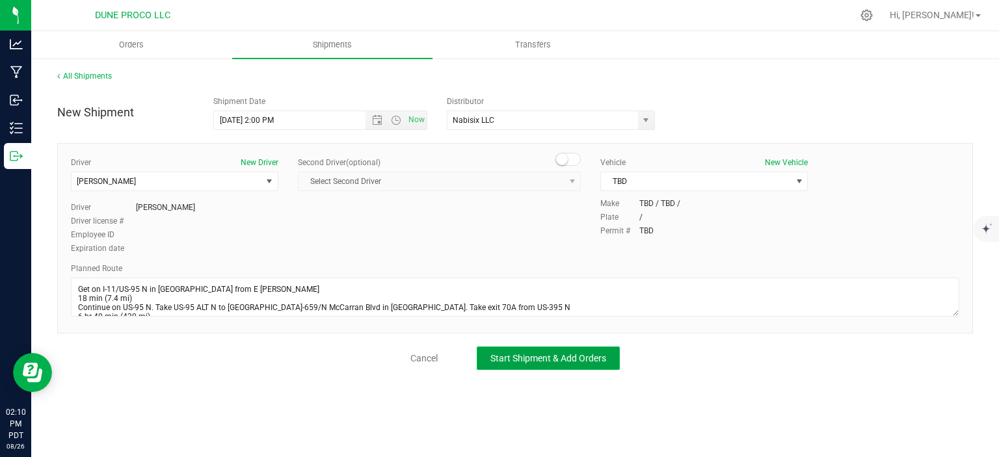
click at [498, 353] on span "Start Shipment & Add Orders" at bounding box center [548, 358] width 116 height 10
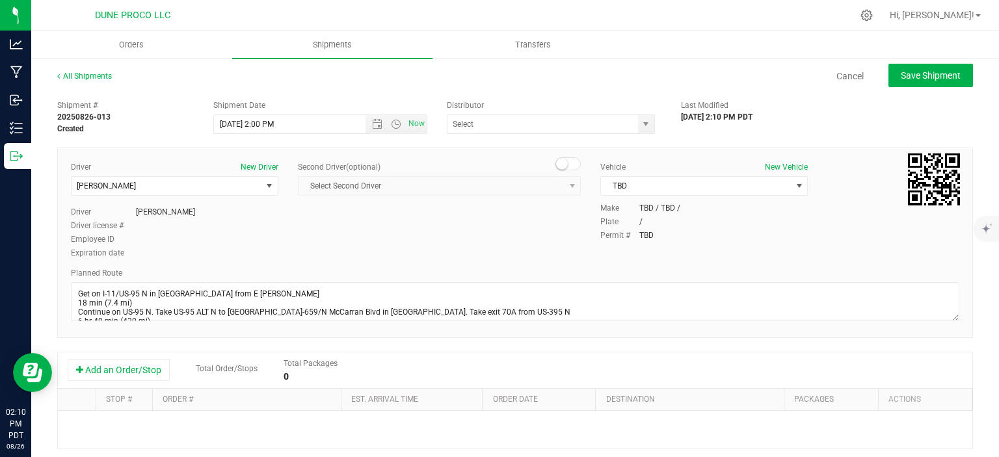
type input "Nabisix LLC"
click at [133, 362] on button "Add an Order/Stop" at bounding box center [119, 370] width 102 height 22
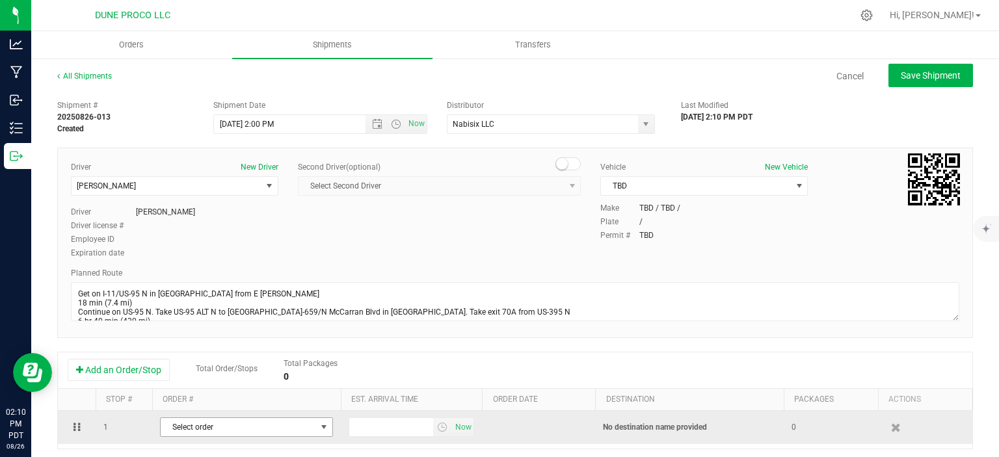
click at [251, 425] on span "Select order" at bounding box center [238, 427] width 155 height 18
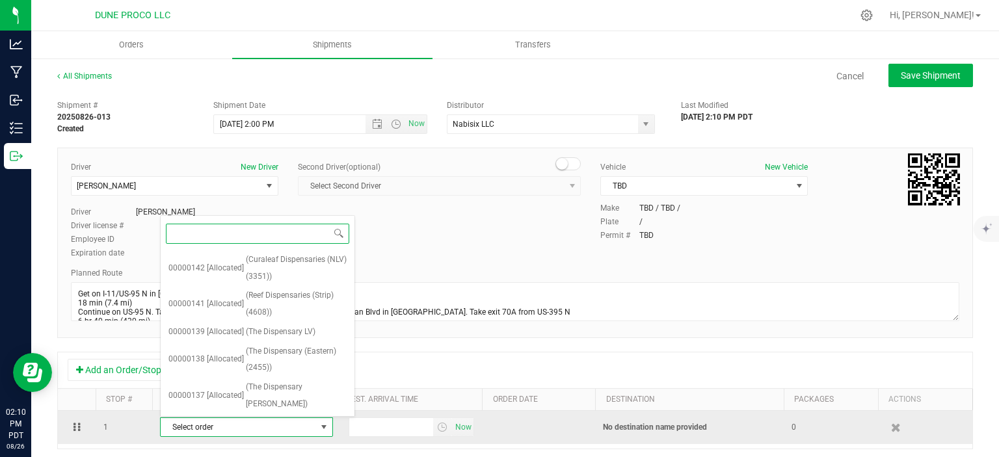
type input "5"
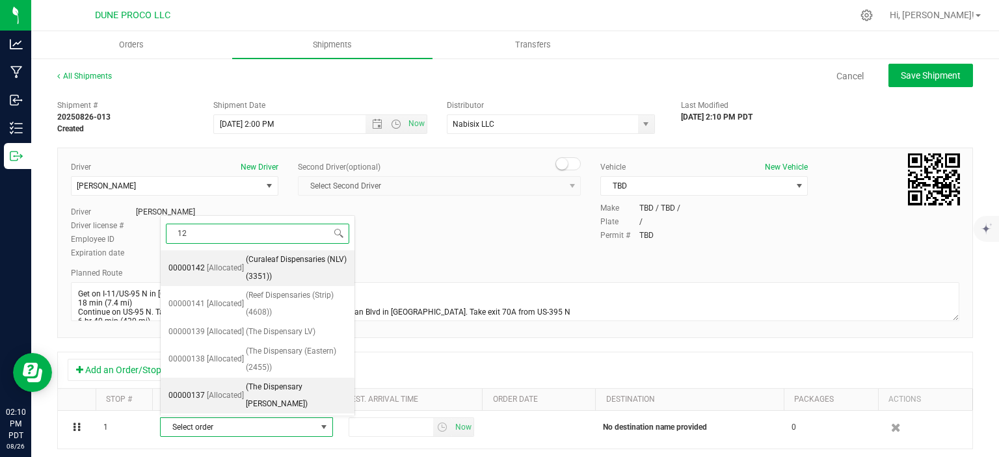
type input "128"
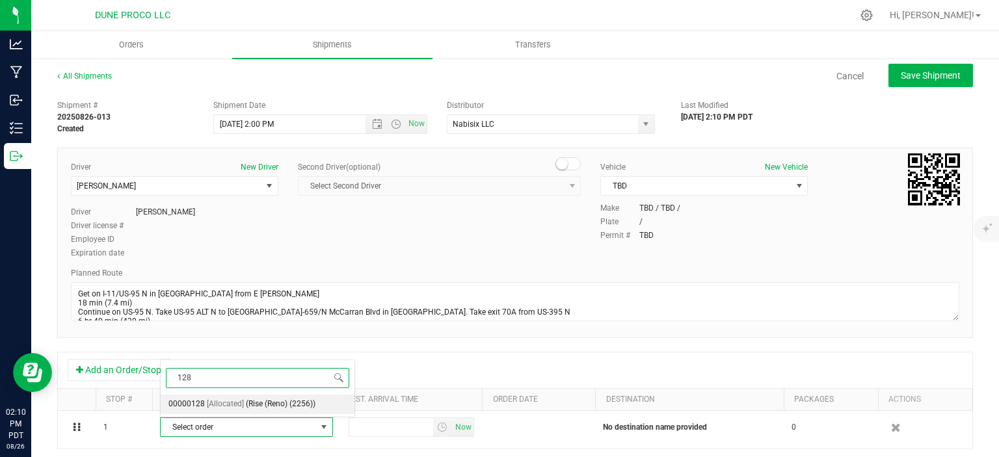
click at [274, 404] on span "(Rise (Reno) (2256))" at bounding box center [281, 404] width 70 height 17
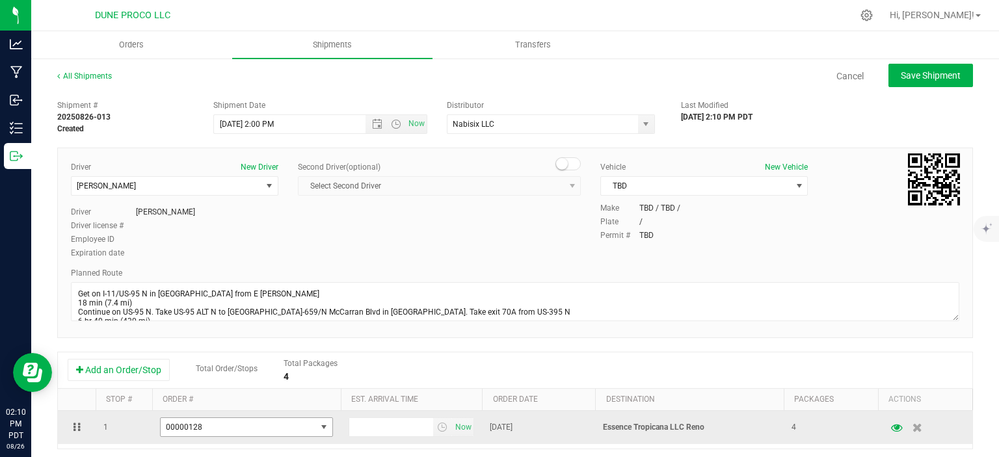
click at [347, 423] on td "Now" at bounding box center [411, 427] width 141 height 33
click at [356, 427] on input "text" at bounding box center [391, 427] width 85 height 18
type input "5:00 PM"
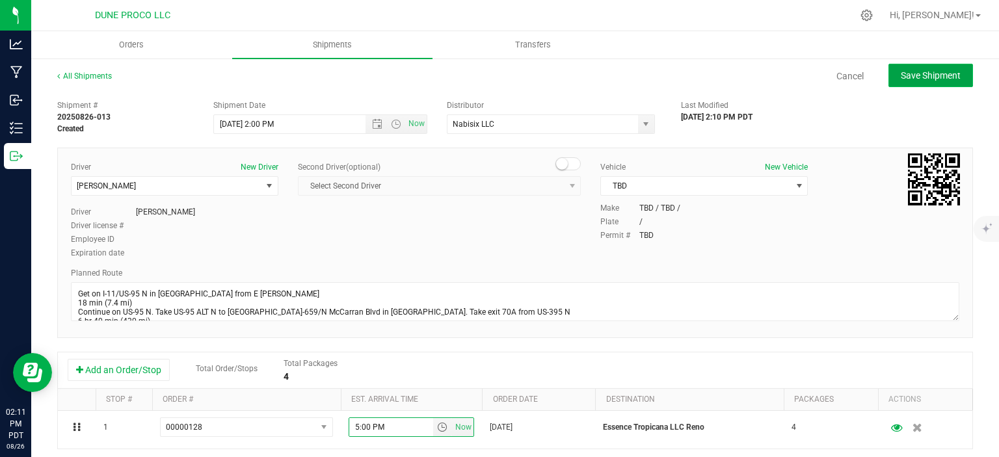
click at [938, 70] on span "Save Shipment" at bounding box center [930, 75] width 60 height 10
type input "8/27/2025 9:00 PM"
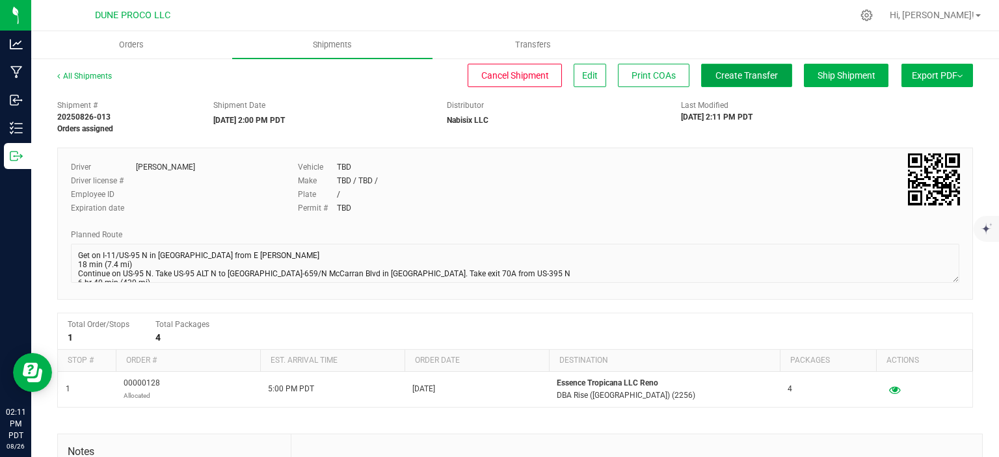
click at [741, 77] on span "Create Transfer" at bounding box center [746, 75] width 62 height 10
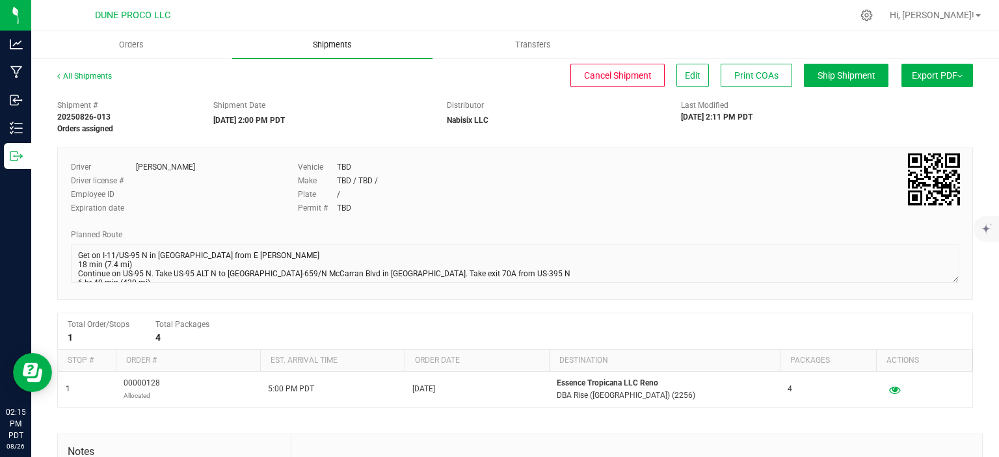
click at [341, 50] on span "Shipments" at bounding box center [332, 45] width 74 height 12
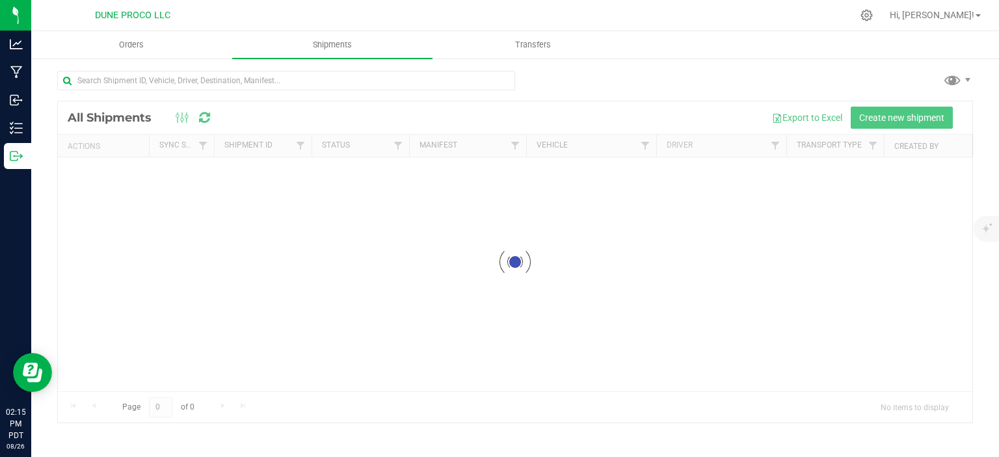
click at [912, 121] on div at bounding box center [515, 261] width 914 height 321
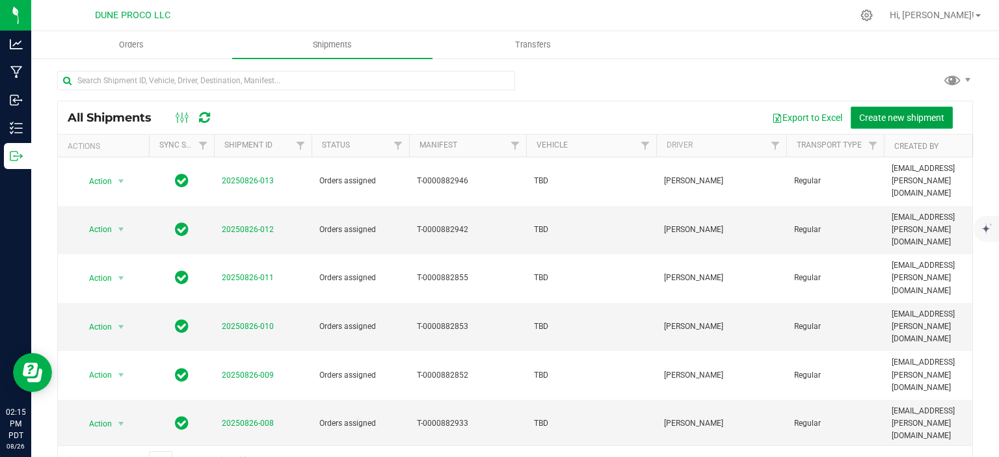
click at [912, 118] on span "Create new shipment" at bounding box center [901, 117] width 85 height 10
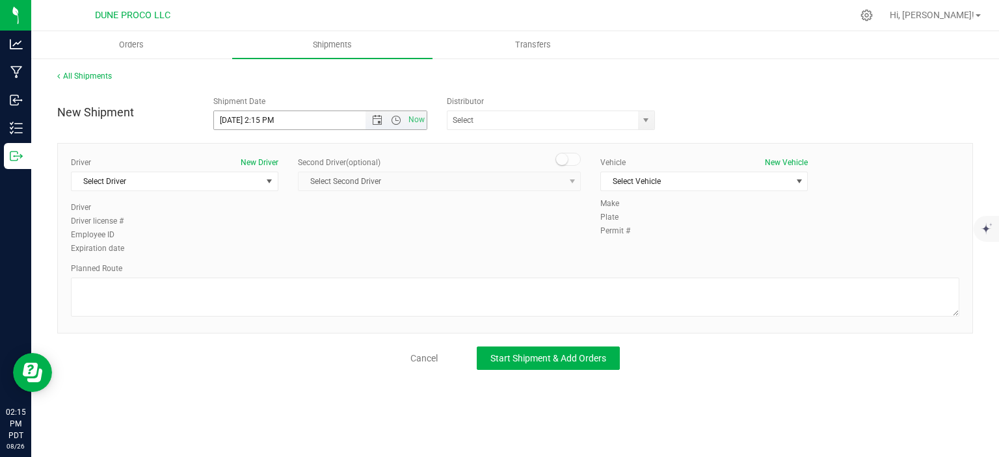
click at [235, 119] on input "8/26/2025 2:15 PM" at bounding box center [301, 120] width 174 height 18
drag, startPoint x: 295, startPoint y: 122, endPoint x: 267, endPoint y: 120, distance: 27.3
click at [267, 120] on input "8/27/2025 2:15 PM" at bounding box center [301, 120] width 174 height 18
click at [640, 118] on span "select" at bounding box center [646, 120] width 16 height 18
type input "8/27/2025 2:00 PM"
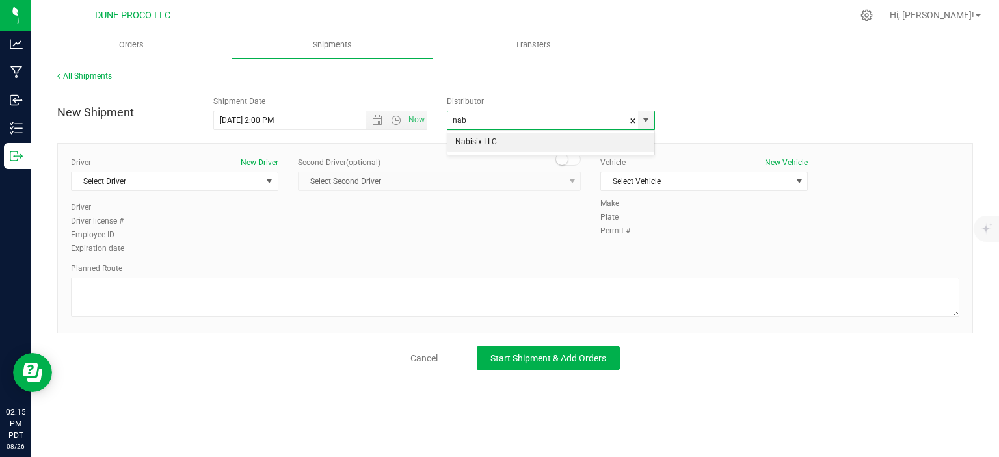
click at [559, 149] on li "Nabisix LLC" at bounding box center [550, 143] width 207 height 20
type input "Nabisix LLC"
click at [267, 185] on span "select" at bounding box center [269, 181] width 10 height 10
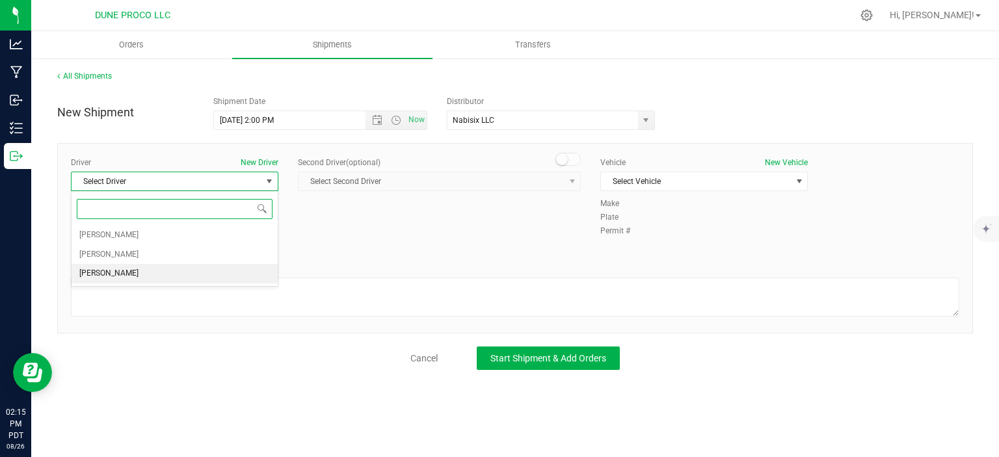
click at [158, 269] on li "TBD TBD" at bounding box center [175, 274] width 206 height 20
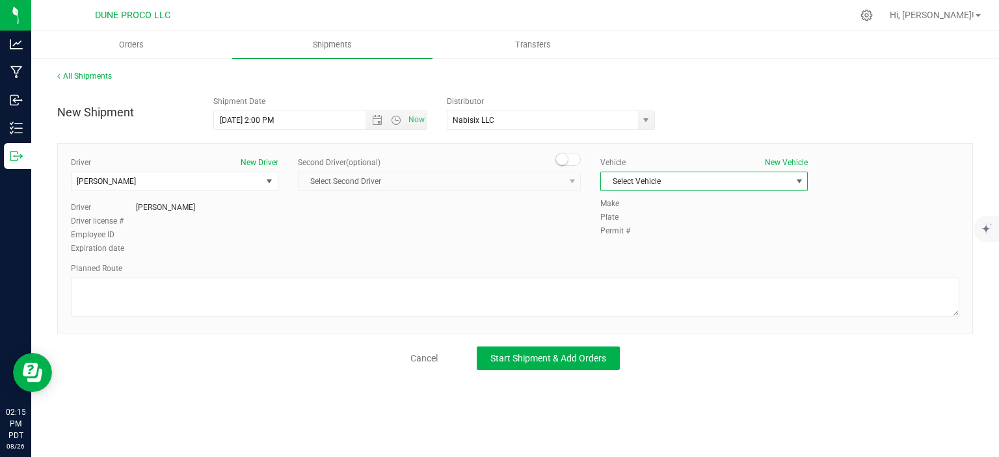
click at [638, 176] on span "Select Vehicle" at bounding box center [696, 181] width 190 height 18
click at [618, 219] on li "TBD" at bounding box center [704, 223] width 206 height 20
click at [212, 276] on div "Planned Route" at bounding box center [515, 291] width 888 height 57
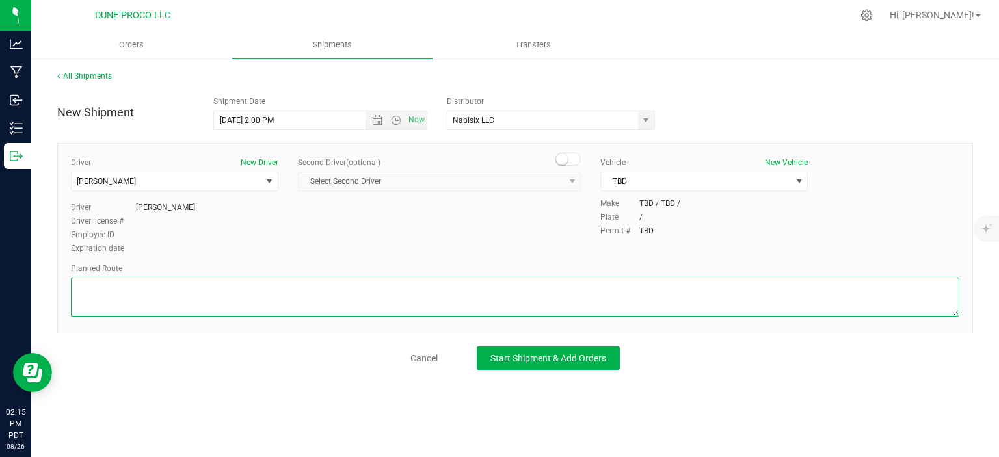
click at [215, 280] on textarea at bounding box center [515, 297] width 888 height 39
paste textarea "Get on I-11/US-95 N in Las Vegas from E Craig Rd 18 min (7.4 mi) Continue on US…"
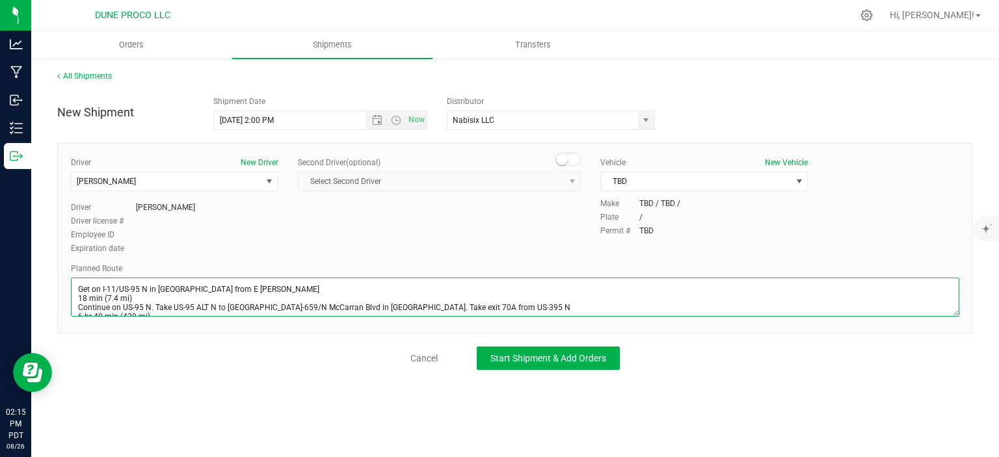
scroll to position [34, 0]
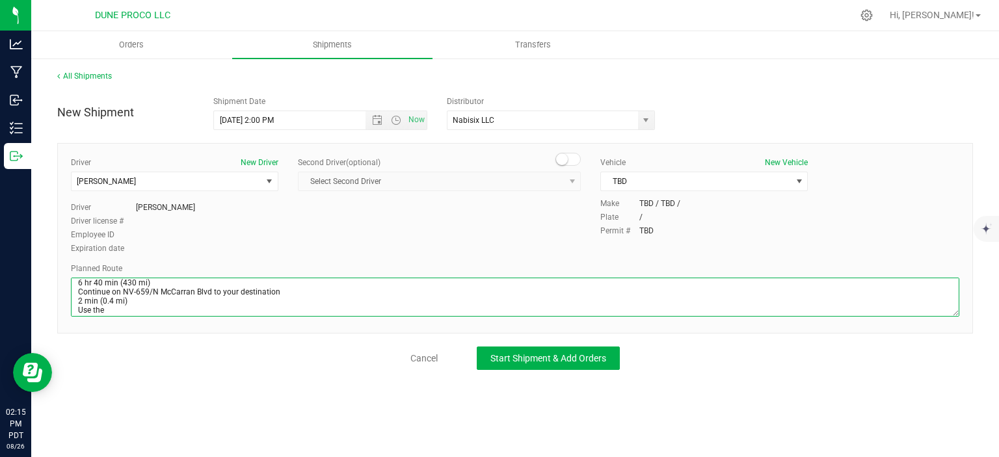
type textarea "Get on I-11/US-95 N in Las Vegas from E Craig Rd 18 min (7.4 mi) Continue on US…"
click at [165, 287] on textarea at bounding box center [515, 297] width 888 height 39
paste textarea "Get on I-11/US-95 N in Las Vegas from E Craig Rd 18 min (7.4 mi) Continue on US…"
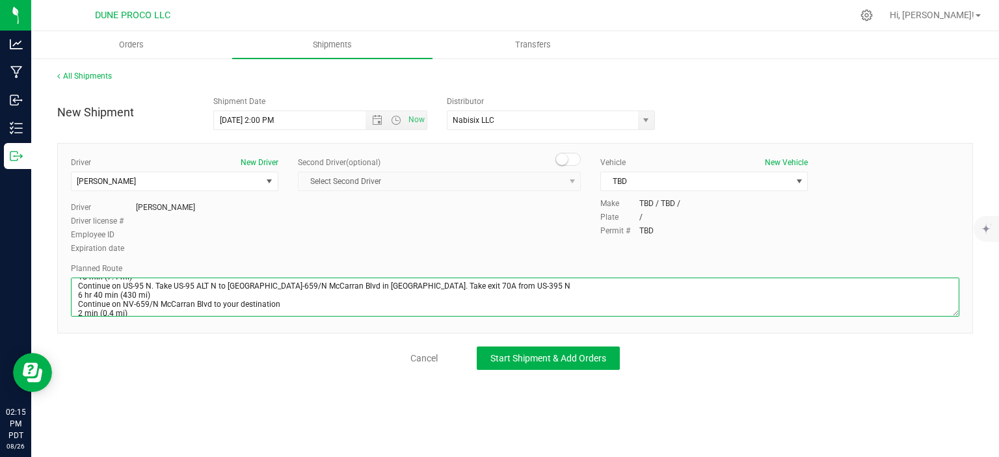
scroll to position [31, 0]
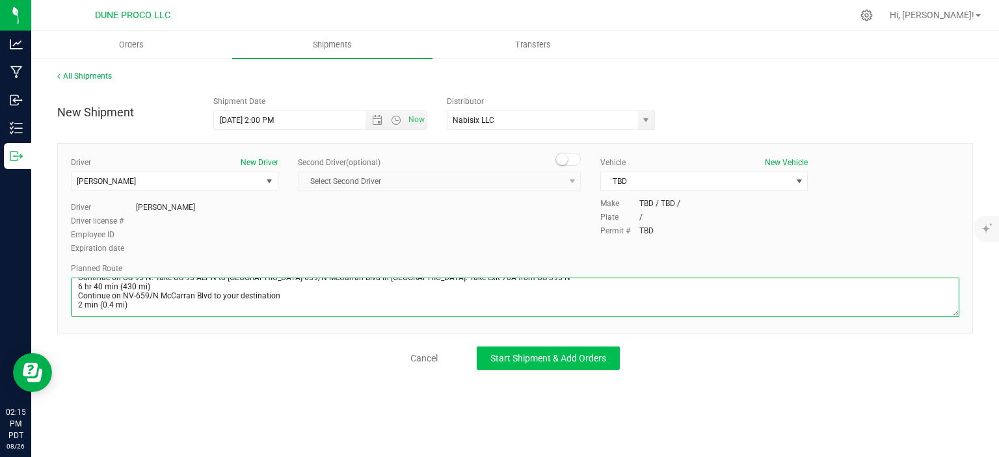
type textarea "Get on I-11/US-95 N in Las Vegas from E Craig Rd 18 min (7.4 mi) Continue on US…"
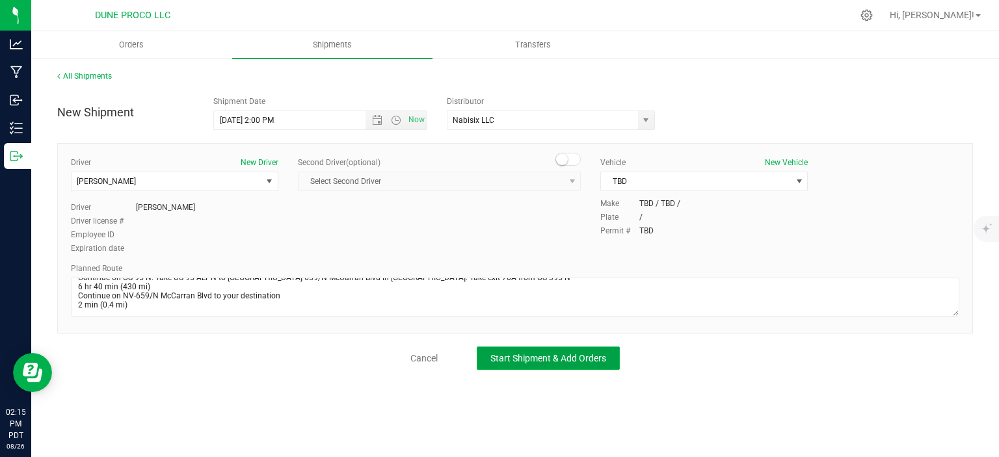
click at [504, 348] on button "Start Shipment & Add Orders" at bounding box center [548, 358] width 143 height 23
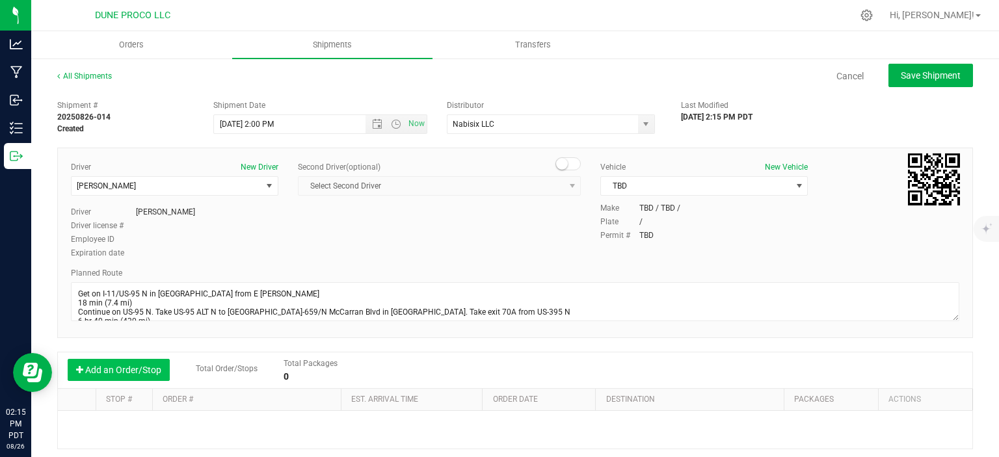
click at [127, 378] on button "Add an Order/Stop" at bounding box center [119, 370] width 102 height 22
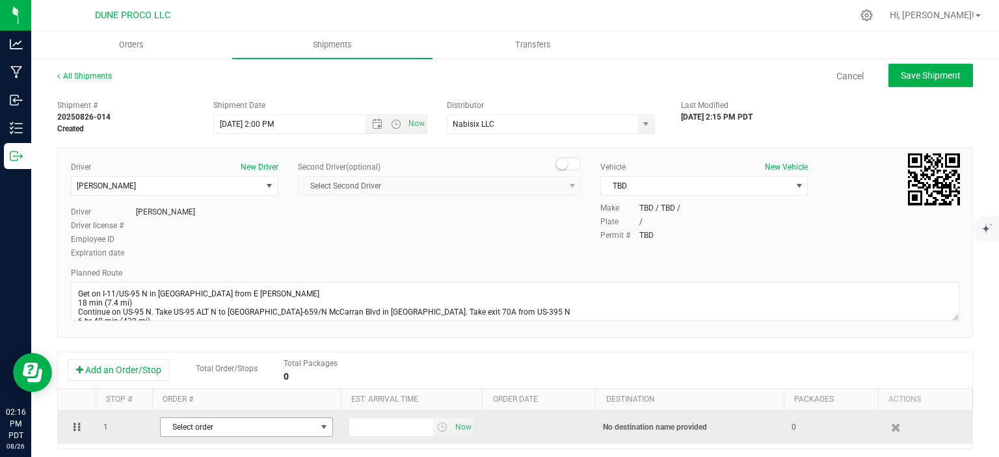
click at [225, 423] on span "Select order" at bounding box center [238, 427] width 155 height 18
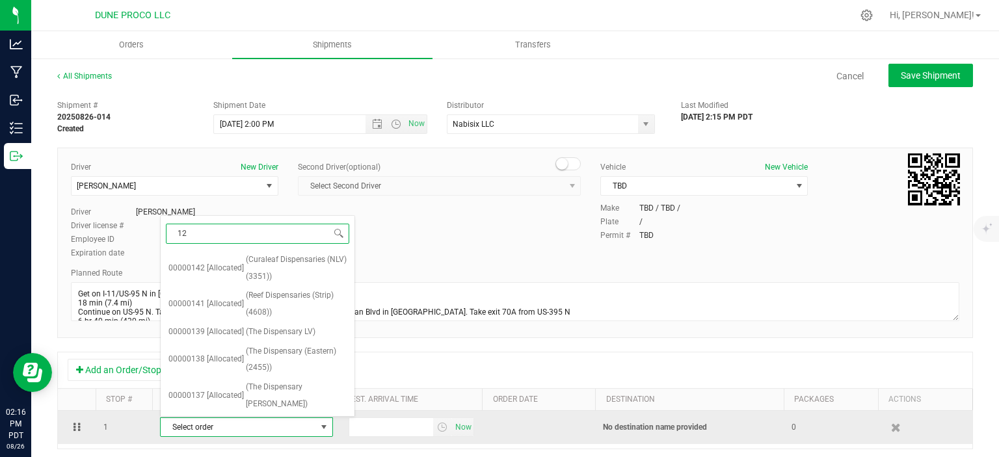
type input "129"
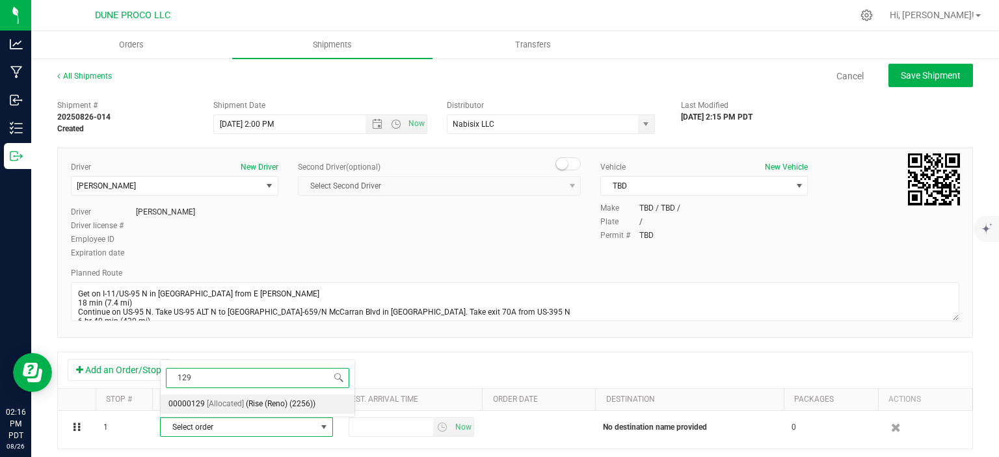
click at [248, 402] on span "(Rise (Reno) (2256))" at bounding box center [281, 404] width 70 height 17
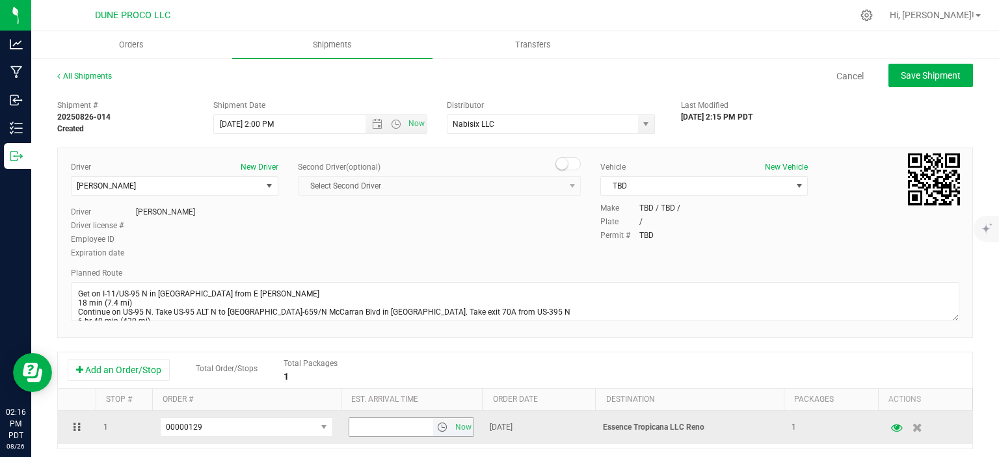
click at [363, 430] on input "text" at bounding box center [391, 427] width 85 height 18
type input "5:00 PM"
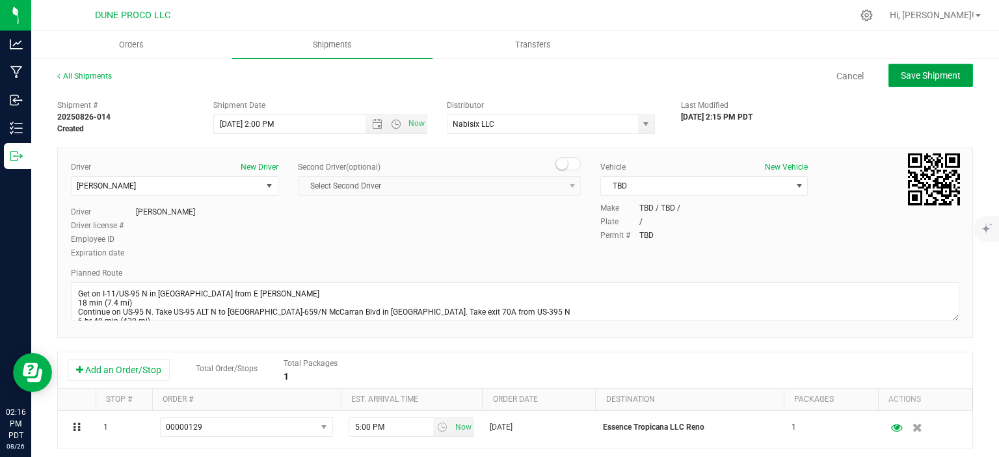
click at [909, 79] on span "Save Shipment" at bounding box center [930, 75] width 60 height 10
type input "8/27/2025 9:00 PM"
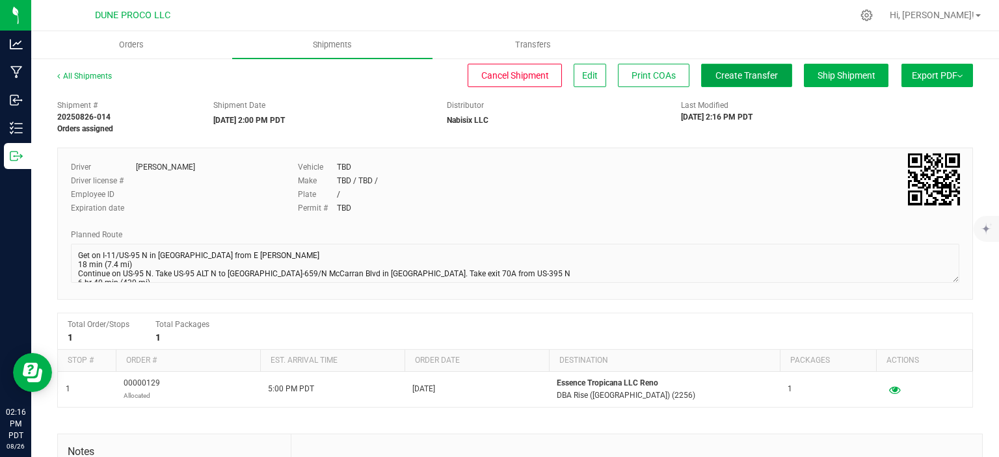
click at [716, 86] on button "Create Transfer" at bounding box center [746, 75] width 91 height 23
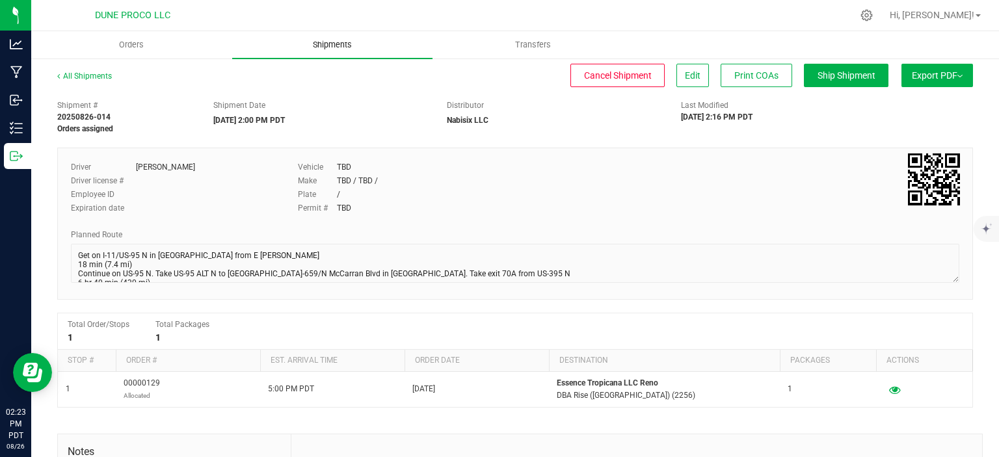
click at [346, 38] on uib-tab-heading "Shipments" at bounding box center [332, 44] width 201 height 27
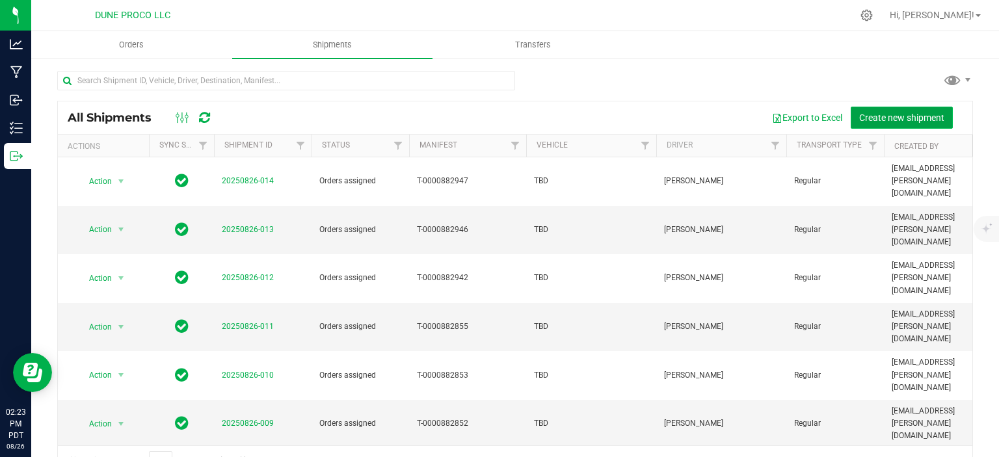
click at [873, 111] on button "Create new shipment" at bounding box center [901, 118] width 102 height 22
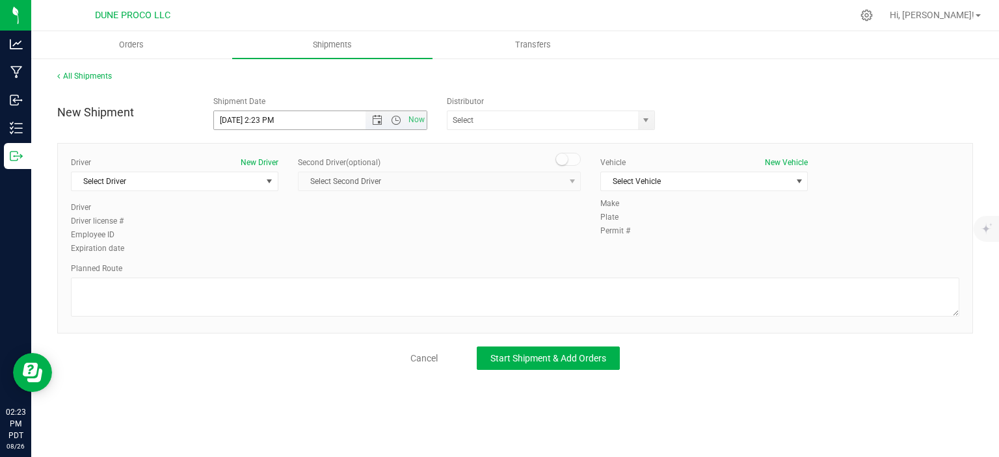
click at [232, 122] on input "8/26/2025 2:23 PM" at bounding box center [301, 120] width 174 height 18
drag, startPoint x: 298, startPoint y: 123, endPoint x: 258, endPoint y: 118, distance: 40.0
click at [258, 118] on input "8/27/2025 2:23 PM" at bounding box center [301, 120] width 174 height 18
click at [649, 118] on span "select" at bounding box center [645, 120] width 10 height 10
type input "8/27/2025 10:00 AM"
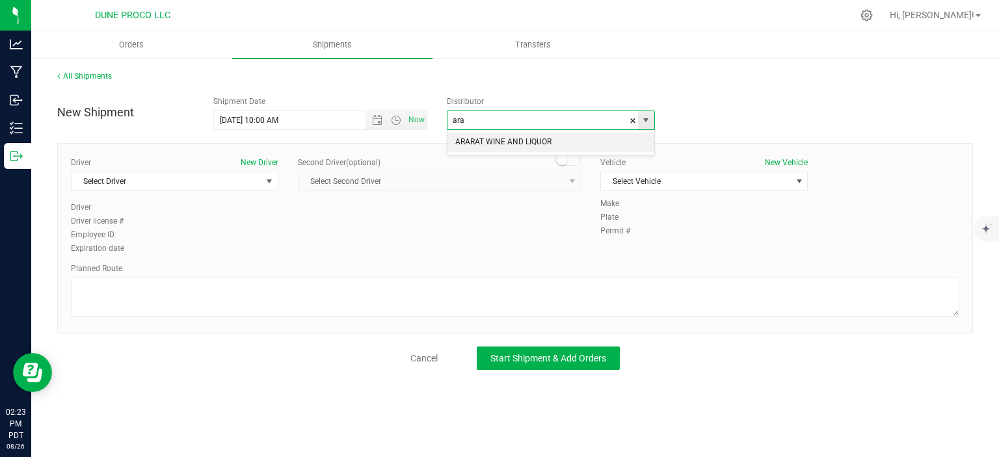
click at [609, 138] on li "ARARAT WINE AND LIQUOR" at bounding box center [550, 143] width 207 height 20
type input "ARARAT WINE AND LIQUOR"
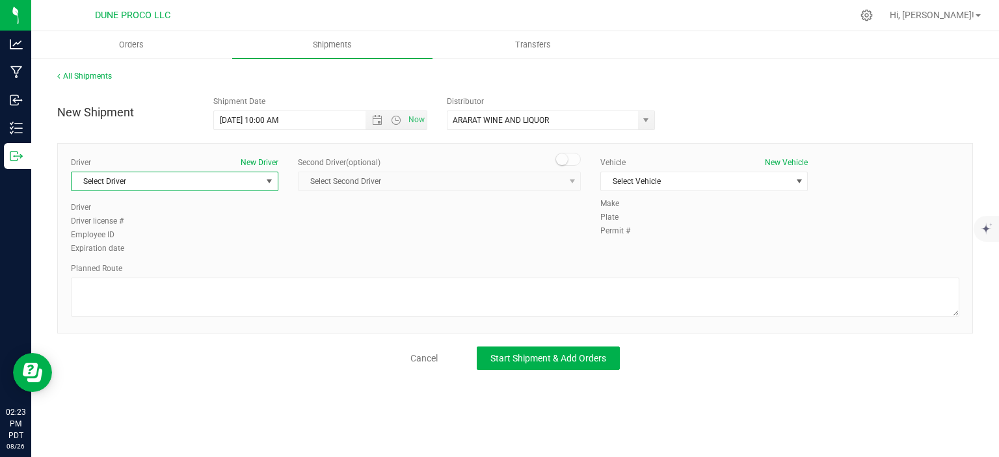
click at [251, 179] on span "Select Driver" at bounding box center [167, 181] width 190 height 18
click at [144, 267] on li "TBD TBD" at bounding box center [175, 274] width 206 height 20
click at [659, 187] on span "Select Vehicle" at bounding box center [696, 181] width 190 height 18
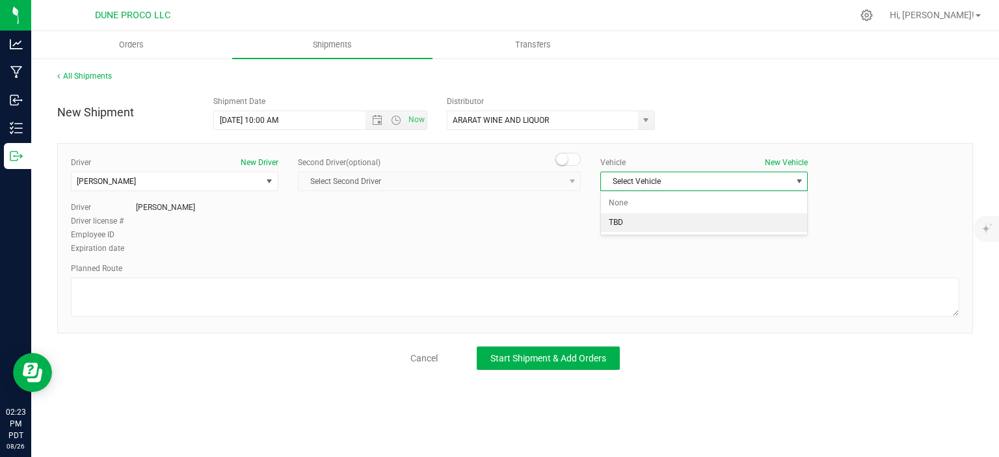
click at [635, 220] on li "TBD" at bounding box center [704, 223] width 206 height 20
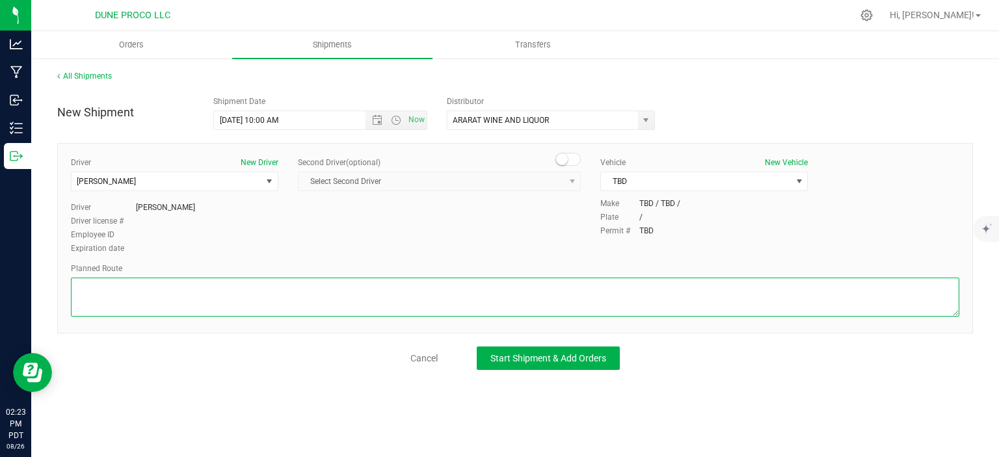
click at [235, 292] on textarea at bounding box center [515, 297] width 888 height 39
paste textarea "1000 S. Boulder Hwy. Henderson , NV89015"
type textarea "1000 S. Boulder Hwy. Henderson , NV89015"
click at [151, 296] on textarea at bounding box center [515, 297] width 888 height 39
paste textarea "Get on I-15 S/US-93 S from E Alexander Rd, N 5th St and E Cheyenne Ave 7 min (2…"
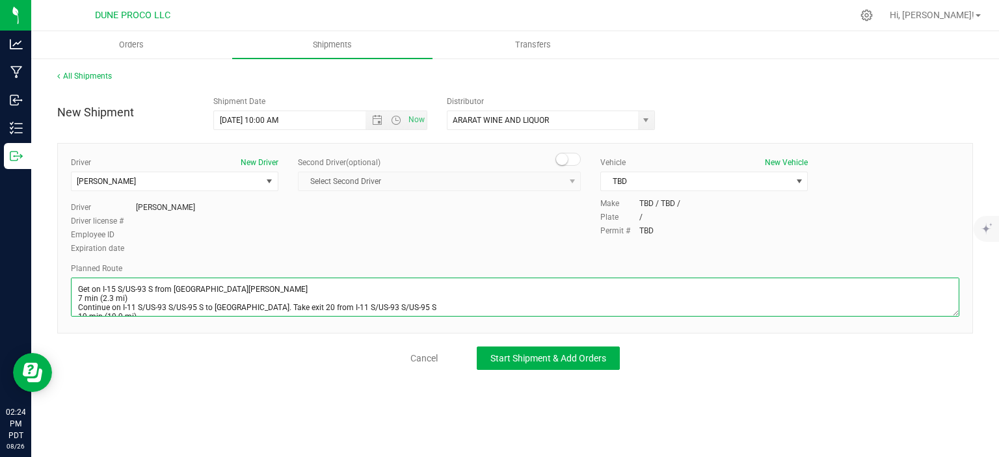
scroll to position [25, 0]
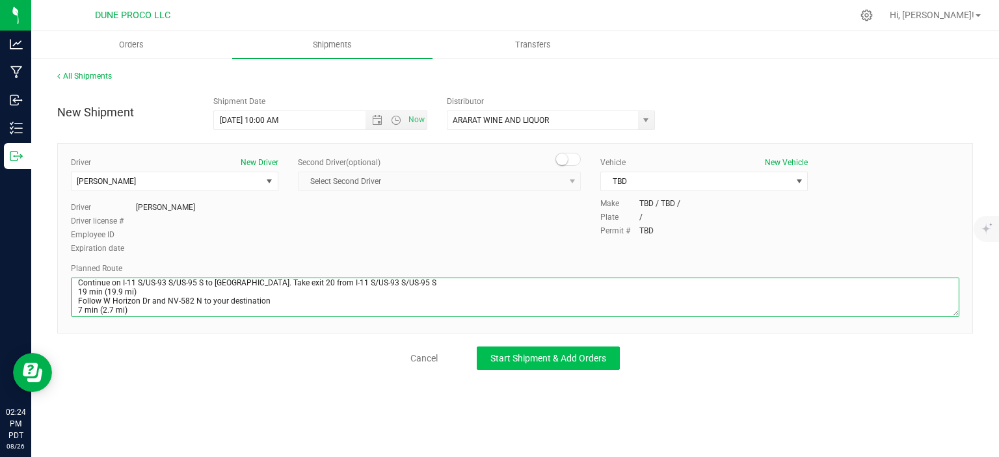
type textarea "Get on I-15 S/US-93 S from E Alexander Rd, N 5th St and E Cheyenne Ave 7 min (2…"
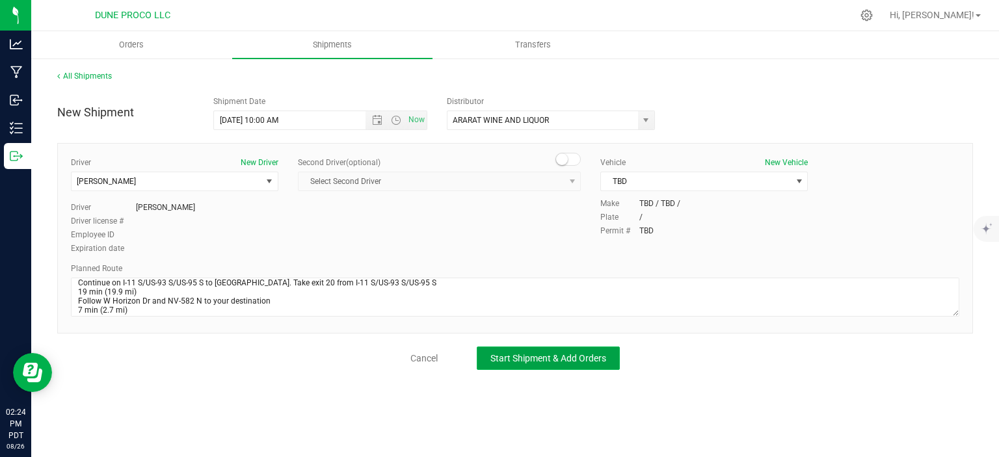
click at [508, 353] on span "Start Shipment & Add Orders" at bounding box center [548, 358] width 116 height 10
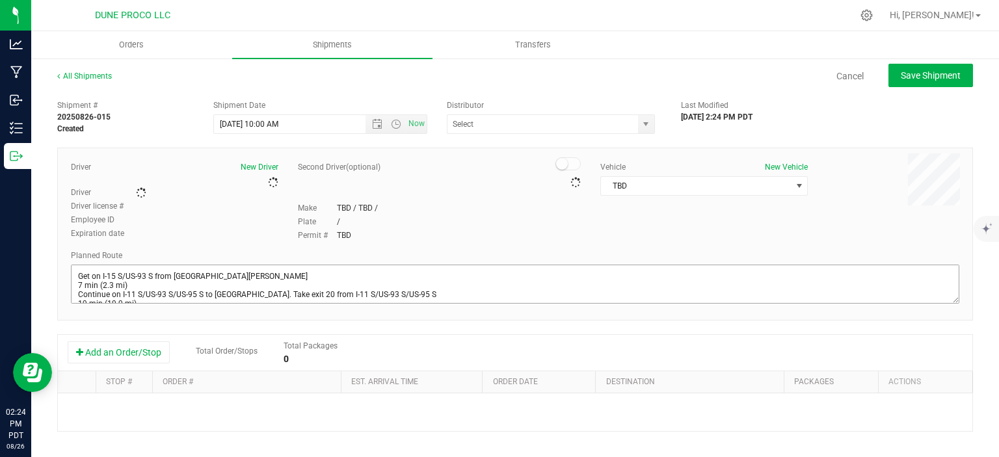
type input "ARARAT WINE AND LIQUOR"
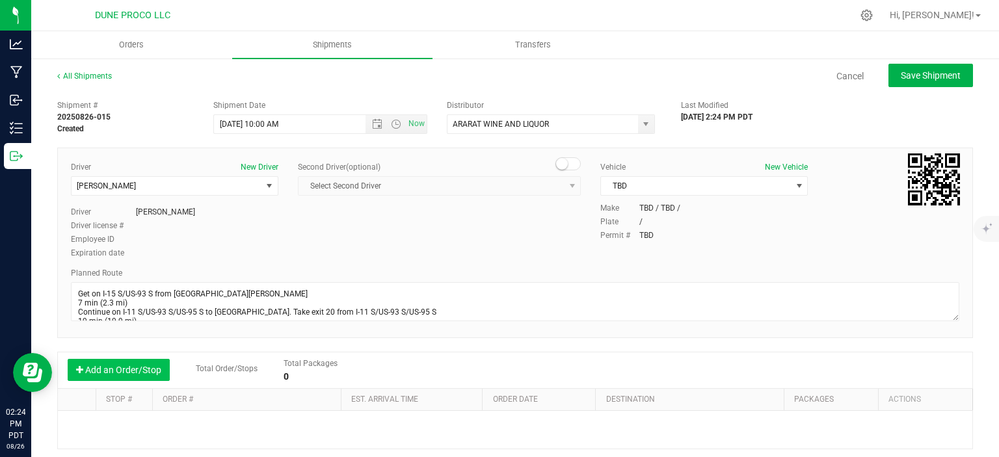
click at [127, 365] on button "Add an Order/Stop" at bounding box center [119, 370] width 102 height 22
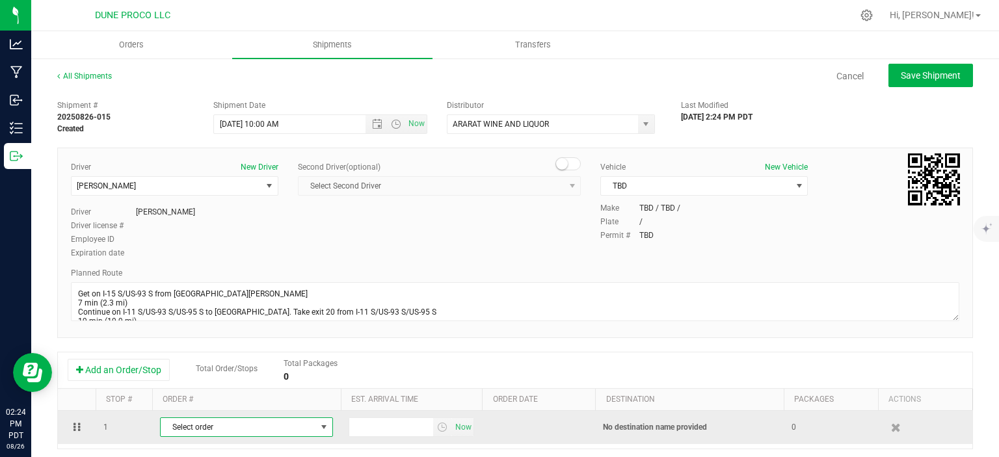
click at [265, 423] on span "Select order" at bounding box center [238, 427] width 155 height 18
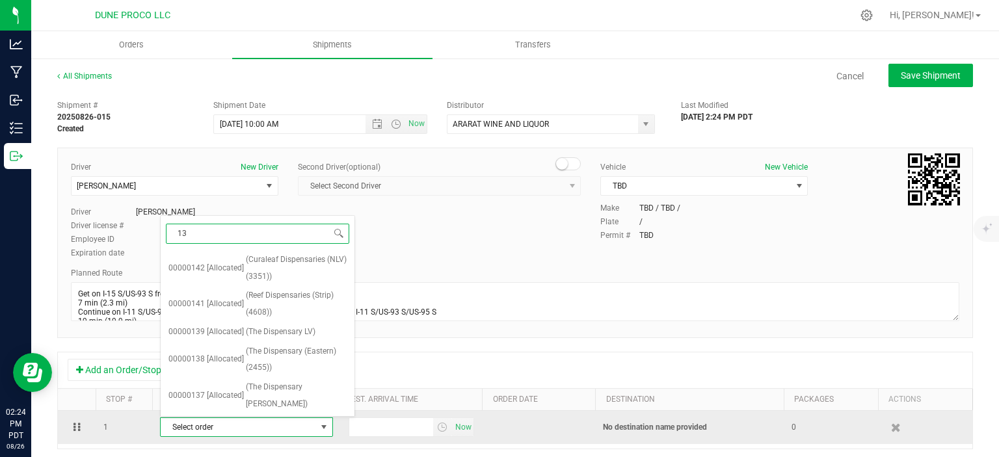
type input "130"
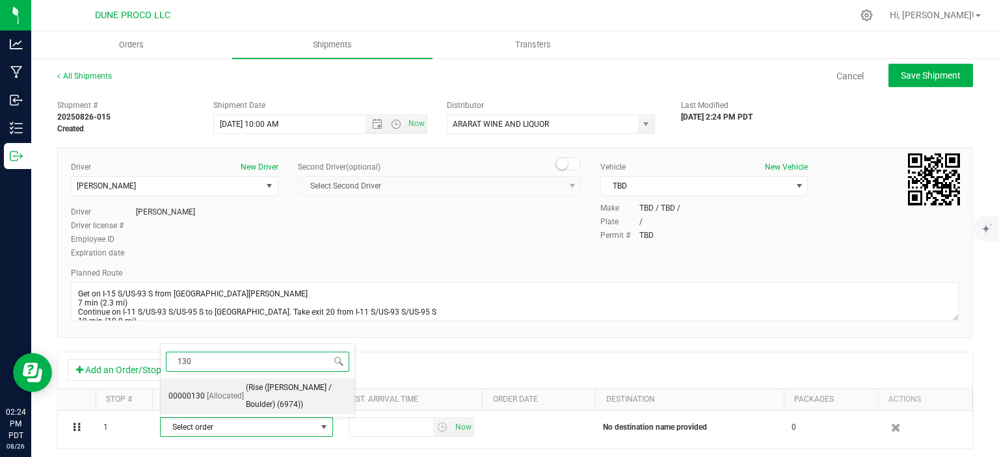
click at [293, 399] on span "(Rise (Henderson / Boulder) (6974))" at bounding box center [296, 396] width 101 height 33
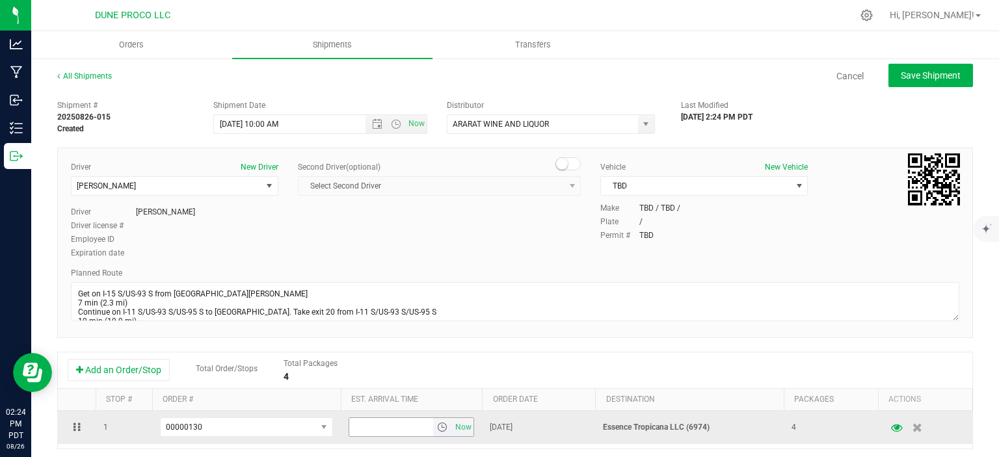
click at [379, 428] on input "text" at bounding box center [391, 427] width 85 height 18
type input "3:00 PM"
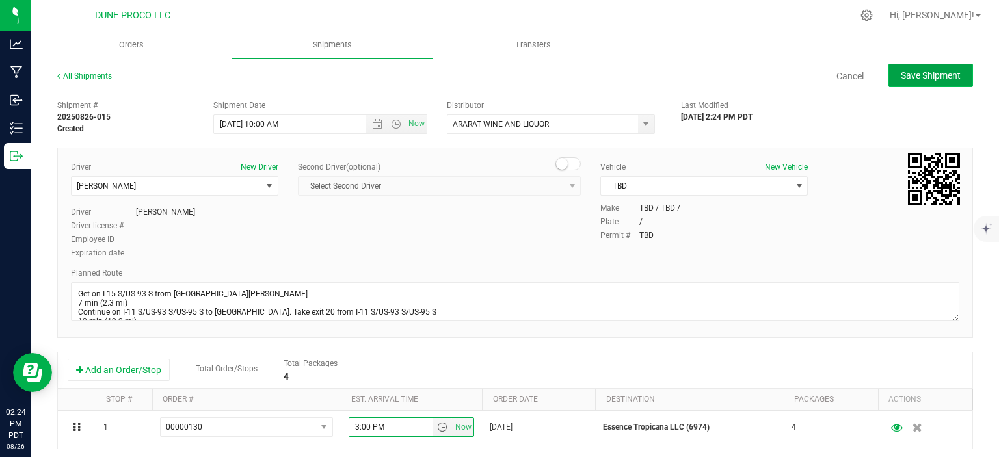
click at [902, 77] on span "Save Shipment" at bounding box center [930, 75] width 60 height 10
type input "8/27/2025 5:00 PM"
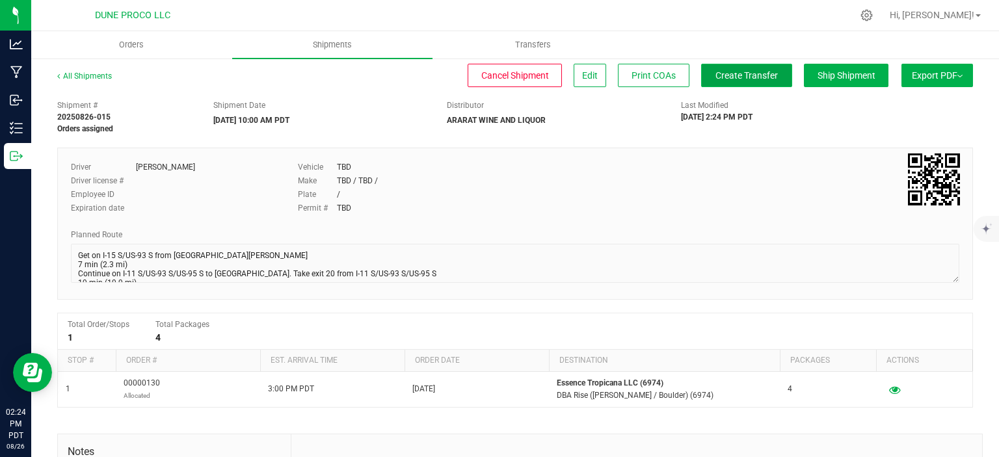
click at [738, 82] on button "Create Transfer" at bounding box center [746, 75] width 91 height 23
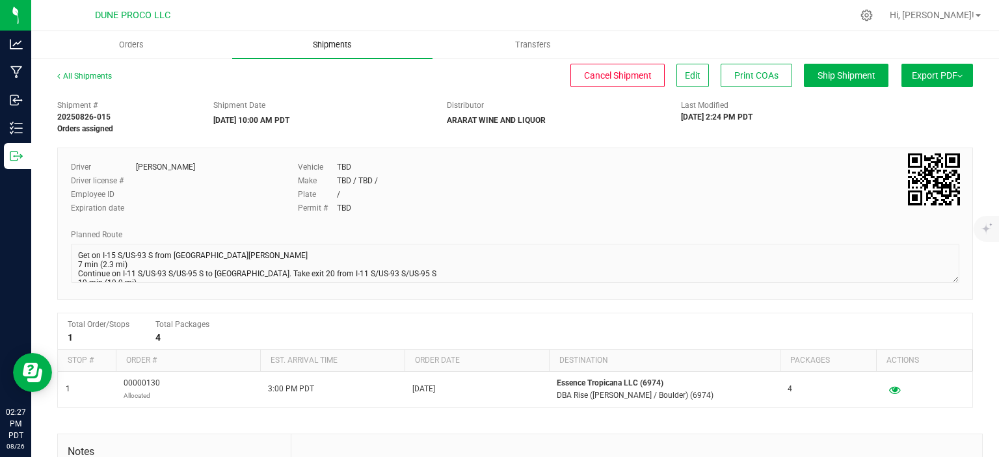
click at [367, 34] on uib-tab-heading "Shipments" at bounding box center [332, 44] width 201 height 27
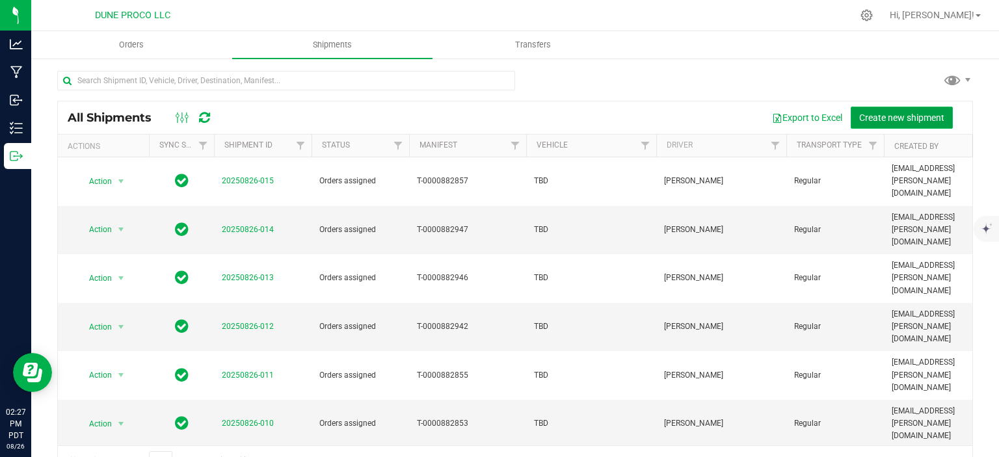
click at [885, 118] on span "Create new shipment" at bounding box center [901, 117] width 85 height 10
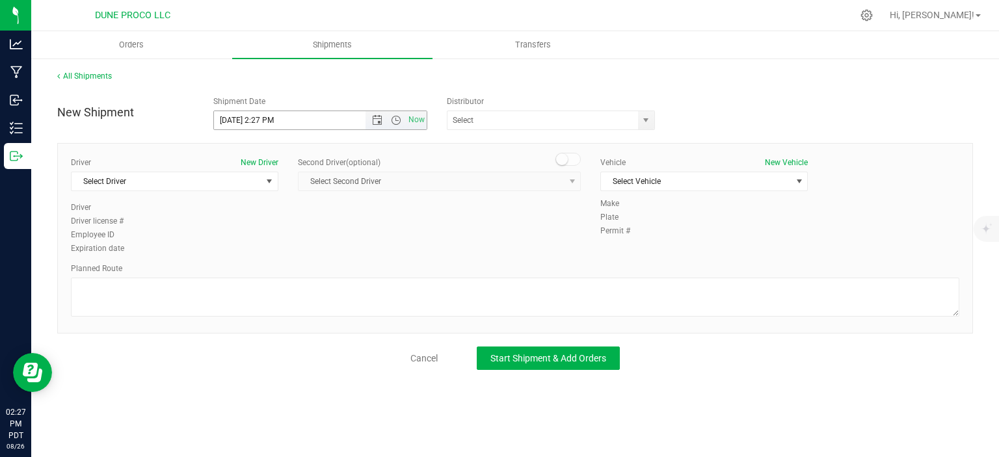
click at [235, 118] on input "8/26/2025 2:27 PM" at bounding box center [301, 120] width 174 height 18
drag, startPoint x: 308, startPoint y: 121, endPoint x: 258, endPoint y: 114, distance: 50.6
click at [258, 114] on input "8/27/2025 2:27 PM" at bounding box center [301, 120] width 174 height 18
click at [653, 112] on span "select" at bounding box center [646, 120] width 16 height 18
type input "8/27/2025 10:00 AM"
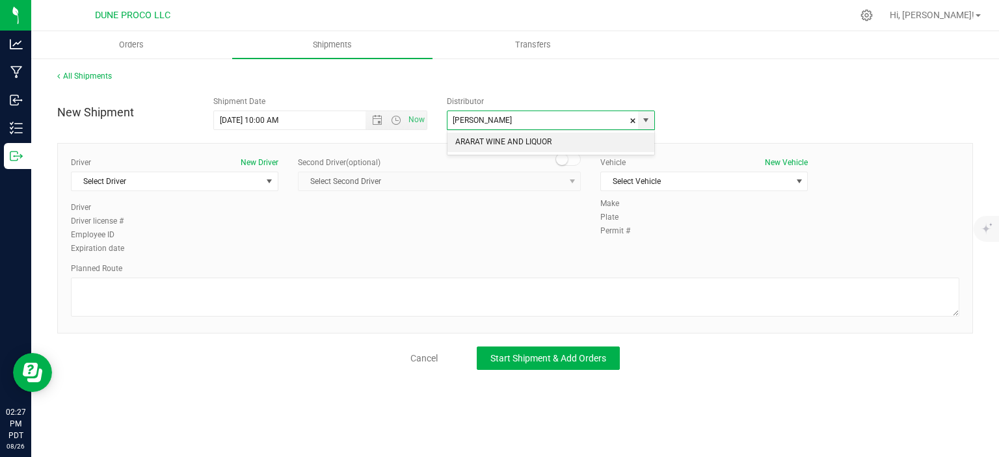
click at [563, 142] on li "ARARAT WINE AND LIQUOR" at bounding box center [550, 143] width 207 height 20
type input "ARARAT WINE AND LIQUOR"
click at [251, 190] on span "Select Driver" at bounding box center [174, 182] width 207 height 20
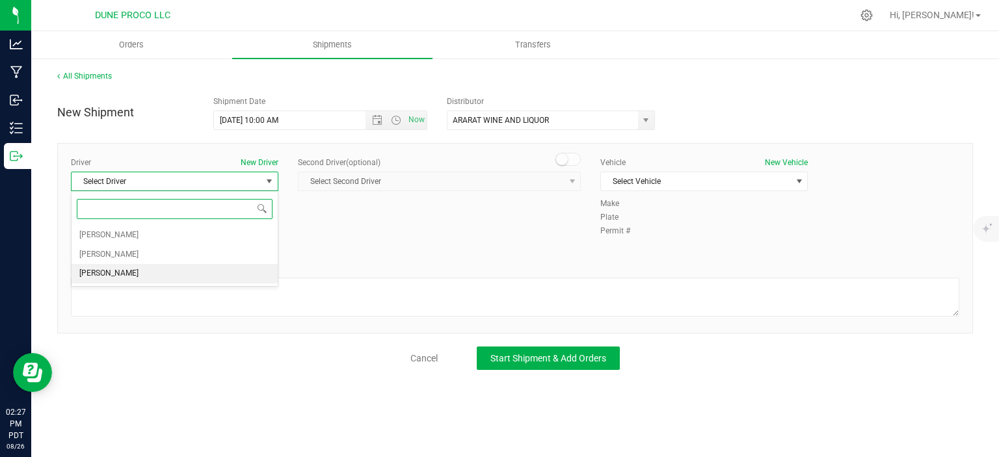
click at [182, 269] on li "TBD TBD" at bounding box center [175, 274] width 206 height 20
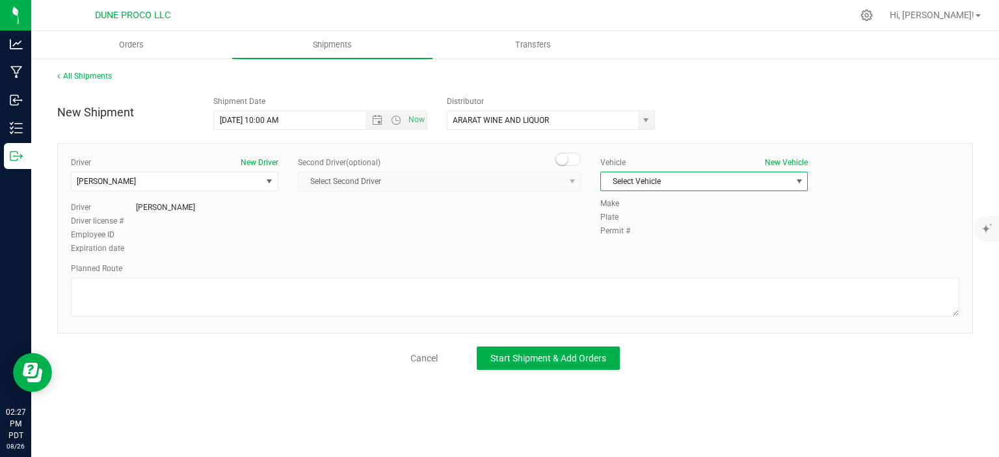
click at [701, 179] on span "Select Vehicle" at bounding box center [696, 181] width 190 height 18
click at [652, 228] on li "TBD" at bounding box center [704, 223] width 206 height 20
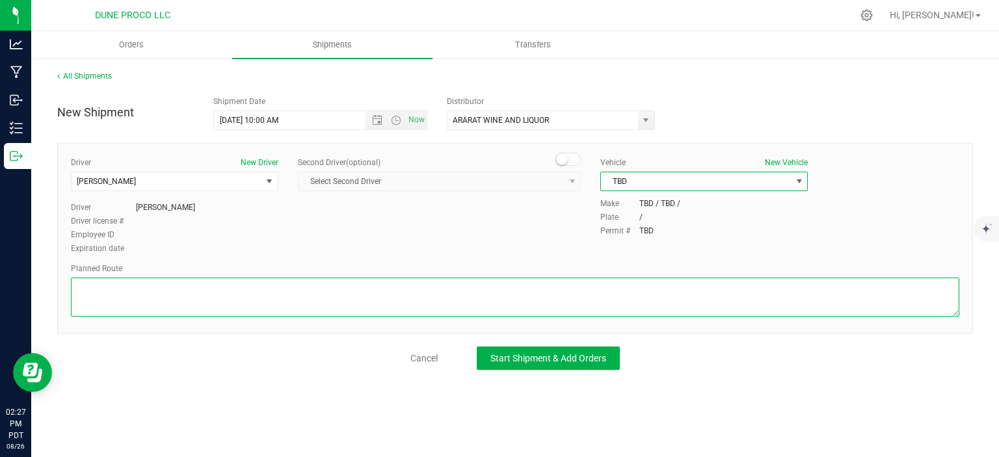
click at [144, 306] on textarea at bounding box center [515, 297] width 888 height 39
paste textarea "Get on I-15 S/US-93 S from E Alexander Rd, N 5th St and E Cheyenne Ave 7 min (2…"
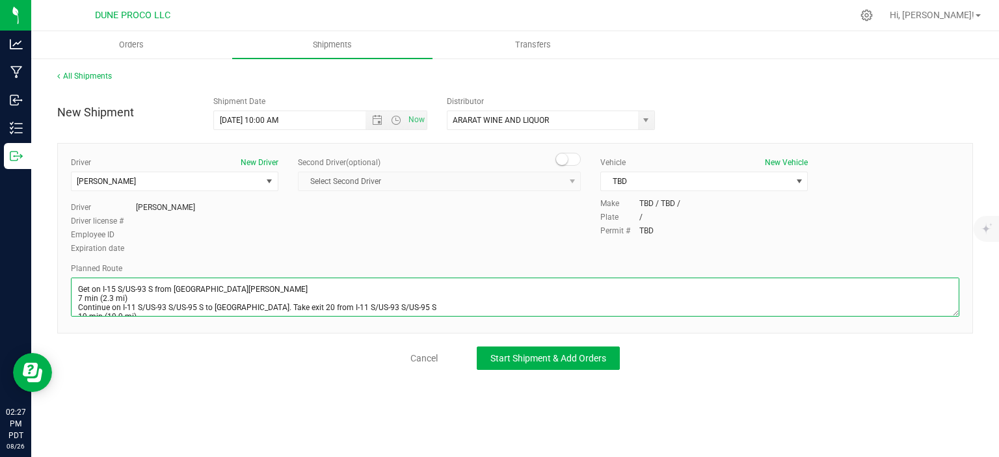
scroll to position [34, 0]
drag, startPoint x: 164, startPoint y: 307, endPoint x: 74, endPoint y: 313, distance: 90.0
click at [74, 313] on textarea at bounding box center [515, 297] width 888 height 39
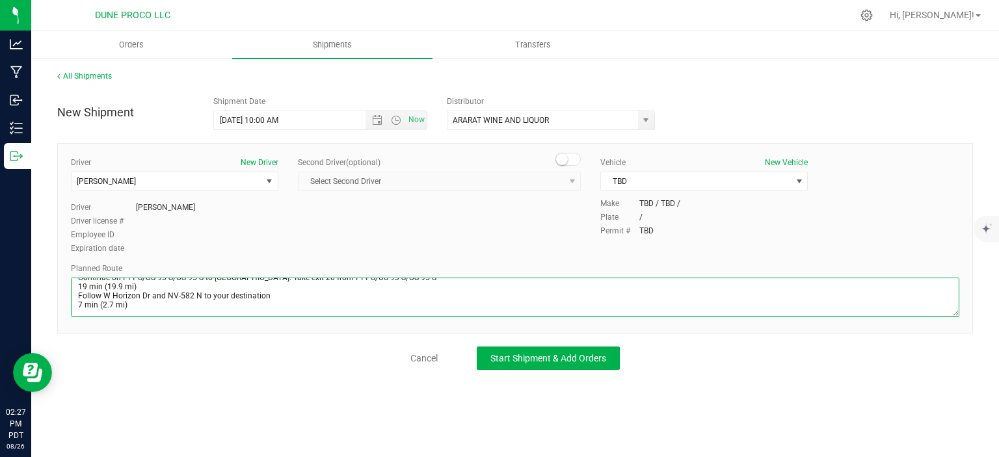
scroll to position [31, 0]
type textarea "Get on I-15 S/US-93 S from E Alexander Rd, N 5th St and E Cheyenne Ave 7 min (2…"
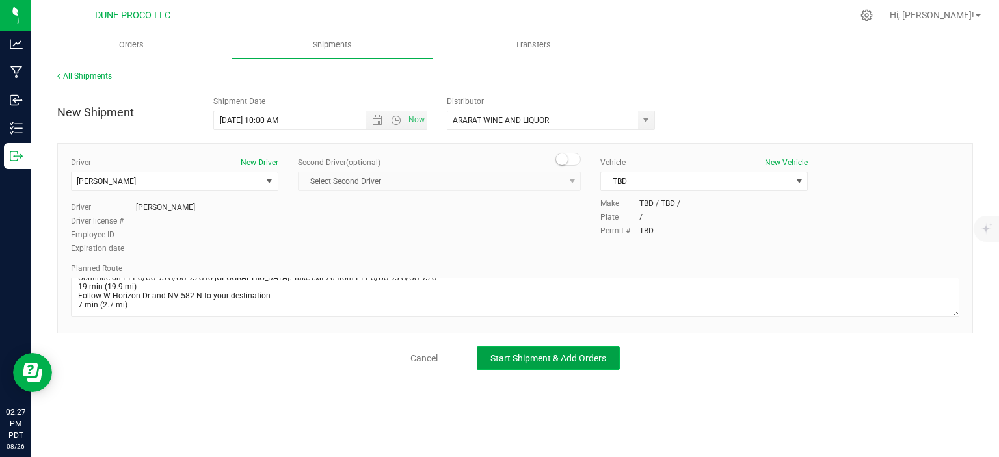
click at [520, 347] on button "Start Shipment & Add Orders" at bounding box center [548, 358] width 143 height 23
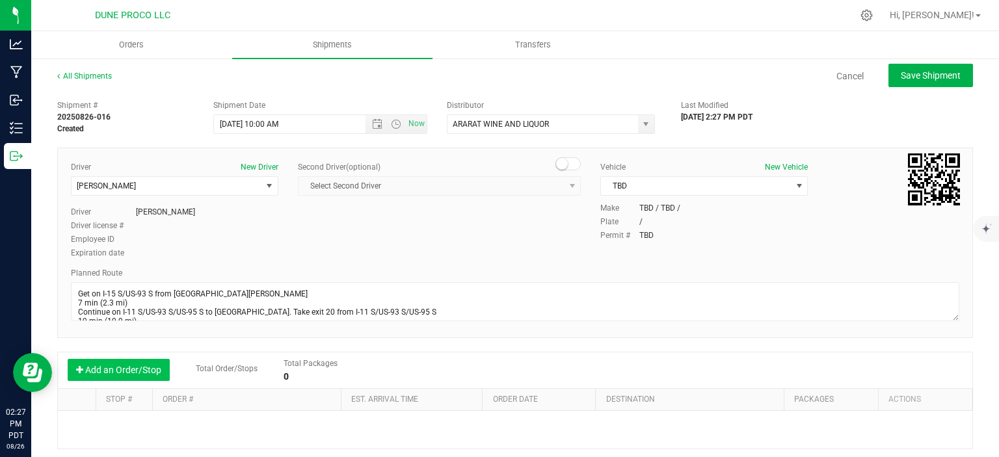
click at [112, 362] on button "Add an Order/Stop" at bounding box center [119, 370] width 102 height 22
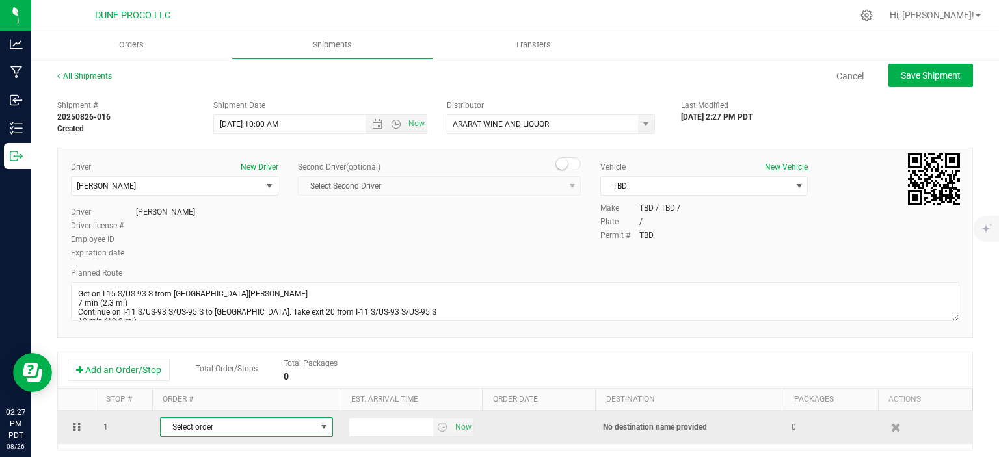
click at [208, 428] on span "Select order" at bounding box center [238, 427] width 155 height 18
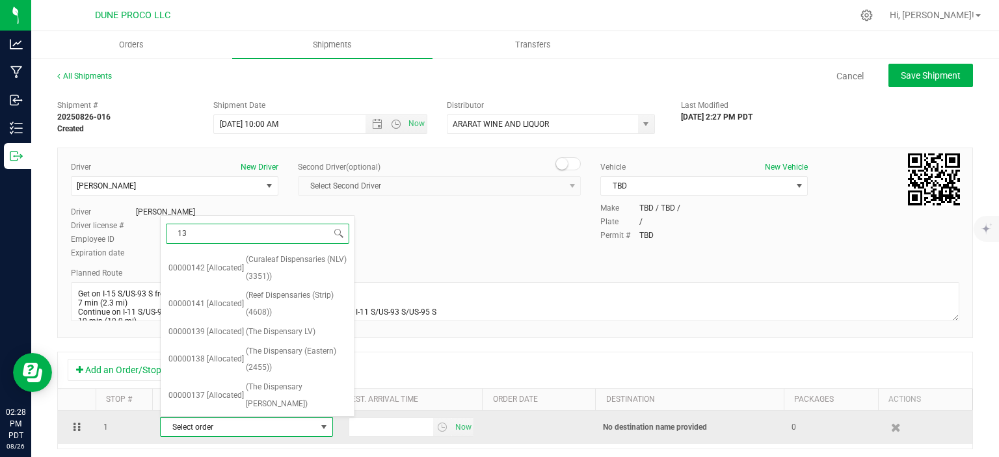
type input "131"
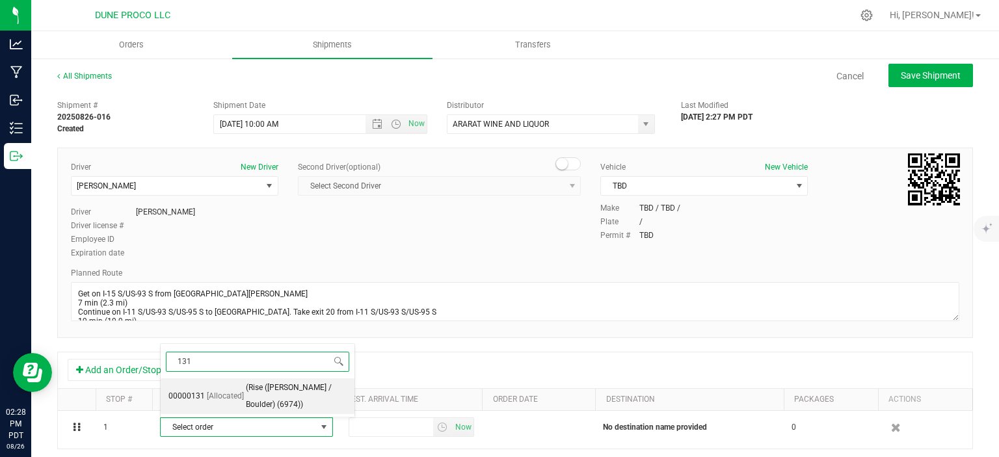
click at [246, 399] on span "(Rise (Henderson / Boulder) (6974))" at bounding box center [296, 396] width 101 height 33
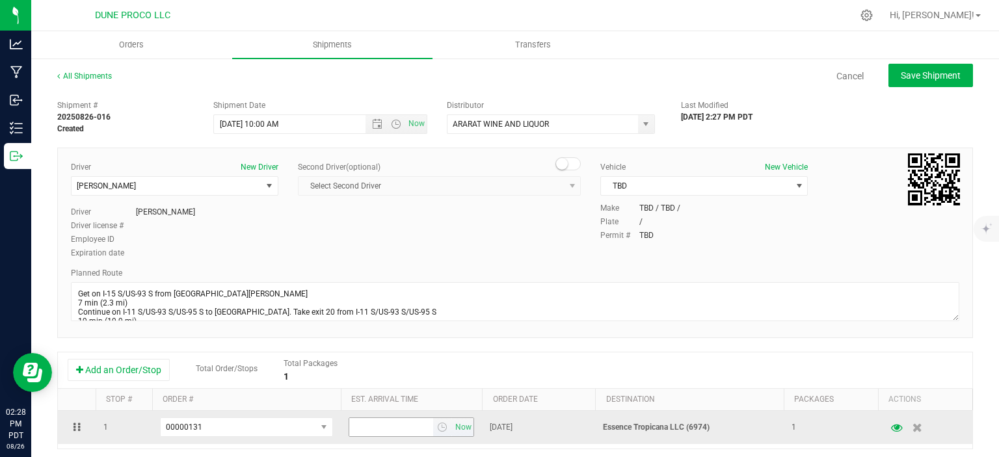
click at [366, 418] on input "text" at bounding box center [391, 427] width 85 height 18
type input "3:00 PM"
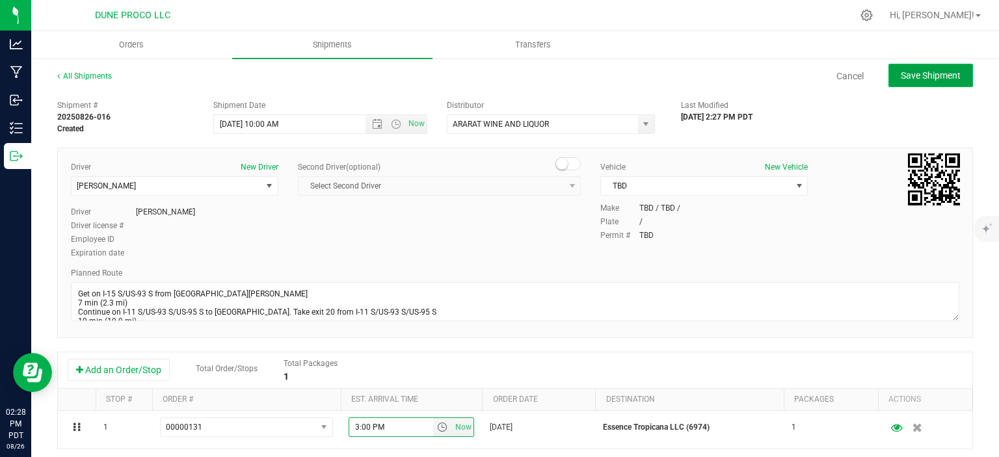
click at [915, 68] on button "Save Shipment" at bounding box center [930, 75] width 85 height 23
type input "8/27/2025 5:00 PM"
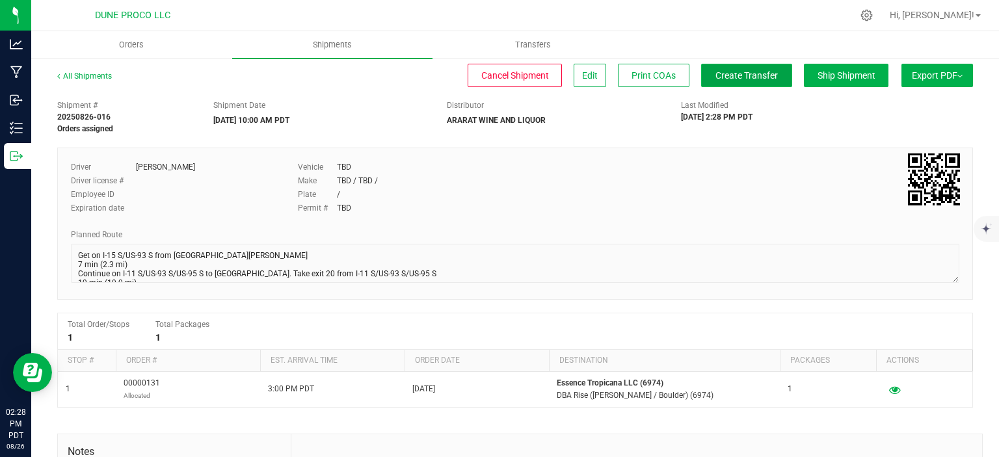
click at [757, 72] on span "Create Transfer" at bounding box center [746, 75] width 62 height 10
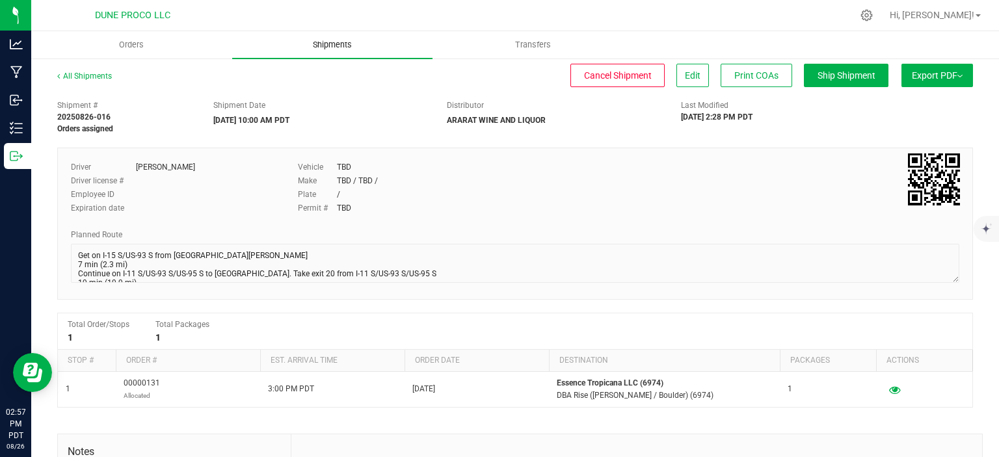
click at [339, 42] on span "Shipments" at bounding box center [332, 45] width 74 height 12
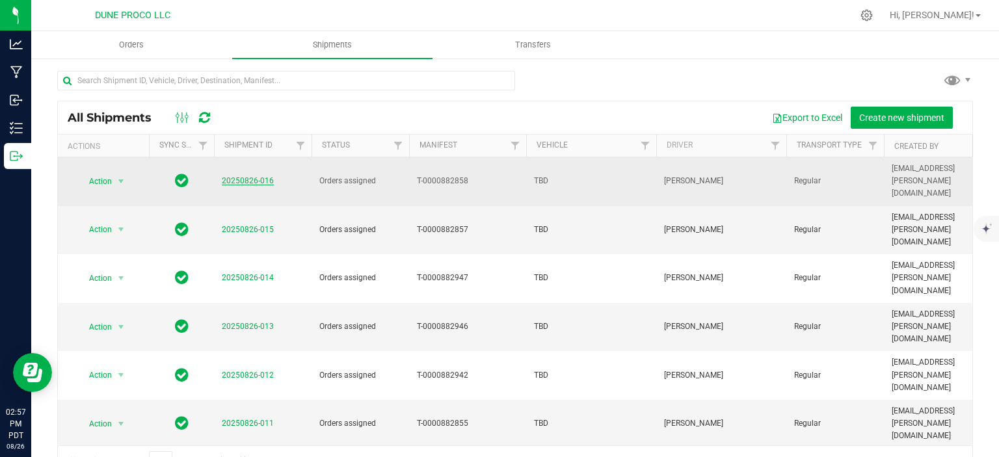
click at [254, 176] on link "20250826-016" at bounding box center [248, 180] width 52 height 9
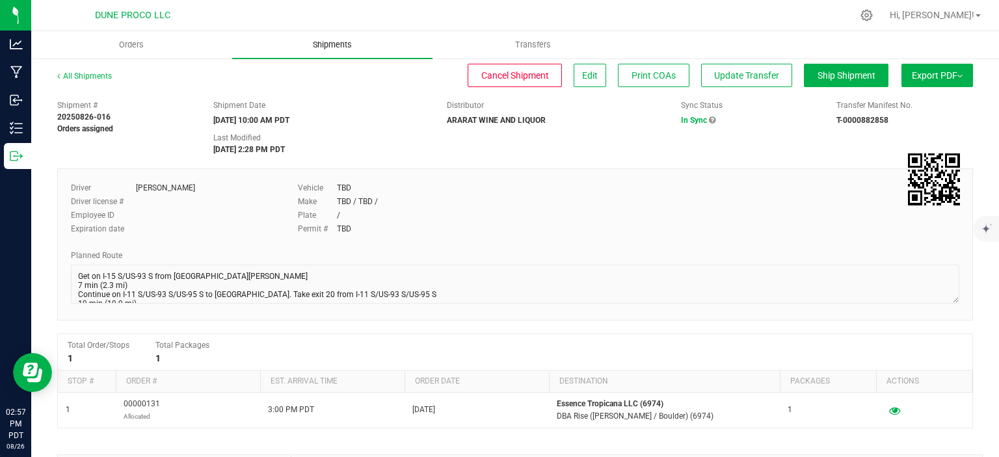
click at [335, 41] on span "Shipments" at bounding box center [332, 45] width 74 height 12
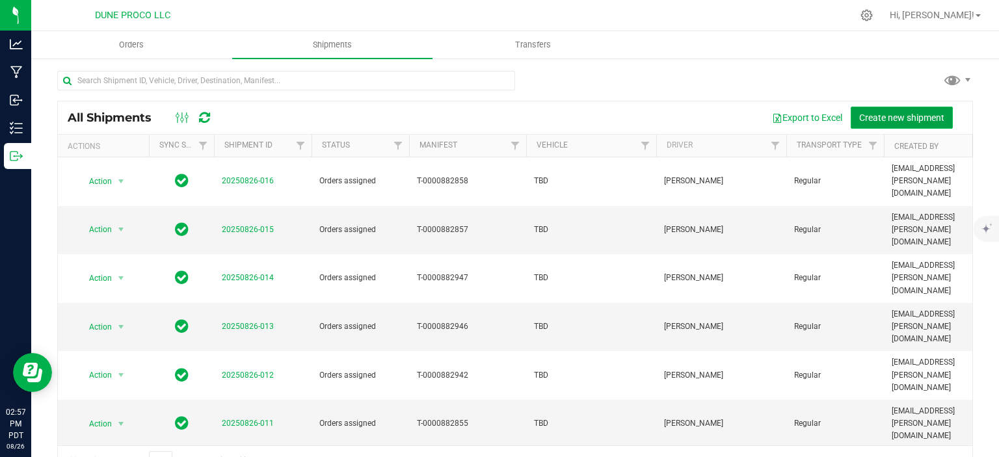
click at [884, 109] on button "Create new shipment" at bounding box center [901, 118] width 102 height 22
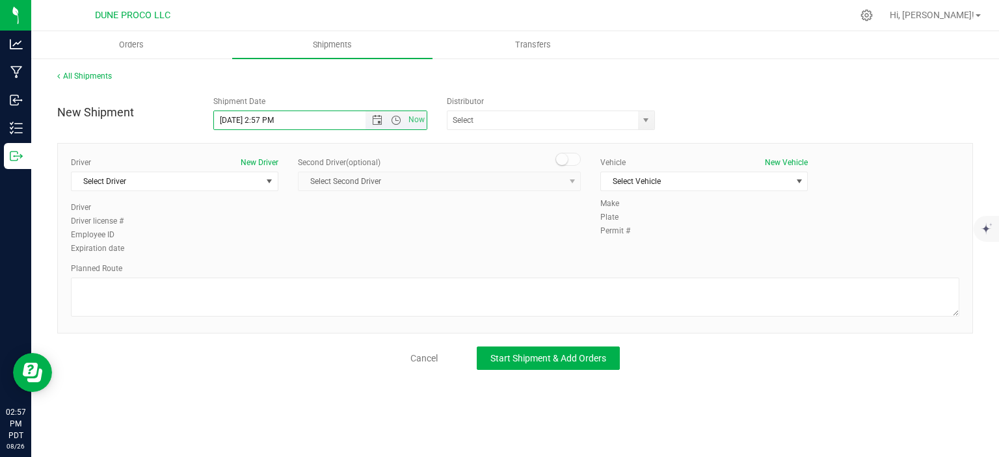
click at [237, 116] on input "8/26/2025 2:57 PM" at bounding box center [301, 120] width 174 height 18
drag, startPoint x: 312, startPoint y: 118, endPoint x: 257, endPoint y: 114, distance: 55.4
click at [257, 114] on input "8/27/2025 2:57 PM" at bounding box center [301, 120] width 174 height 18
click at [648, 129] on span "select" at bounding box center [646, 120] width 16 height 18
type input "8/27/2025 10:00 AM"
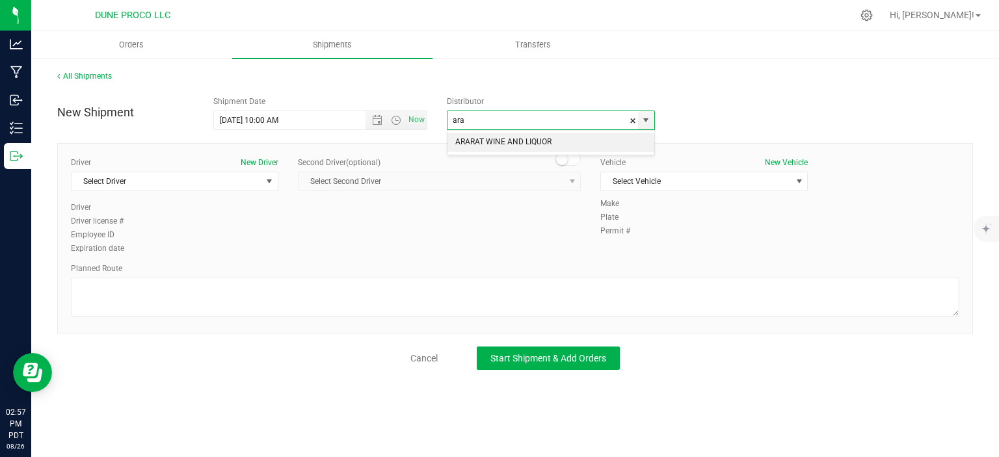
click at [551, 140] on li "ARARAT WINE AND LIQUOR" at bounding box center [550, 143] width 207 height 20
type input "ARARAT WINE AND LIQUOR"
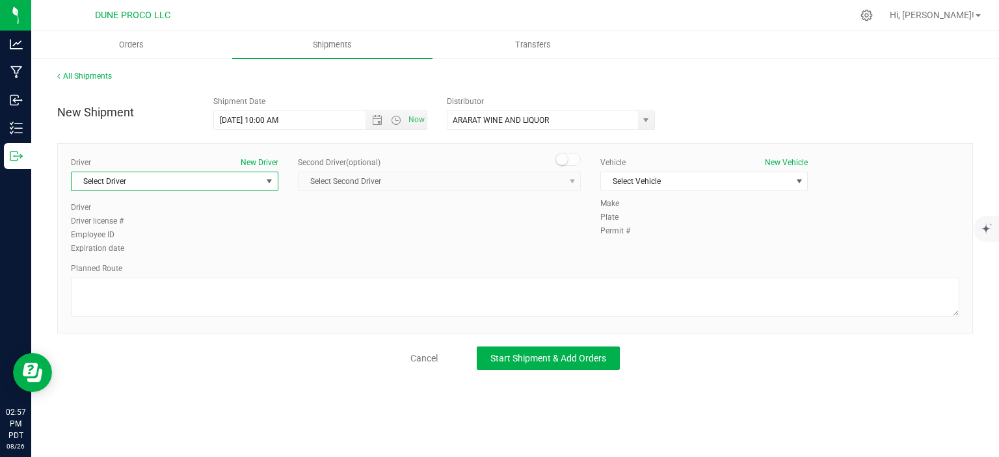
click at [261, 182] on span "Select Driver" at bounding box center [167, 181] width 190 height 18
click at [162, 270] on li "TBD TBD" at bounding box center [175, 274] width 206 height 20
click at [646, 186] on span "Select Vehicle" at bounding box center [696, 181] width 190 height 18
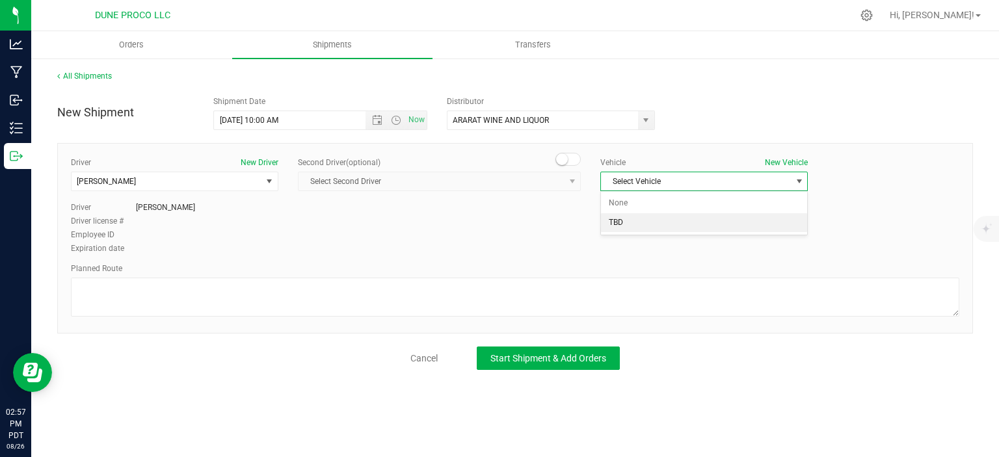
click at [624, 222] on li "TBD" at bounding box center [704, 223] width 206 height 20
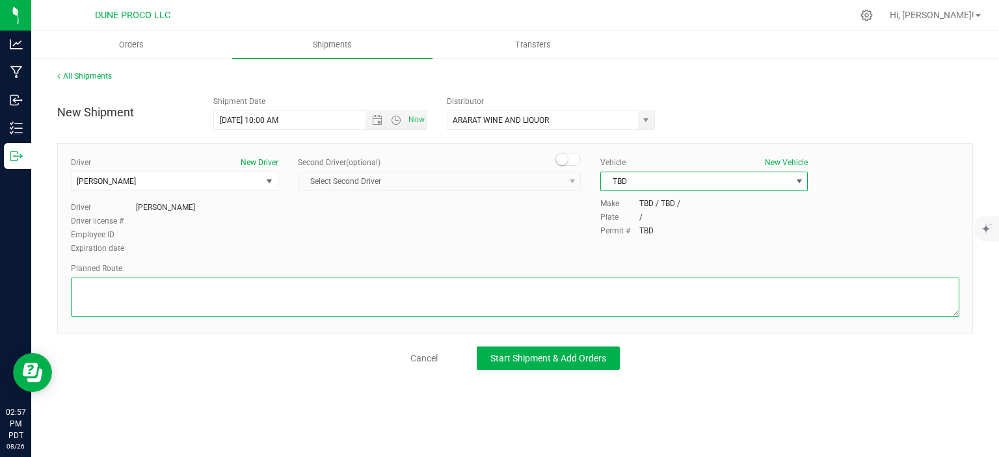
click at [251, 308] on textarea at bounding box center [515, 297] width 888 height 39
paste textarea "Follow Bucyrus Erie to E Alexander Rd 9 sec (164 ft) Drive along E Craig Rd 11 …"
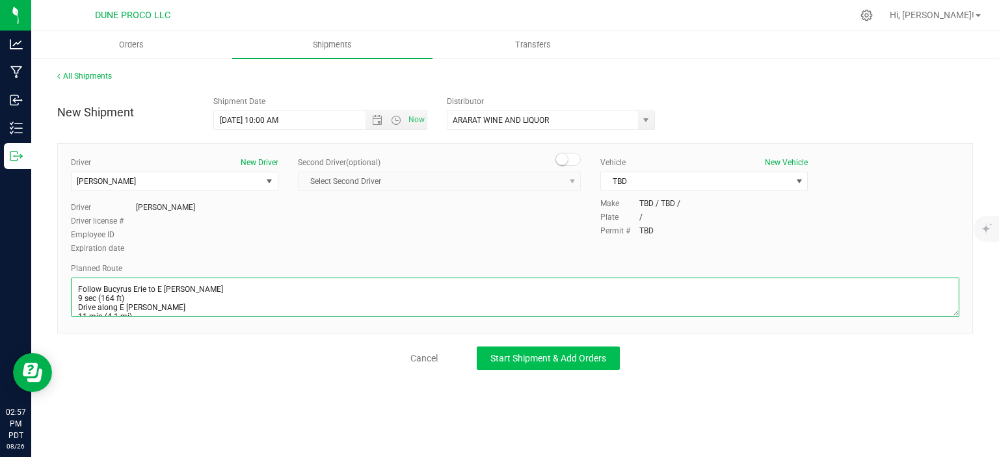
type textarea "Follow Bucyrus Erie to E Alexander Rd 9 sec (164 ft) Drive along E Craig Rd 11 …"
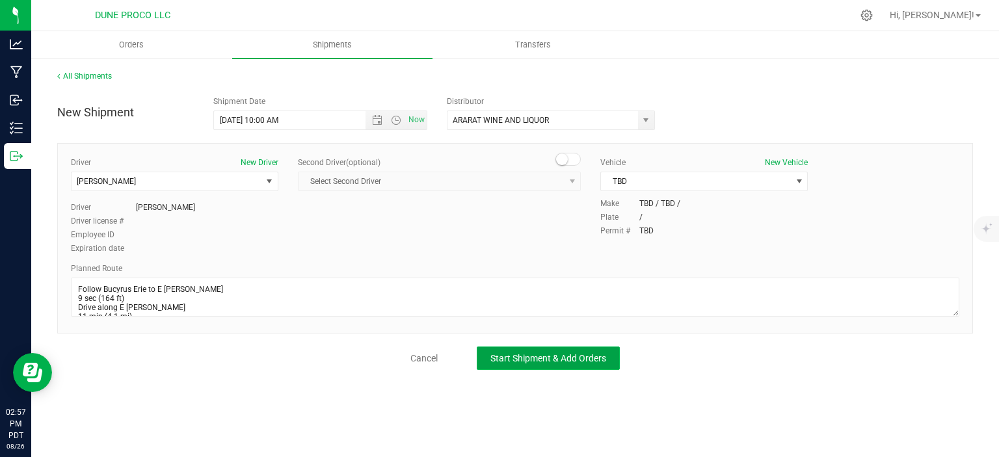
click at [521, 357] on span "Start Shipment & Add Orders" at bounding box center [548, 358] width 116 height 10
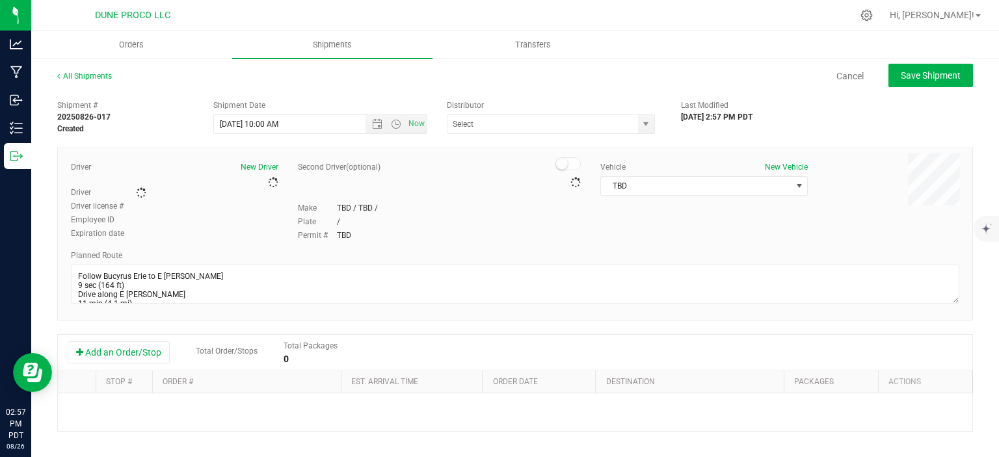
type input "ARARAT WINE AND LIQUOR"
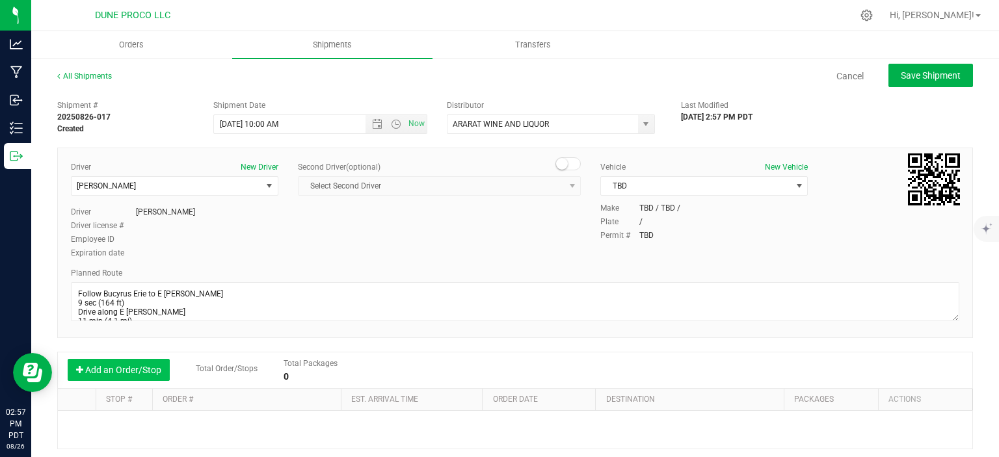
click at [147, 364] on button "Add an Order/Stop" at bounding box center [119, 370] width 102 height 22
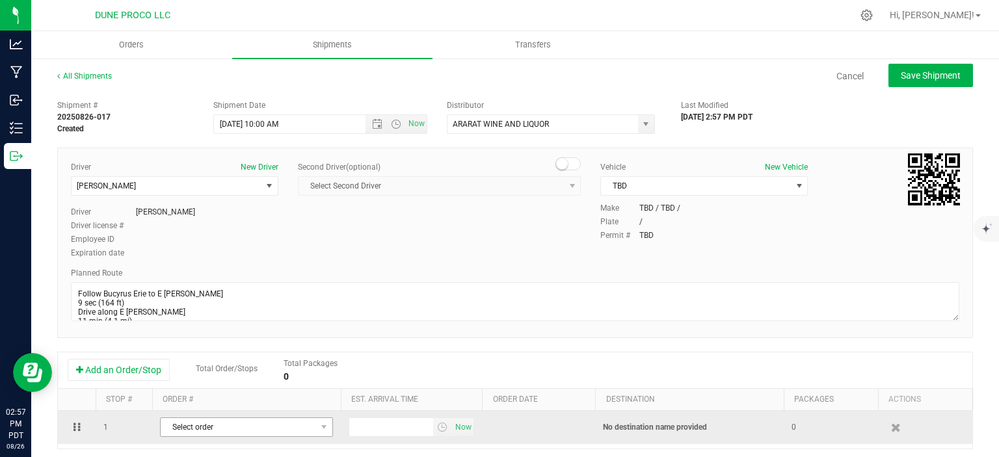
click at [220, 421] on span "Select order" at bounding box center [238, 427] width 155 height 18
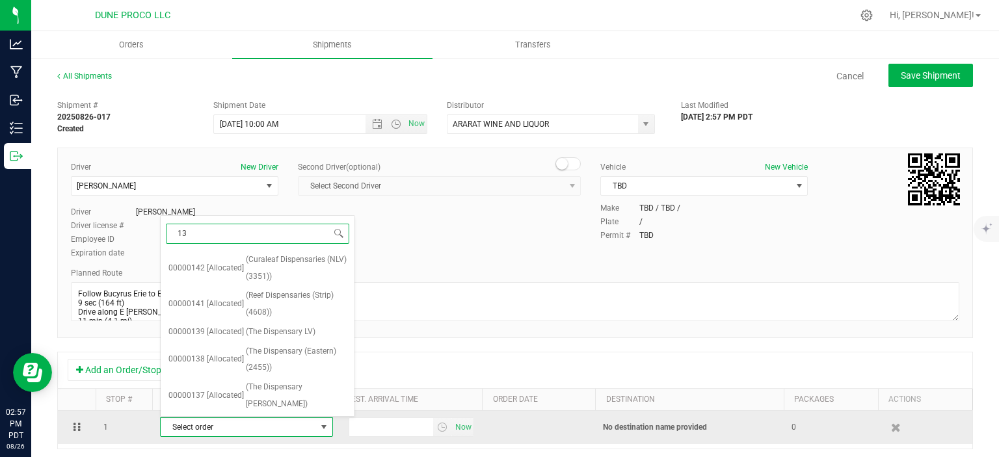
type input "132"
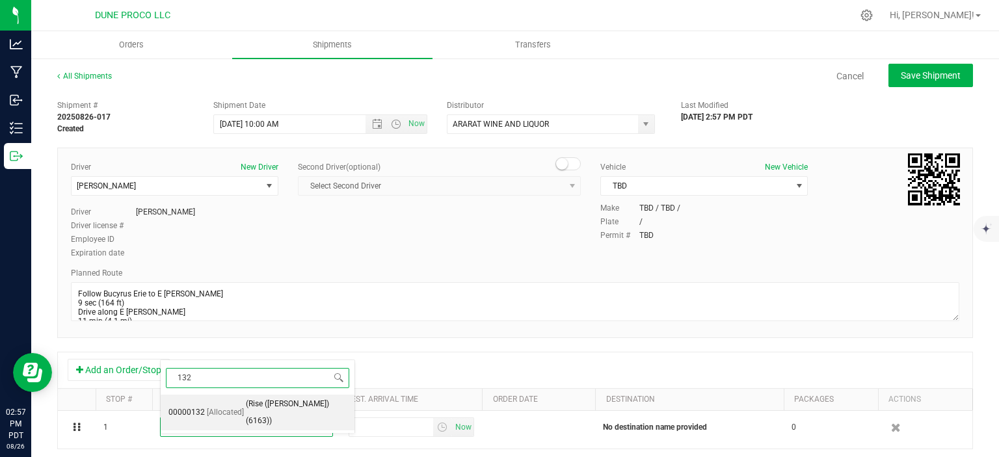
click at [238, 404] on span "[Allocated]" at bounding box center [225, 412] width 37 height 17
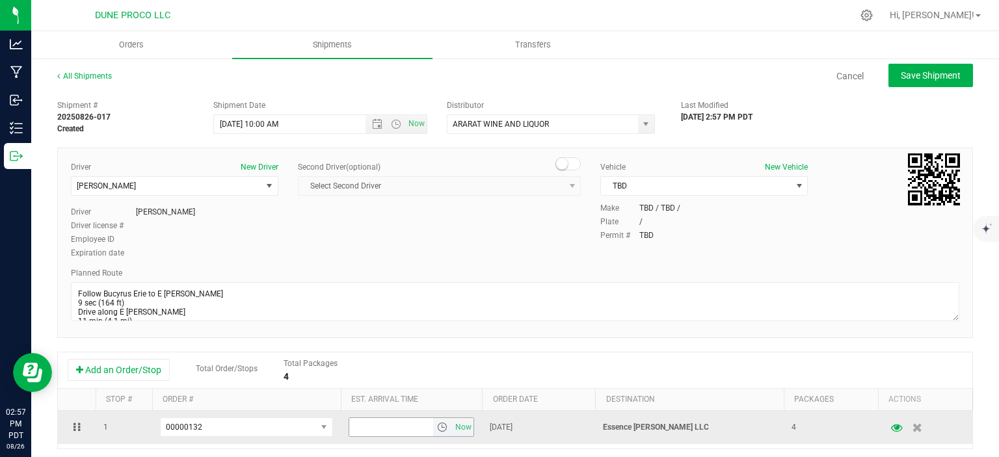
click at [359, 423] on input "text" at bounding box center [391, 427] width 85 height 18
type input "3:00 PM"
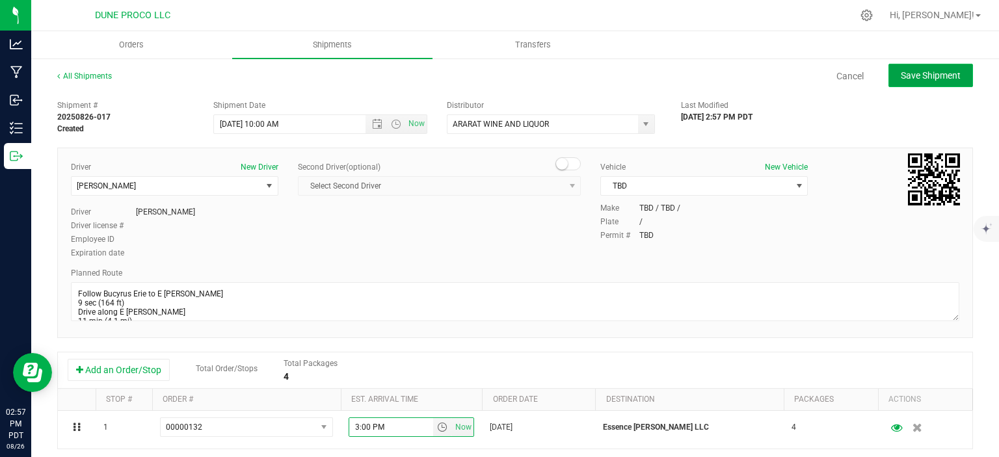
click at [917, 70] on span "Save Shipment" at bounding box center [930, 75] width 60 height 10
type input "8/27/2025 5:00 PM"
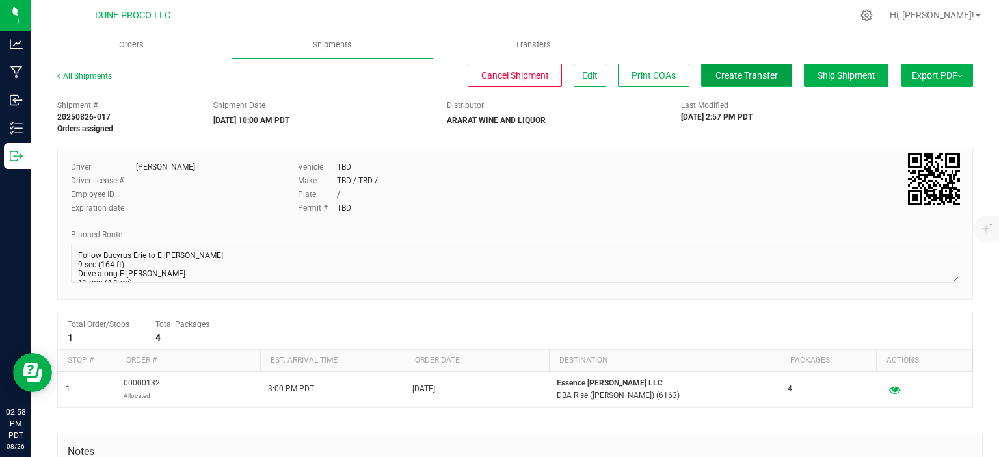
click at [726, 77] on span "Create Transfer" at bounding box center [746, 75] width 62 height 10
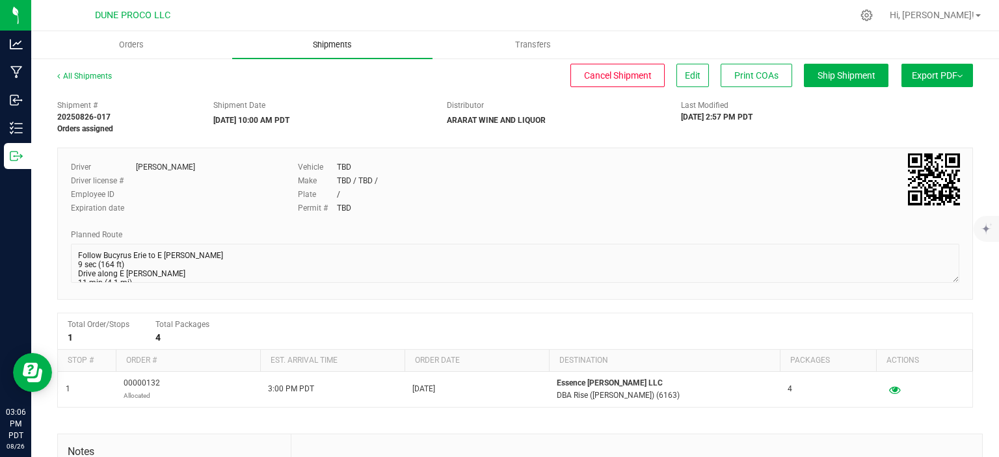
click at [337, 48] on span "Shipments" at bounding box center [332, 45] width 74 height 12
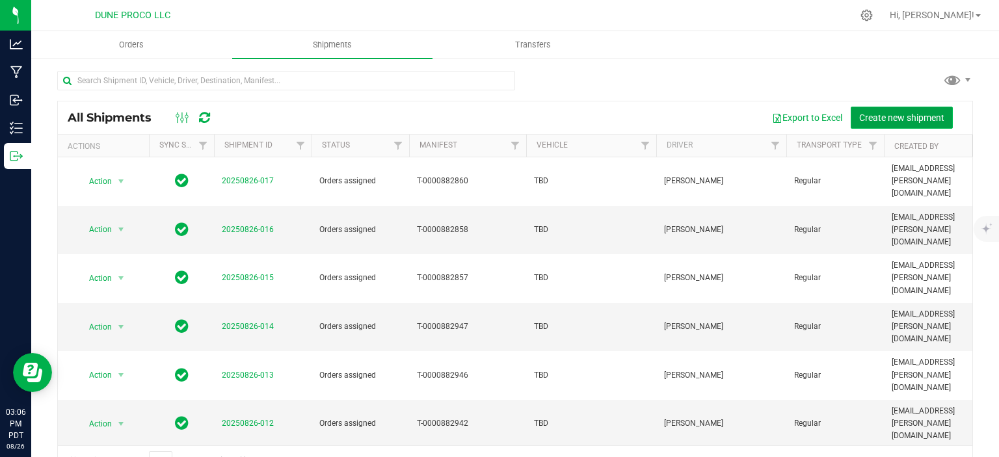
click at [899, 111] on button "Create new shipment" at bounding box center [901, 118] width 102 height 22
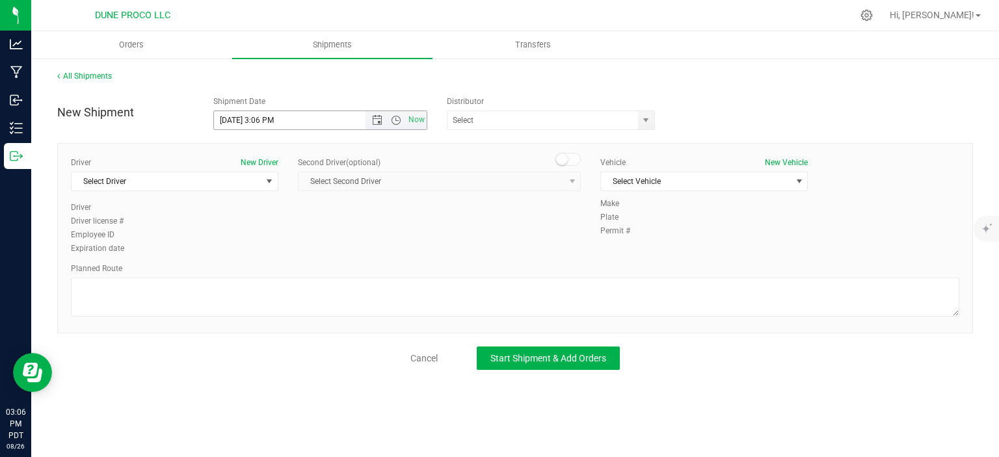
click at [235, 120] on input "8/26/2025 3:06 PM" at bounding box center [301, 120] width 174 height 18
drag, startPoint x: 309, startPoint y: 126, endPoint x: 258, endPoint y: 117, distance: 52.2
click at [258, 117] on input "8/27/2025 3:06 PM" at bounding box center [301, 120] width 174 height 18
click at [650, 120] on span "select" at bounding box center [645, 120] width 10 height 10
type input "8/27/2025 10:00 AM"
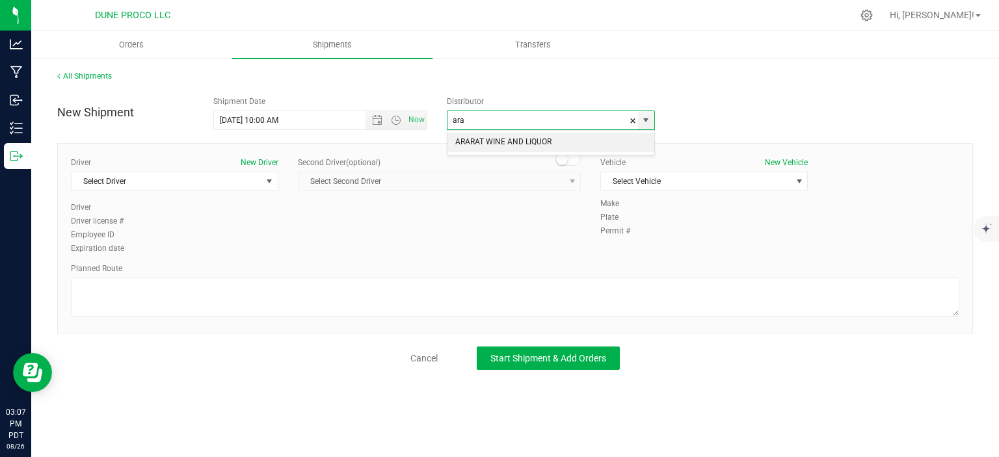
click at [506, 139] on li "ARARAT WINE AND LIQUOR" at bounding box center [550, 143] width 207 height 20
type input "ARARAT WINE AND LIQUOR"
click at [276, 183] on span "select" at bounding box center [269, 181] width 16 height 18
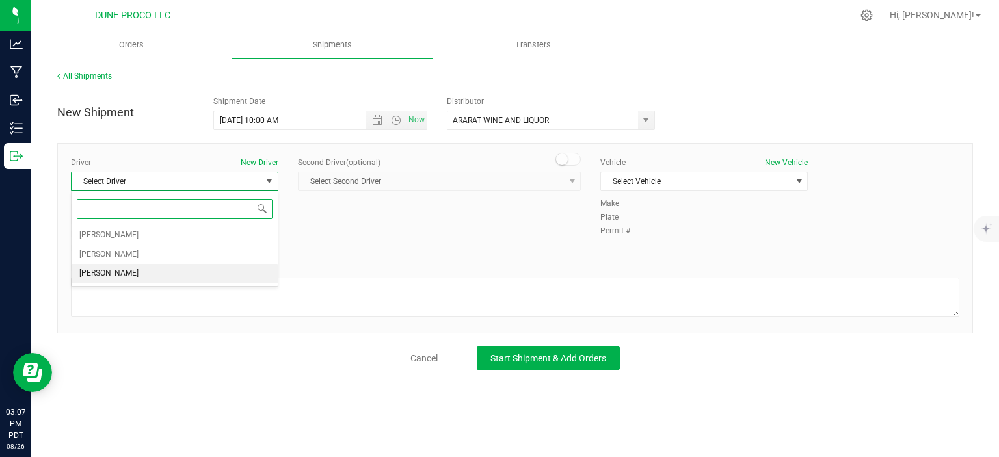
click at [174, 269] on li "TBD TBD" at bounding box center [175, 274] width 206 height 20
click at [634, 185] on span "Select Vehicle" at bounding box center [696, 181] width 190 height 18
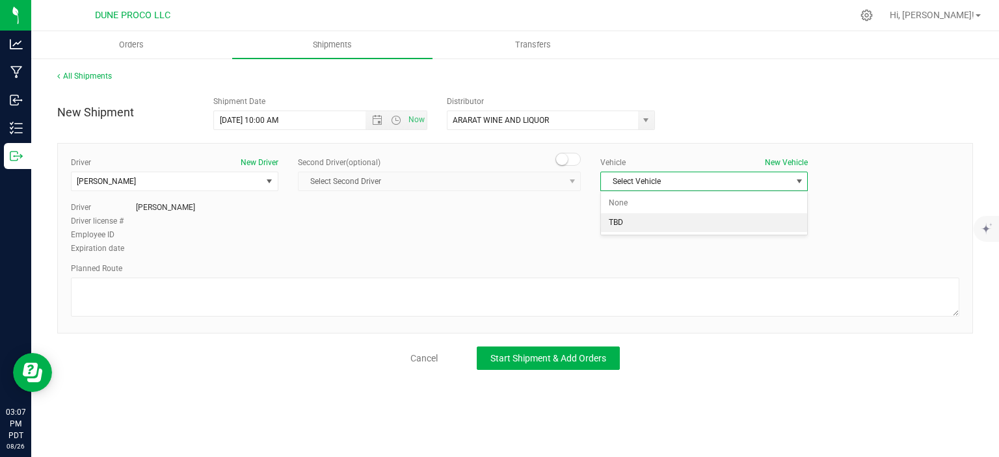
click at [637, 228] on li "TBD" at bounding box center [704, 223] width 206 height 20
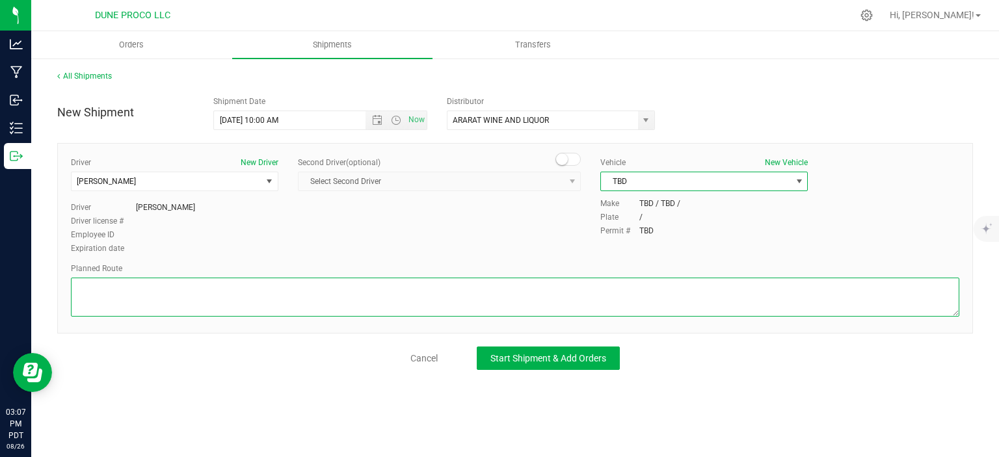
click at [441, 292] on textarea at bounding box center [515, 297] width 888 height 39
click at [177, 282] on textarea at bounding box center [515, 297] width 888 height 39
paste textarea "Follow Bucyrus Erie to E Alexander Rd 9 sec (164 ft) Drive along E Craig Rd 11 …"
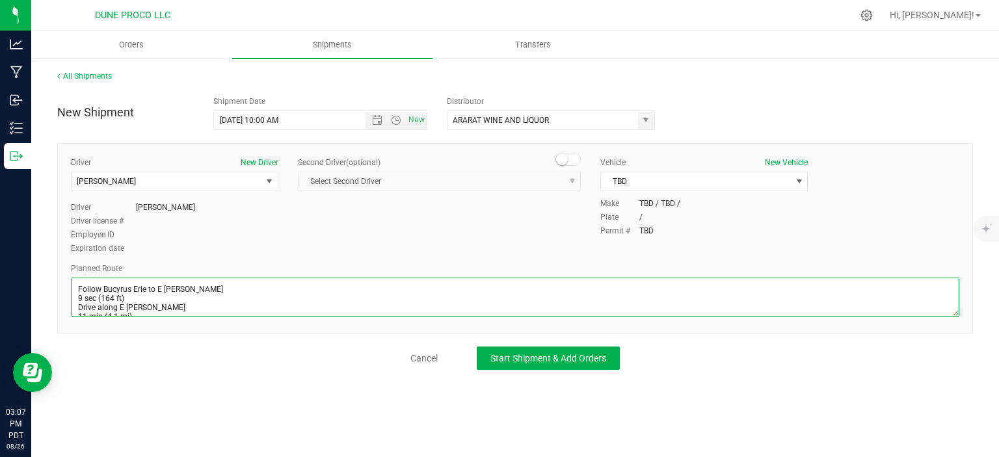
scroll to position [25, 0]
type textarea "Follow Bucyrus Erie to E Alexander Rd 9 sec (164 ft) Drive along E Craig Rd 11 …"
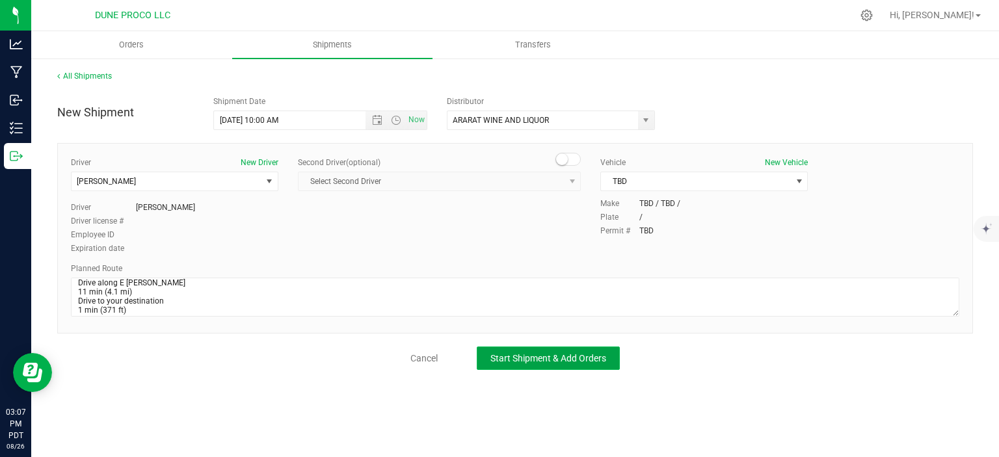
click at [521, 353] on span "Start Shipment & Add Orders" at bounding box center [548, 358] width 116 height 10
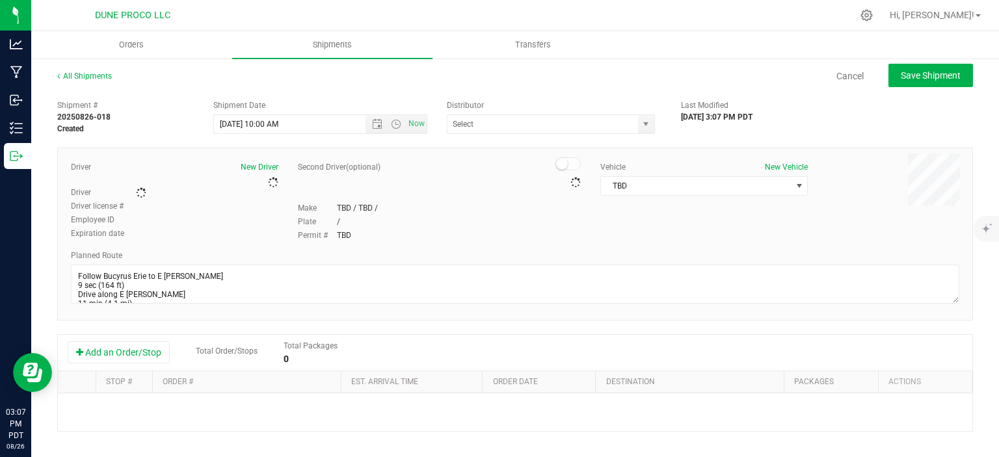
type input "ARARAT WINE AND LIQUOR"
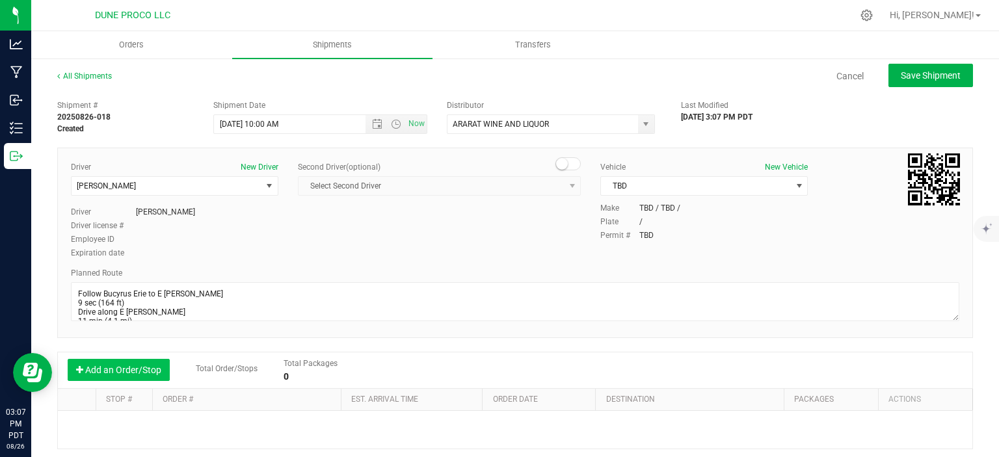
click at [148, 360] on button "Add an Order/Stop" at bounding box center [119, 370] width 102 height 22
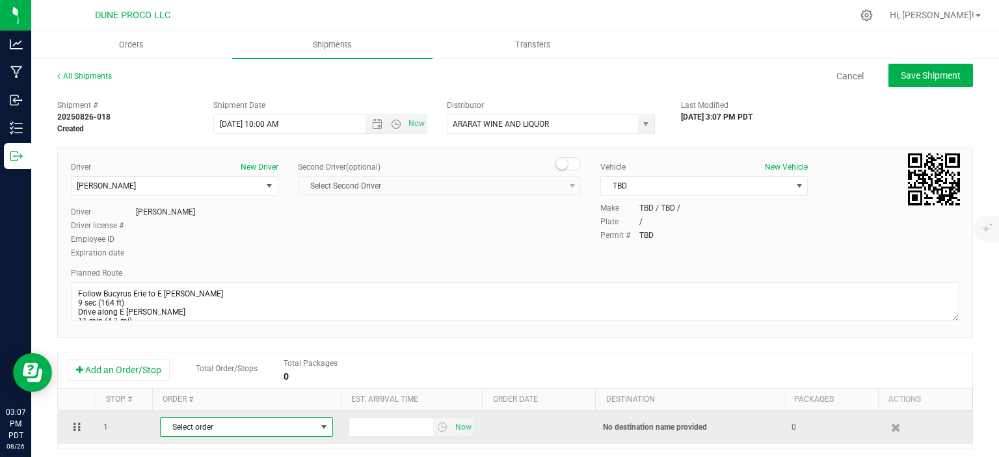
click at [258, 423] on span "Select order" at bounding box center [238, 427] width 155 height 18
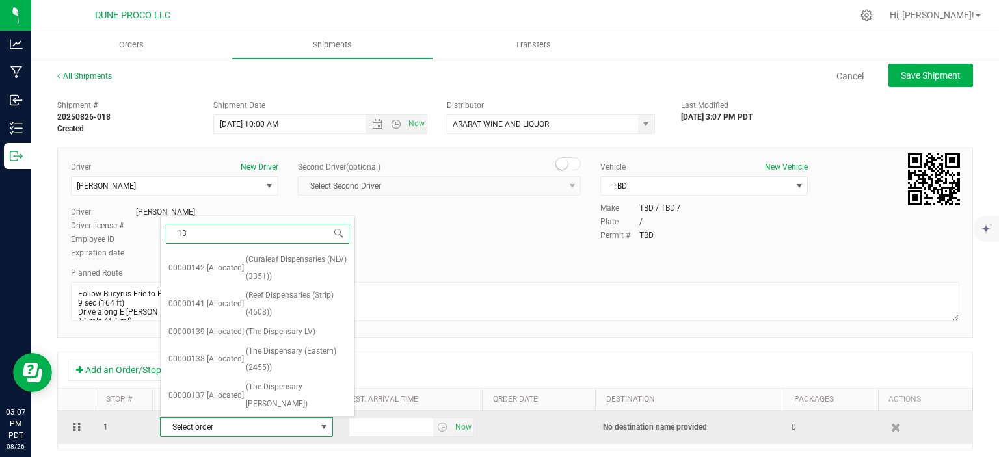
type input "133"
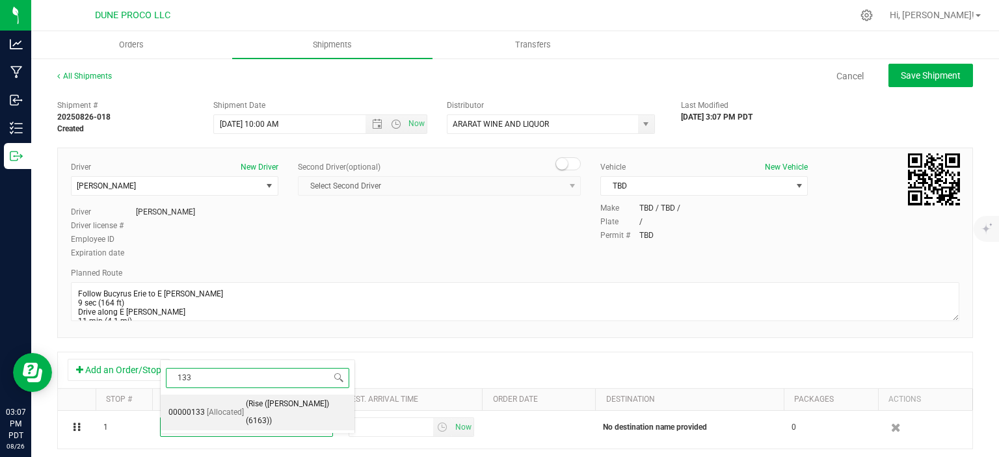
click at [285, 405] on span "(Rise (Craig Rd) (6163))" at bounding box center [296, 412] width 101 height 33
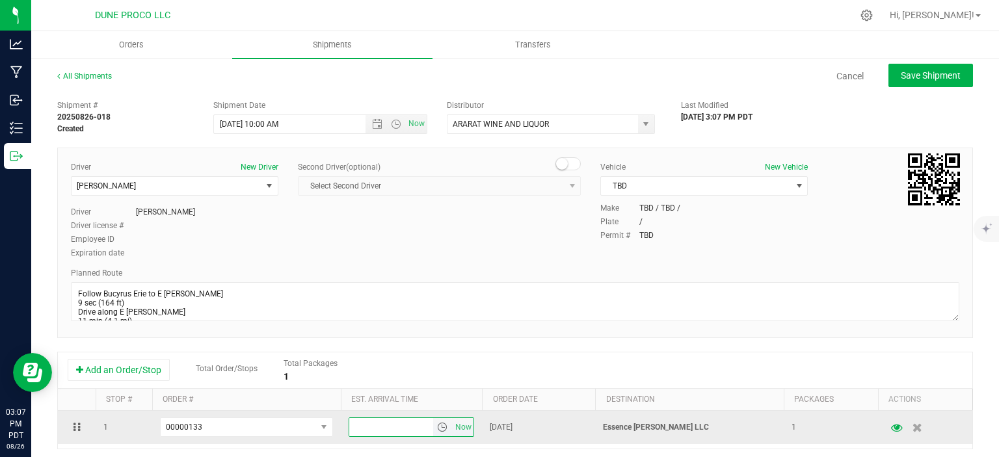
click at [360, 418] on input "text" at bounding box center [391, 427] width 85 height 18
type input "3:00 PM"
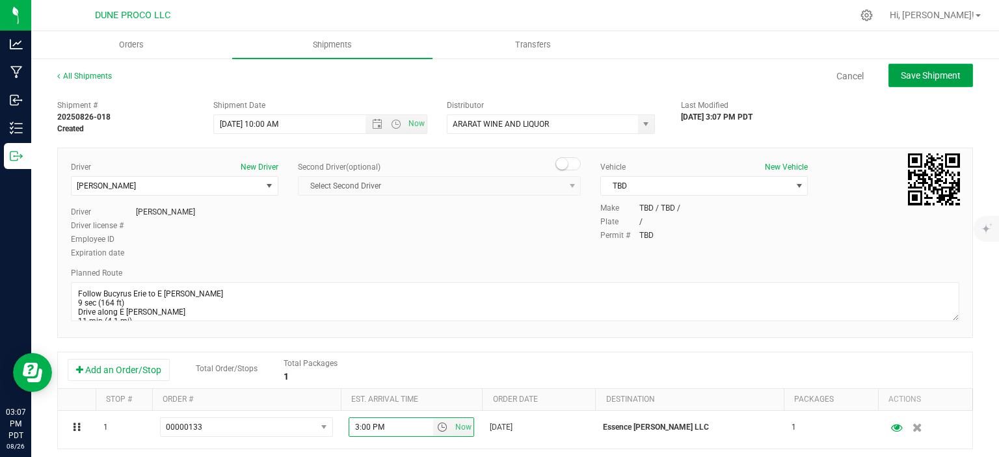
click at [925, 70] on button "Save Shipment" at bounding box center [930, 75] width 85 height 23
type input "8/27/2025 5:00 PM"
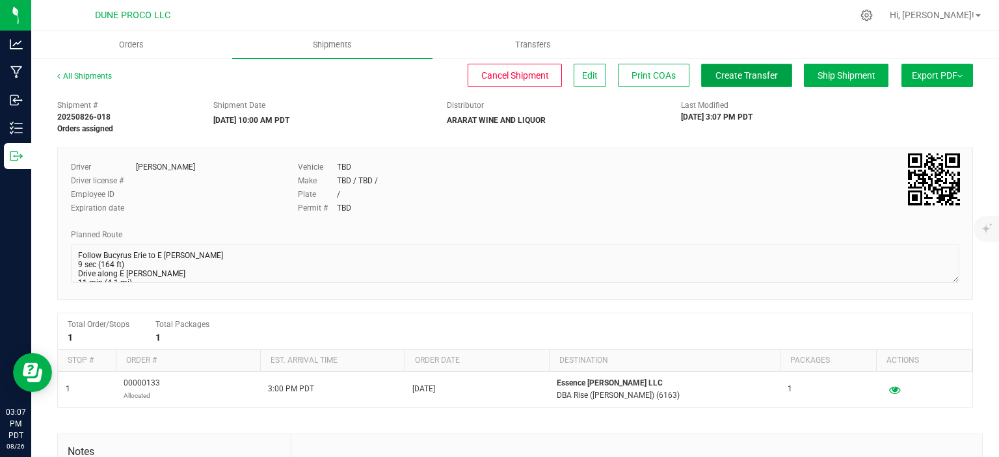
click at [742, 68] on button "Create Transfer" at bounding box center [746, 75] width 91 height 23
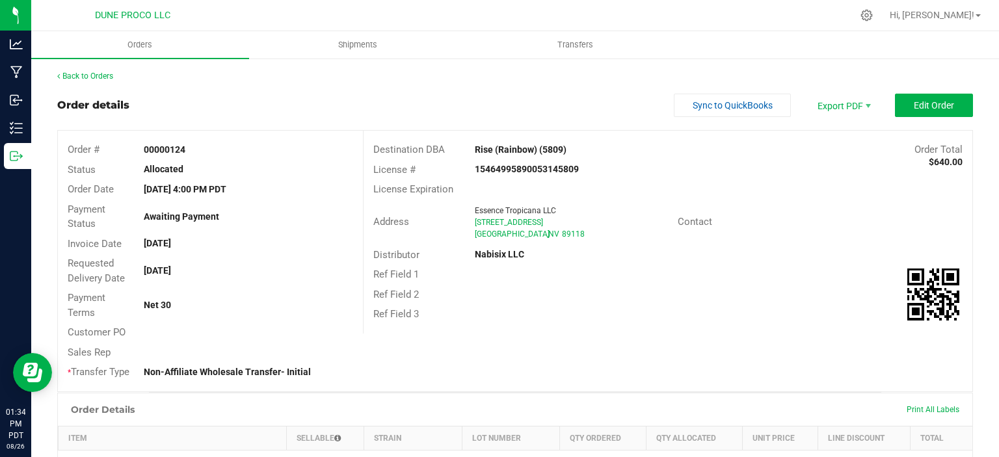
drag, startPoint x: 547, startPoint y: 234, endPoint x: 464, endPoint y: 222, distance: 84.0
click at [464, 222] on div "Address Essence Tropicana LLC [STREET_ADDRESS]" at bounding box center [520, 222] width 314 height 40
click at [558, 257] on div "Nabisix LLC" at bounding box center [566, 255] width 203 height 14
drag, startPoint x: 554, startPoint y: 237, endPoint x: 476, endPoint y: 225, distance: 78.9
click at [476, 225] on ngx-name-and-address "Essence Tropicana LLC [STREET_ADDRESS]" at bounding box center [571, 222] width 193 height 35
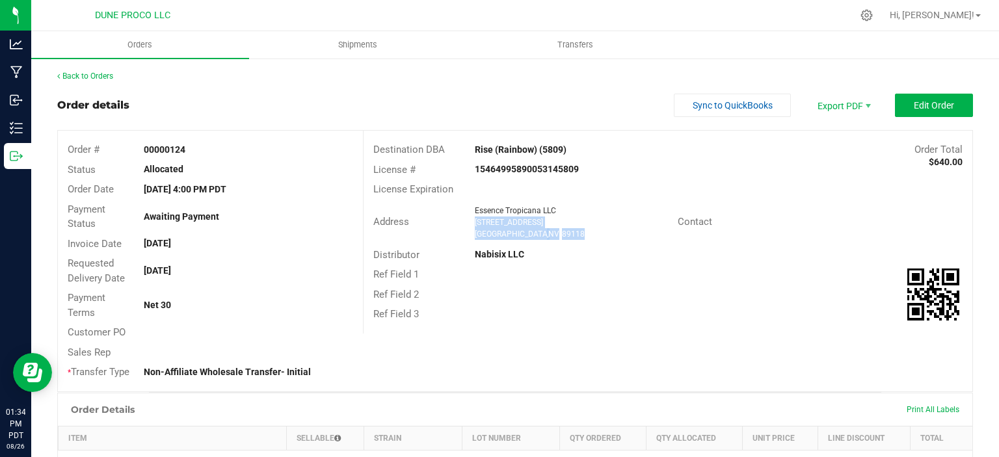
copy ngx-name-and-address "[STREET_ADDRESS]"
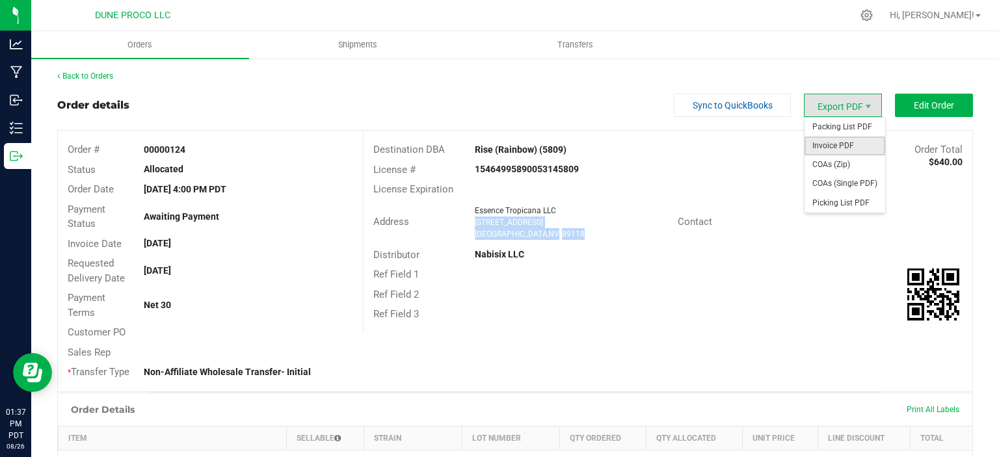
click at [826, 140] on span "Invoice PDF" at bounding box center [844, 146] width 81 height 19
click at [836, 183] on span "COAs (Single PDF)" at bounding box center [844, 183] width 81 height 19
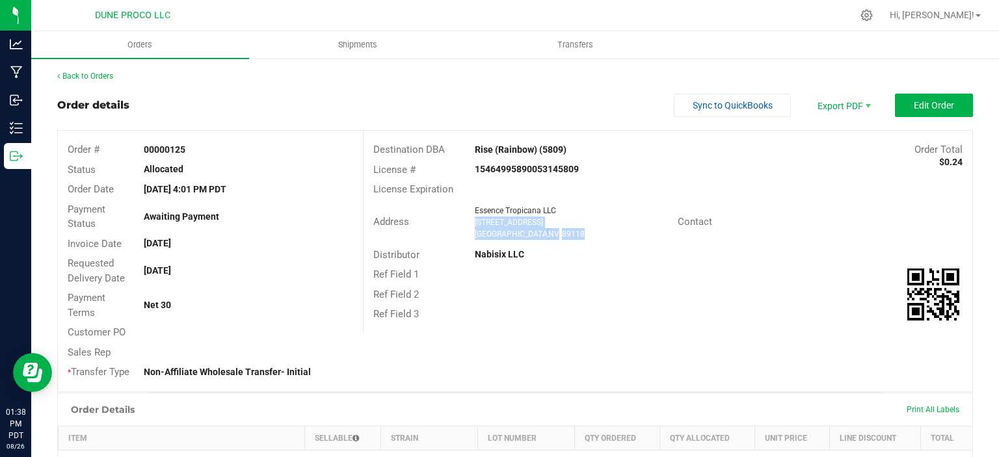
drag, startPoint x: 547, startPoint y: 234, endPoint x: 475, endPoint y: 220, distance: 74.2
click at [475, 220] on ngx-name-and-address "Essence Tropicana LLC [STREET_ADDRESS]" at bounding box center [571, 222] width 193 height 35
copy ngx-name-and-address "[STREET_ADDRESS]"
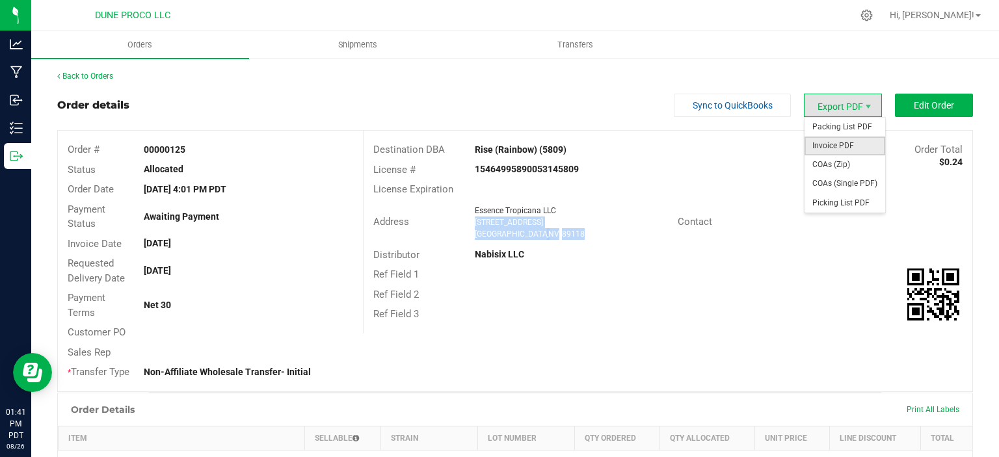
click at [852, 144] on span "Invoice PDF" at bounding box center [844, 146] width 81 height 19
click at [824, 183] on span "COAs (Single PDF)" at bounding box center [844, 183] width 81 height 19
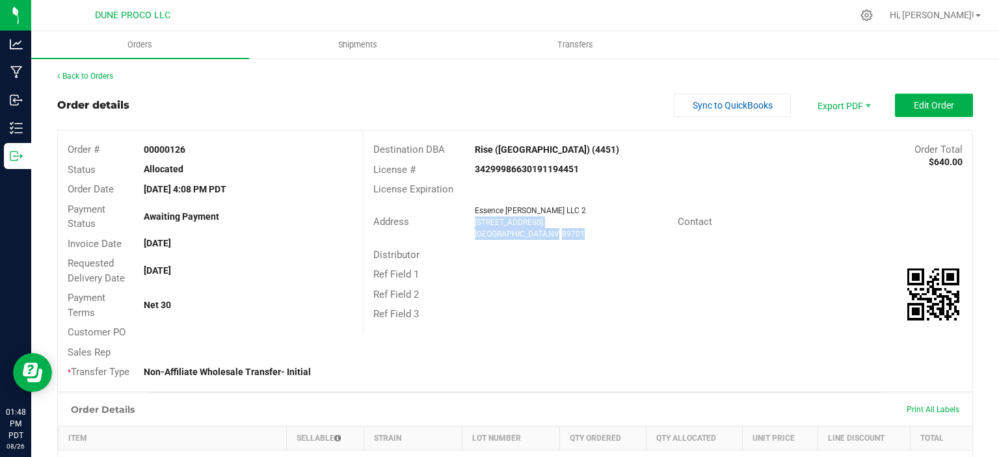
drag, startPoint x: 557, startPoint y: 234, endPoint x: 471, endPoint y: 222, distance: 86.7
click at [471, 222] on div "Essence Henderson LLC 2 3060 U.S. Highway 50 Carson City , NV 89701" at bounding box center [572, 222] width 209 height 35
copy ngx-name-and-address "3060 U.S. Highway 50 Carson City , NV 89701"
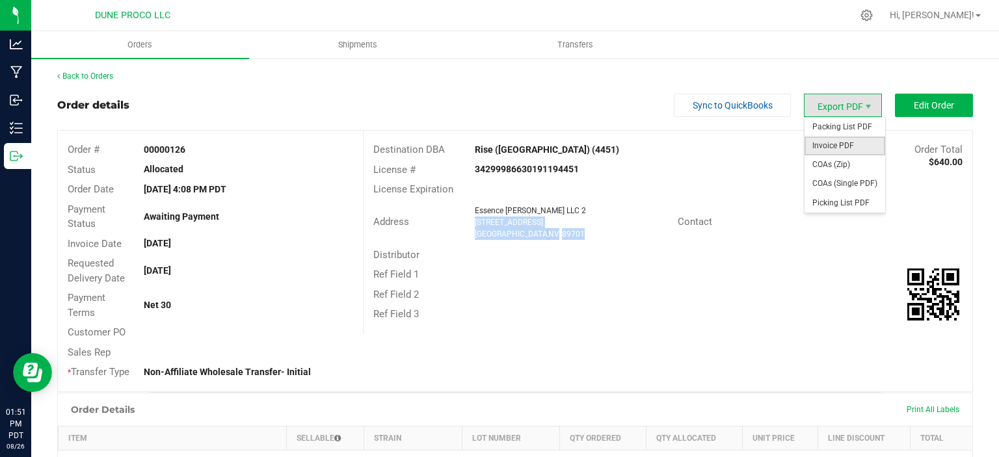
click at [838, 151] on span "Invoice PDF" at bounding box center [844, 146] width 81 height 19
click at [834, 179] on span "COAs (Single PDF)" at bounding box center [844, 183] width 81 height 19
click at [848, 144] on span "Invoice PDF" at bounding box center [844, 146] width 81 height 19
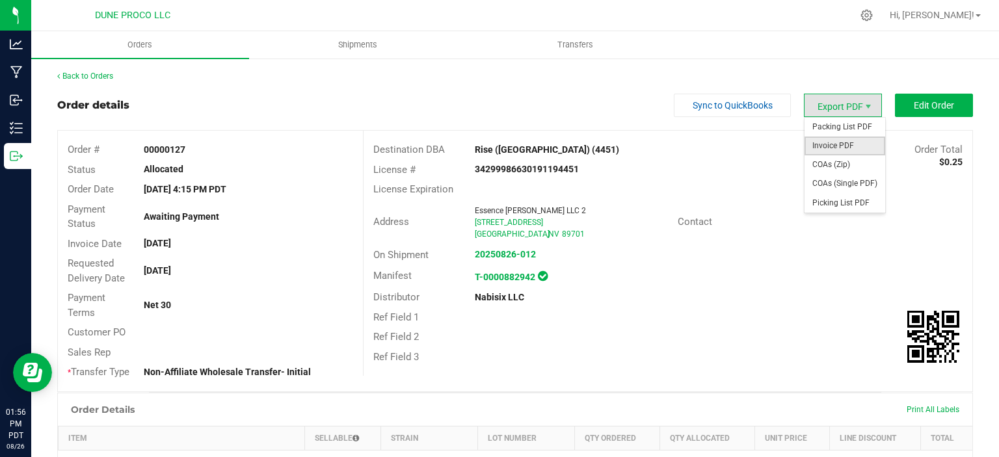
click at [834, 141] on span "Invoice PDF" at bounding box center [844, 146] width 81 height 19
click at [839, 178] on span "COAs (Single PDF)" at bounding box center [844, 183] width 81 height 19
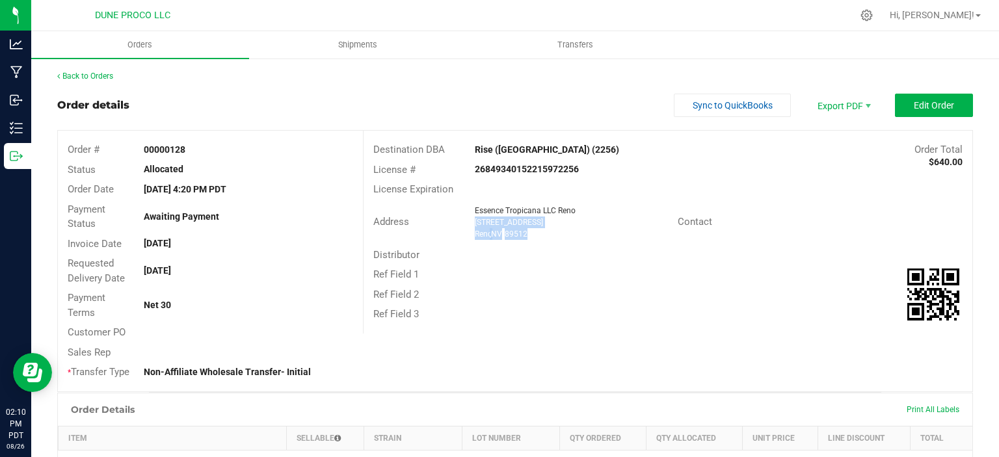
drag, startPoint x: 532, startPoint y: 236, endPoint x: 475, endPoint y: 224, distance: 58.4
click at [475, 224] on ngx-name-and-address "Essence Tropicana LLC [GEOGRAPHIC_DATA] [STREET_ADDRESS]" at bounding box center [571, 222] width 193 height 35
copy ngx-name-and-address "[STREET_ADDRESS]"
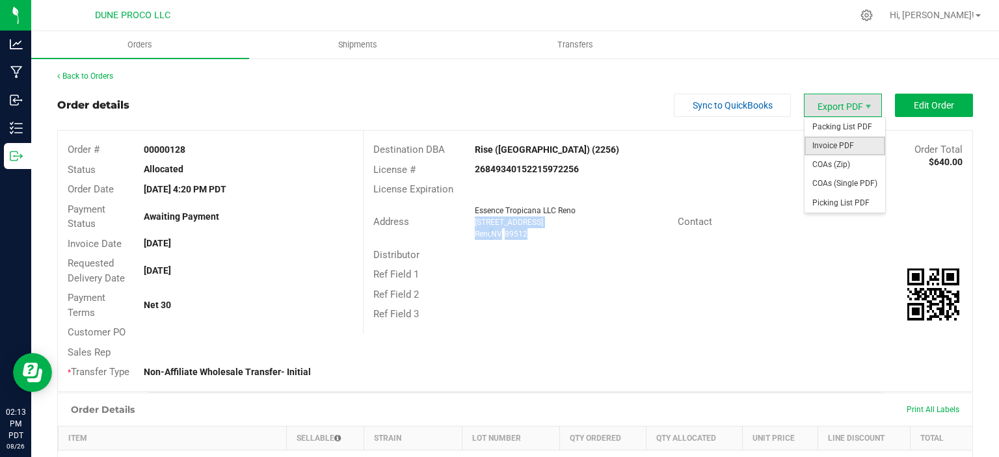
click at [856, 140] on span "Invoice PDF" at bounding box center [844, 146] width 81 height 19
click at [841, 186] on span "COAs (Single PDF)" at bounding box center [844, 183] width 81 height 19
click at [834, 142] on span "Invoice PDF" at bounding box center [844, 146] width 81 height 19
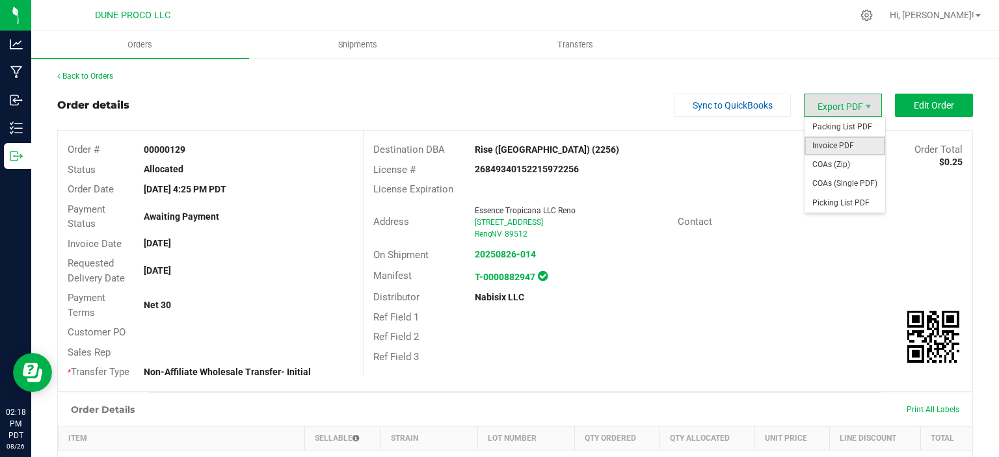
click at [844, 141] on span "Invoice PDF" at bounding box center [844, 146] width 81 height 19
click at [836, 179] on span "COAs (Single PDF)" at bounding box center [844, 183] width 81 height 19
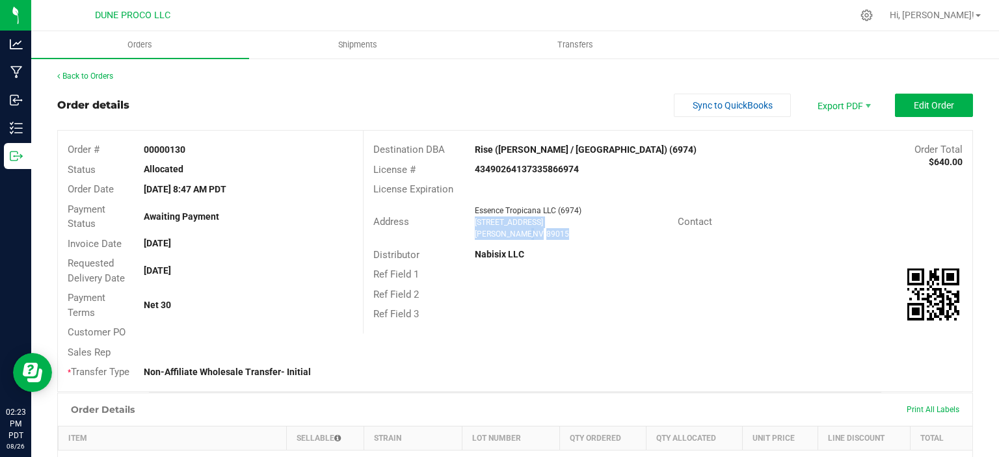
drag, startPoint x: 555, startPoint y: 235, endPoint x: 474, endPoint y: 222, distance: 81.7
click at [474, 222] on div "Essence Tropicana LLC ([STREET_ADDRESS] [GEOGRAPHIC_DATA] , NV 89015" at bounding box center [572, 222] width 209 height 35
copy ngx-name-and-address "[STREET_ADDRESS] [GEOGRAPHIC_DATA] , NV 89015"
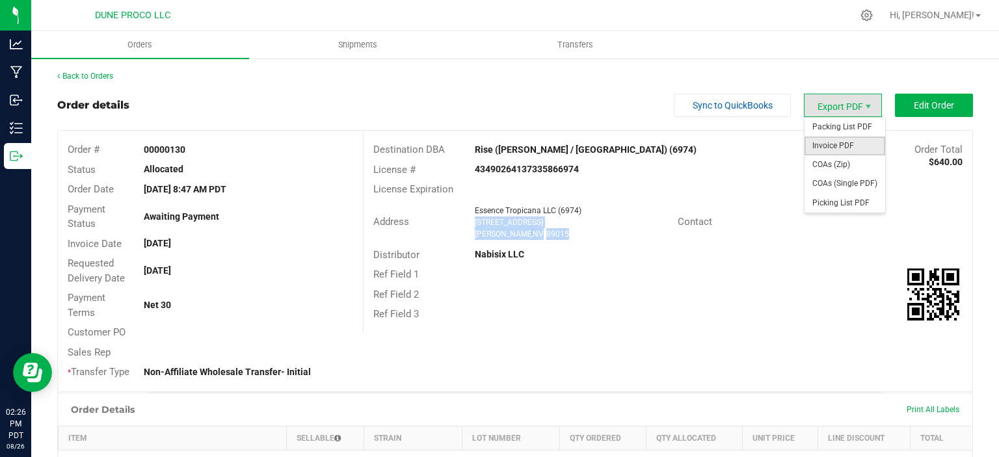
click at [830, 142] on span "Invoice PDF" at bounding box center [844, 146] width 81 height 19
click at [839, 183] on span "COAs (Single PDF)" at bounding box center [844, 183] width 81 height 19
click at [847, 148] on span "Invoice PDF" at bounding box center [844, 146] width 81 height 19
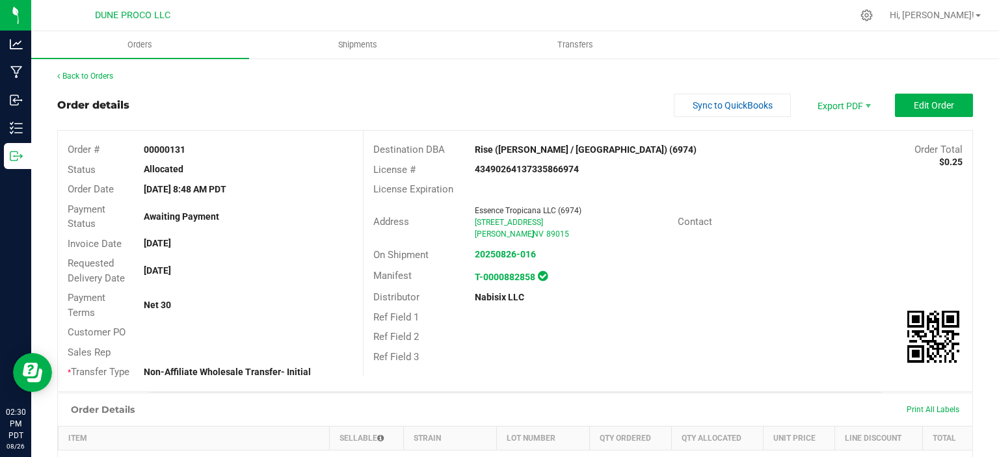
drag, startPoint x: 552, startPoint y: 236, endPoint x: 464, endPoint y: 221, distance: 89.0
click at [464, 221] on div "Address Essence Tropicana LLC (6974) 1000 S. Boulder Hwy. Henderson , NV 89015" at bounding box center [520, 222] width 314 height 40
copy div "Essence Tropicana LLC (6974) 1000 S. Boulder Hwy. Henderson , NV 89015"
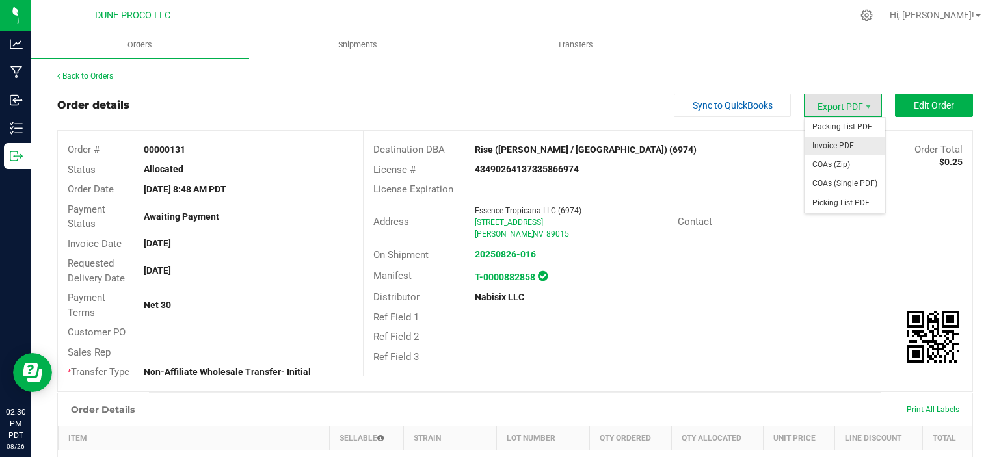
drag, startPoint x: 843, startPoint y: 100, endPoint x: 844, endPoint y: 144, distance: 44.2
click at [844, 144] on body "Analytics Manufacturing Inbound Inventory Outbound 02:30 PM PDT 08/26/2025 08/2…" at bounding box center [499, 228] width 999 height 457
click at [832, 144] on span "Invoice PDF" at bounding box center [844, 146] width 81 height 19
click at [833, 183] on span "COAs (Single PDF)" at bounding box center [844, 183] width 81 height 19
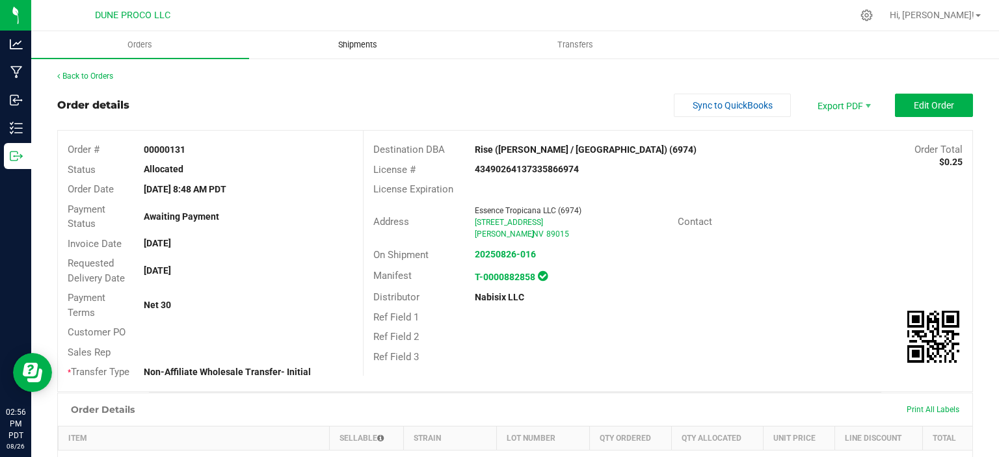
click at [322, 38] on uib-tab-heading "Shipments" at bounding box center [358, 45] width 217 height 26
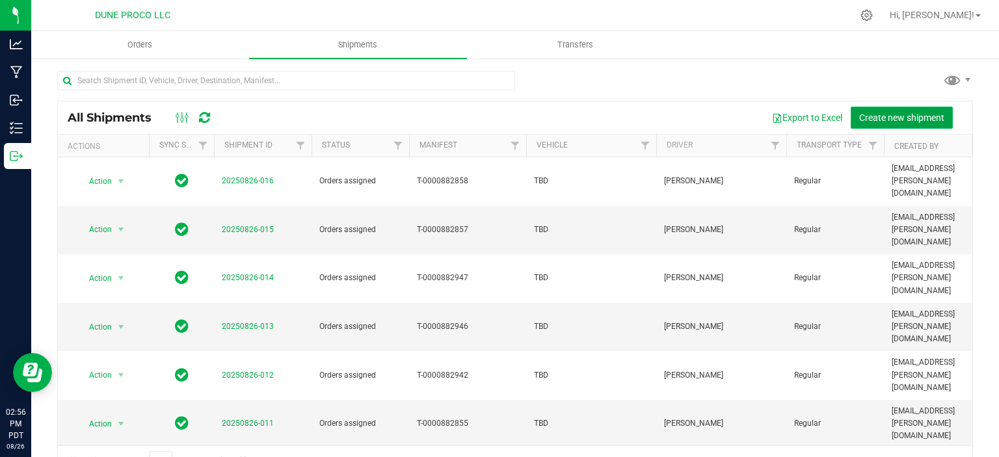
click at [884, 114] on span "Create new shipment" at bounding box center [901, 117] width 85 height 10
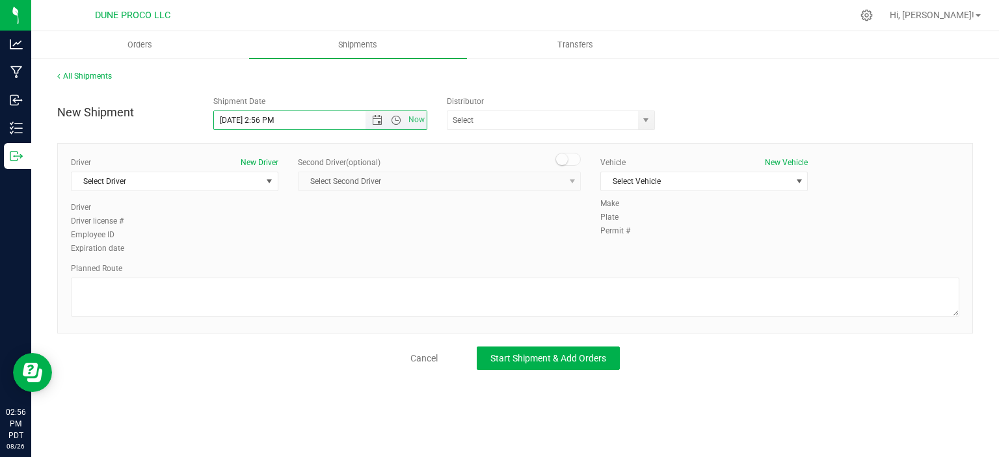
click at [237, 119] on input "8/26/2025 2:56 PM" at bounding box center [301, 120] width 174 height 18
drag, startPoint x: 298, startPoint y: 122, endPoint x: 258, endPoint y: 118, distance: 39.8
click at [258, 118] on input "8/27/2025 2:56 PM" at bounding box center [301, 120] width 174 height 18
type input "8/27/2025 10:00 AM"
click at [655, 122] on div "374 LABS LLC ARARAT WINE AND LIQUOR Deep Roots Transport DPL NV LLC G3 LABS LLC…" at bounding box center [554, 121] width 215 height 20
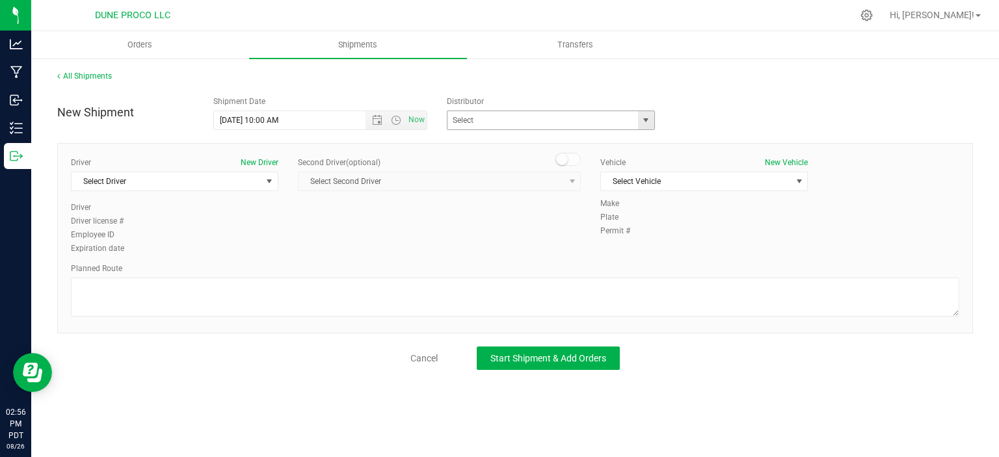
click at [649, 122] on span "select" at bounding box center [645, 120] width 10 height 10
click at [578, 147] on li "ARARAT WINE AND LIQUOR" at bounding box center [550, 143] width 207 height 20
type input "ARARAT WINE AND LIQUOR"
click at [267, 183] on span "select" at bounding box center [269, 181] width 10 height 10
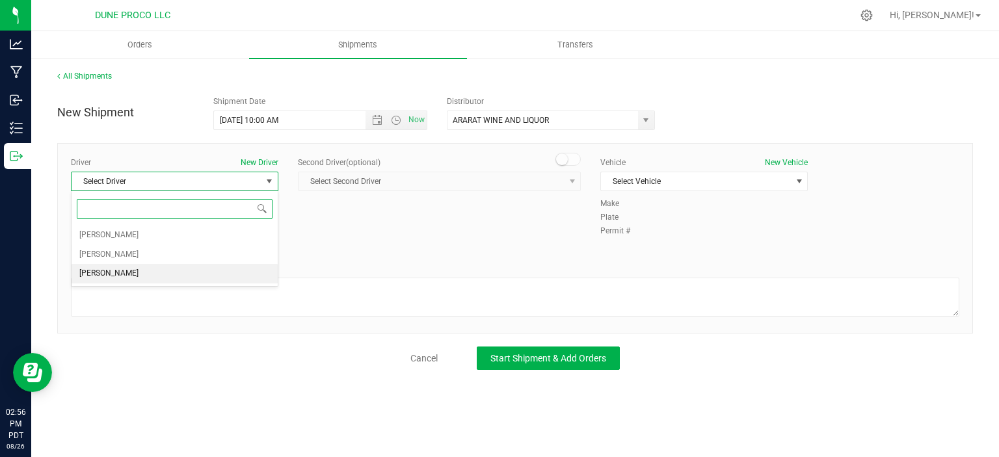
click at [155, 268] on li "TBD TBD" at bounding box center [175, 274] width 206 height 20
click at [662, 193] on div "Vehicle New Vehicle Select Vehicle Select Vehicle None TBD" at bounding box center [703, 177] width 227 height 41
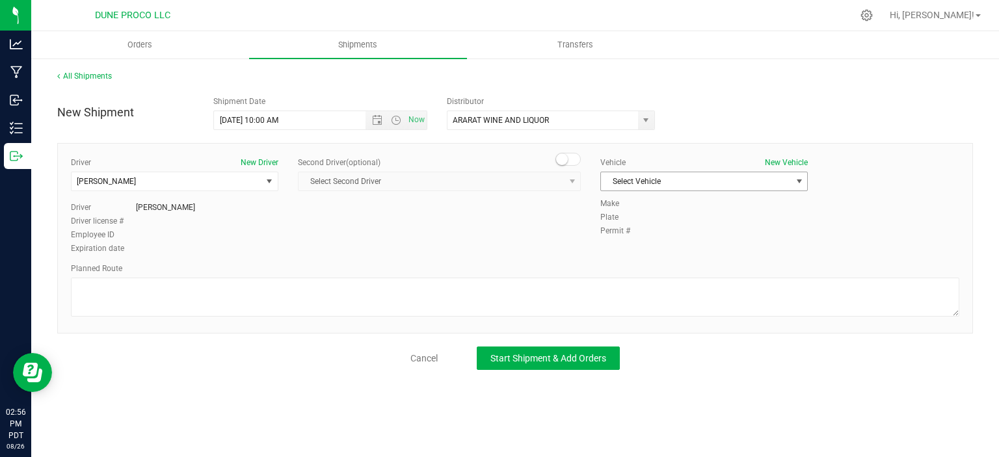
click at [650, 186] on span "Select Vehicle" at bounding box center [696, 181] width 190 height 18
click at [627, 222] on li "TBD" at bounding box center [704, 223] width 206 height 20
click at [155, 47] on span "Orders" at bounding box center [140, 45] width 60 height 12
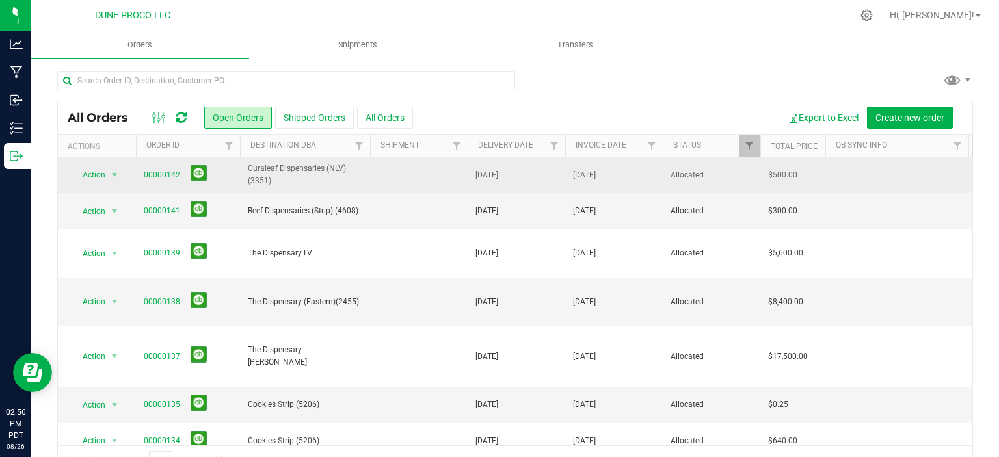
click at [164, 176] on link "00000142" at bounding box center [162, 175] width 36 height 12
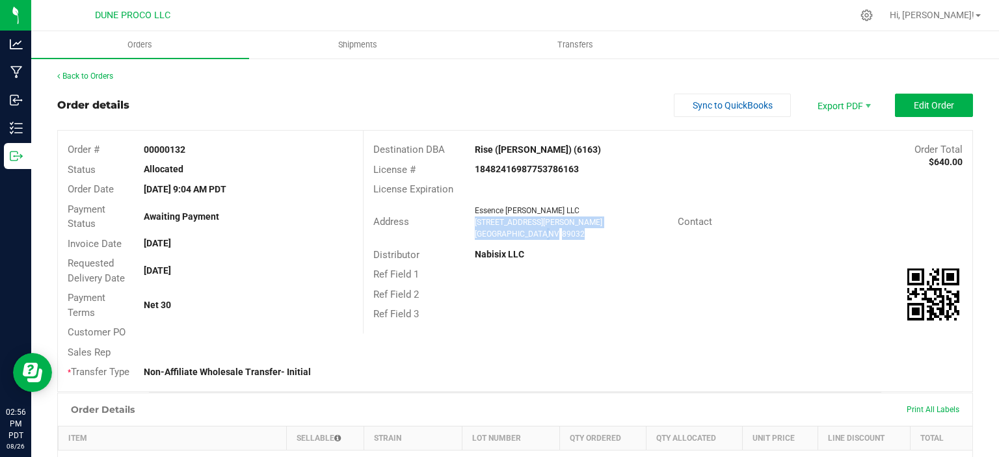
drag, startPoint x: 571, startPoint y: 231, endPoint x: 475, endPoint y: 222, distance: 97.3
click at [475, 222] on ngx-name-and-address "Essence [PERSON_NAME] LLC [STREET_ADDRESS][PERSON_NAME]" at bounding box center [571, 222] width 193 height 35
copy ngx-name-and-address "[STREET_ADDRESS][PERSON_NAME]"
click at [342, 37] on uib-tab-heading "Shipments" at bounding box center [358, 45] width 217 height 26
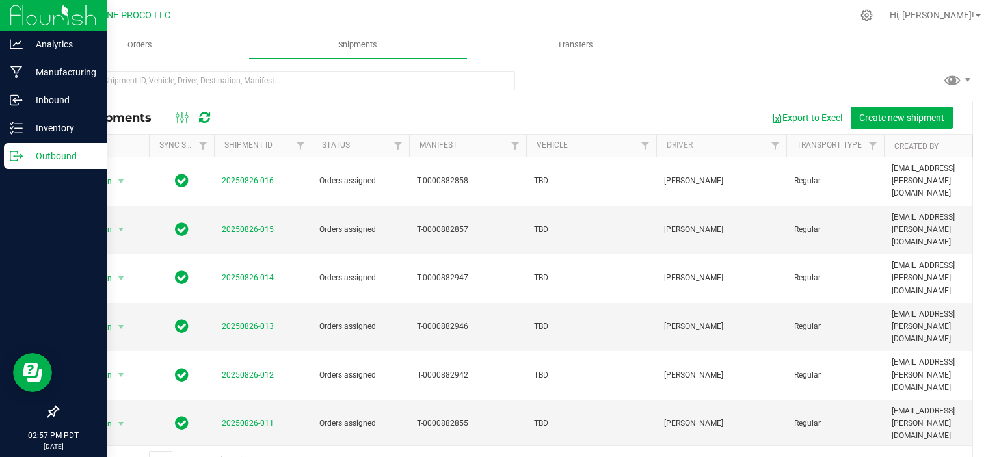
click at [47, 159] on p "Outbound" at bounding box center [62, 156] width 78 height 16
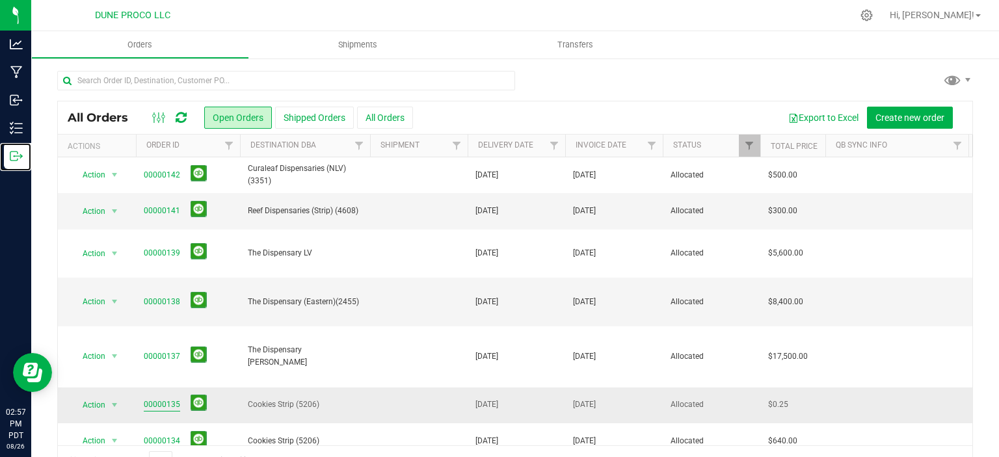
scroll to position [295, 0]
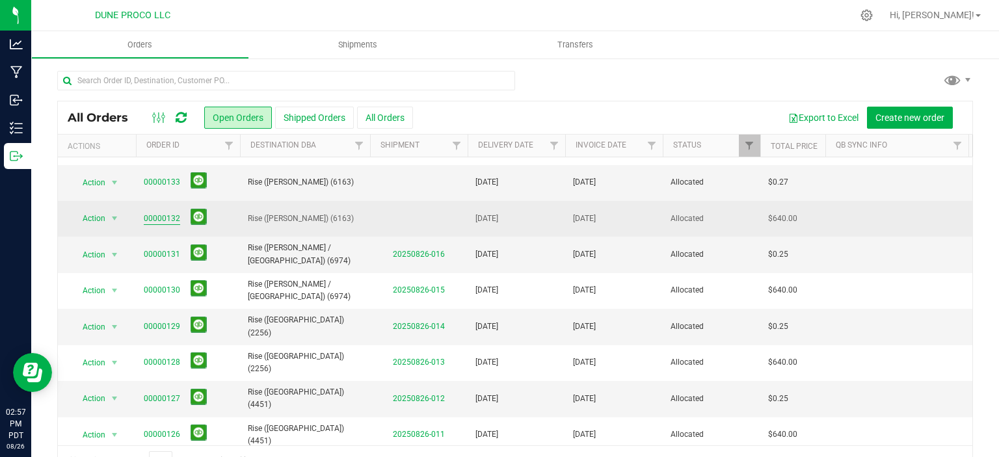
click at [166, 213] on link "00000132" at bounding box center [162, 219] width 36 height 12
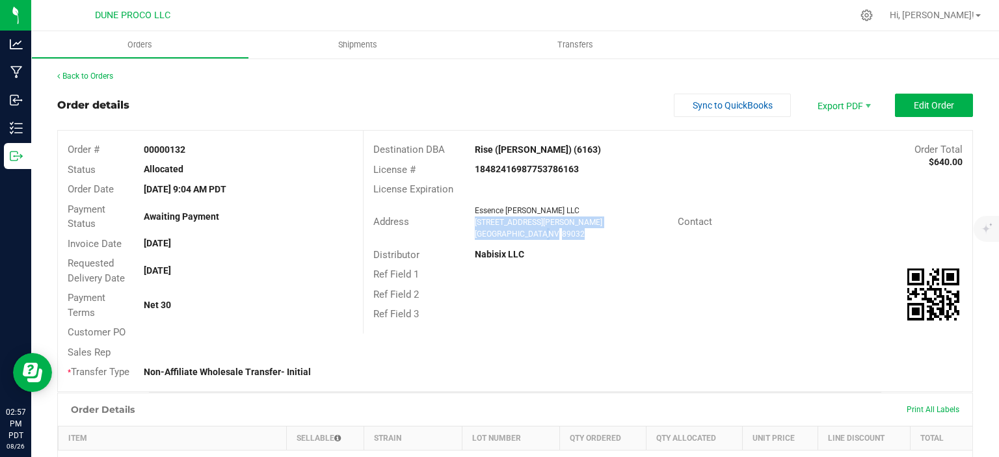
drag, startPoint x: 576, startPoint y: 235, endPoint x: 475, endPoint y: 223, distance: 102.2
click at [475, 223] on ngx-name-and-address "Essence Henderson LLC 3930 W. Craig Rd Suite 101-104 North Las Vegas , NV 89032" at bounding box center [571, 222] width 193 height 35
copy ngx-name-and-address "3930 W. Craig Rd Suite 101-104 North Las Vegas , NV 89032"
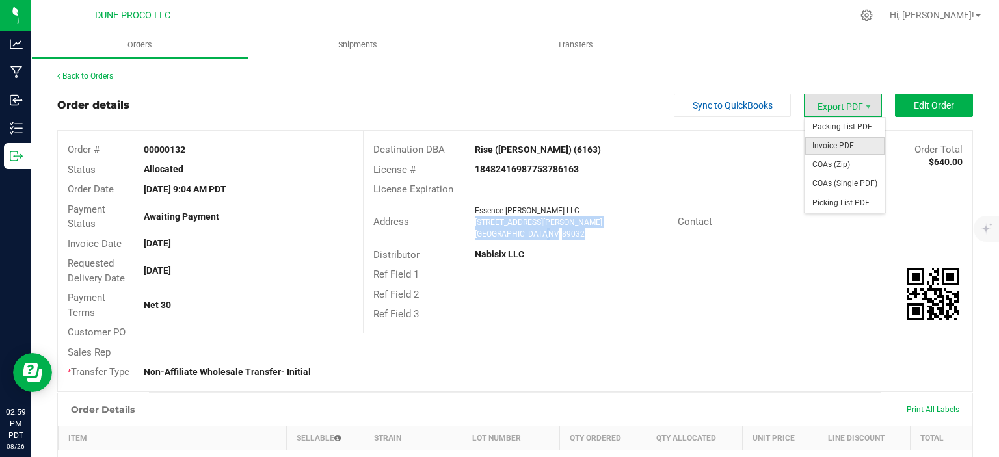
click at [845, 144] on span "Invoice PDF" at bounding box center [844, 146] width 81 height 19
click at [852, 181] on span "COAs (Single PDF)" at bounding box center [844, 183] width 81 height 19
click at [847, 149] on span "Invoice PDF" at bounding box center [844, 146] width 81 height 19
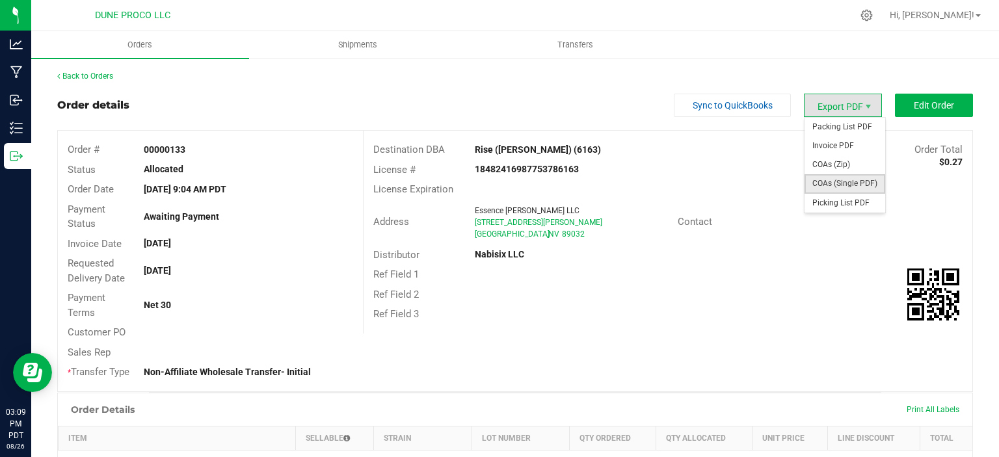
click at [831, 179] on span "COAs (Single PDF)" at bounding box center [844, 183] width 81 height 19
